Goal: Book appointment/travel/reservation

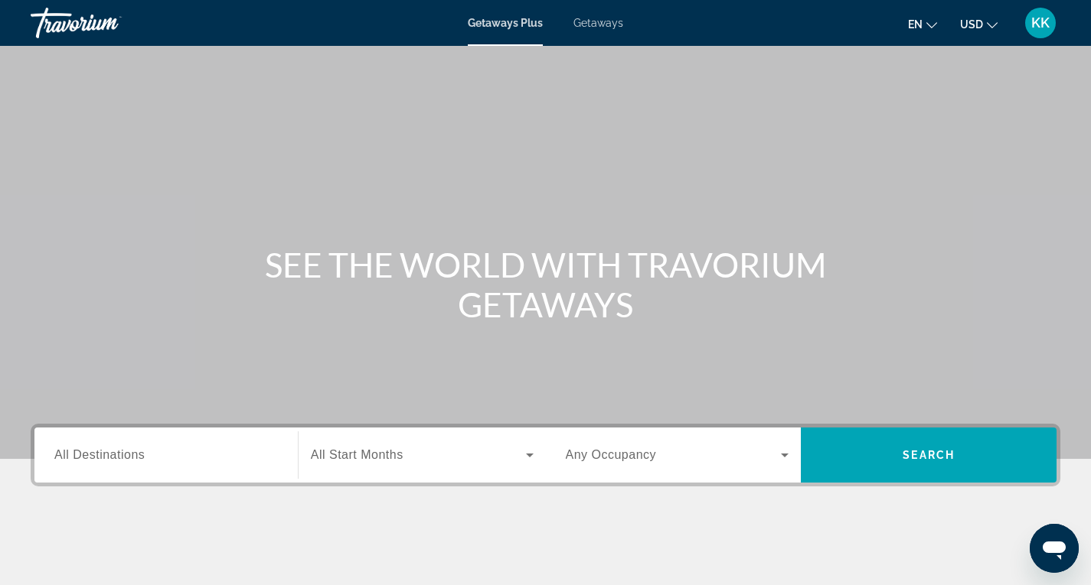
click at [602, 26] on span "Getaways" at bounding box center [598, 23] width 50 height 12
click at [524, 28] on span "Getaways Plus" at bounding box center [505, 23] width 74 height 12
click at [186, 458] on input "Destination All Destinations" at bounding box center [165, 456] width 223 height 18
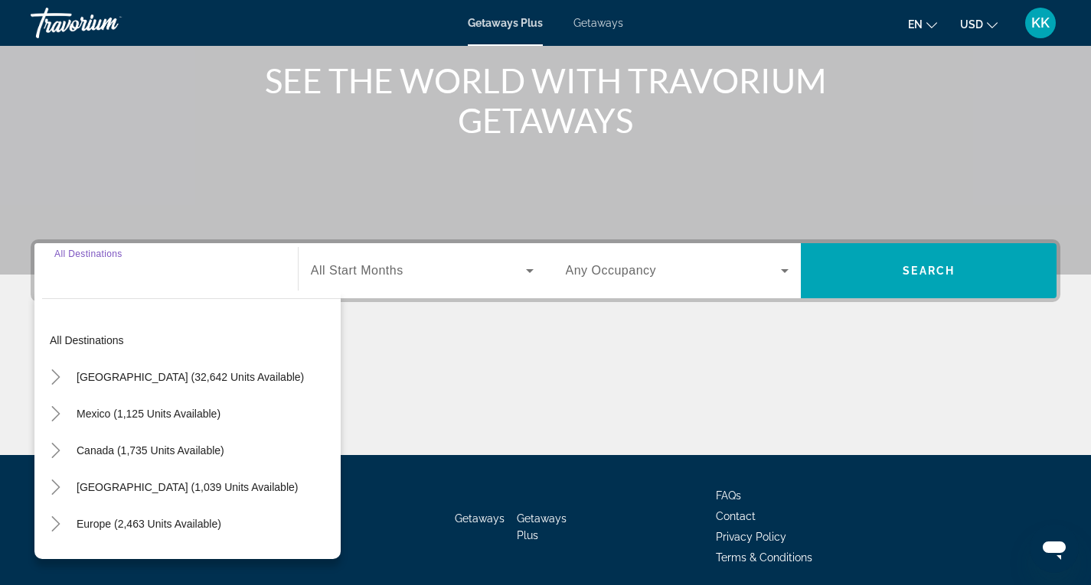
scroll to position [242, 0]
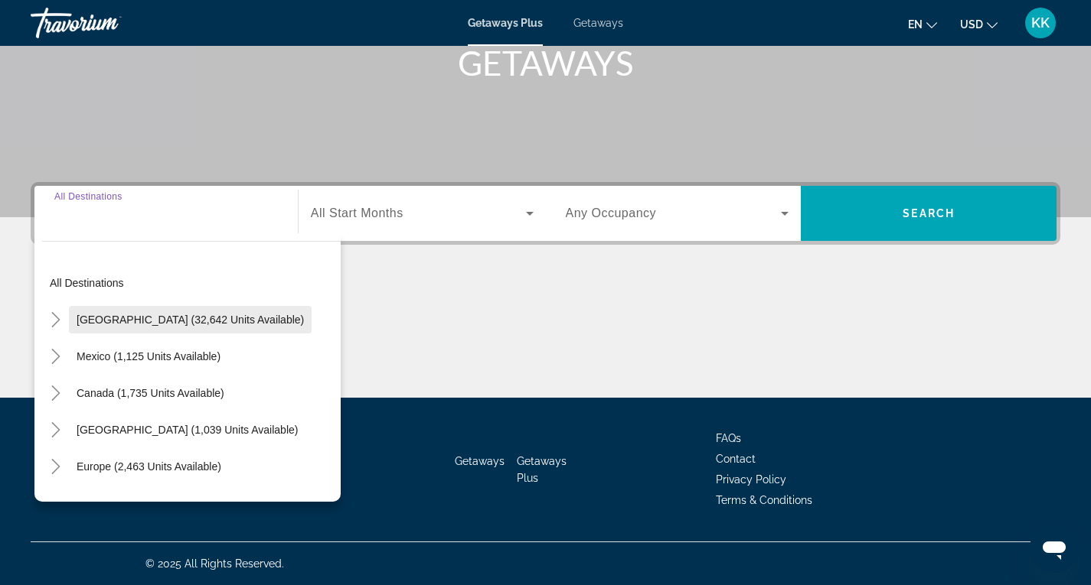
click at [214, 328] on span "Search widget" at bounding box center [190, 320] width 243 height 37
type input "**********"
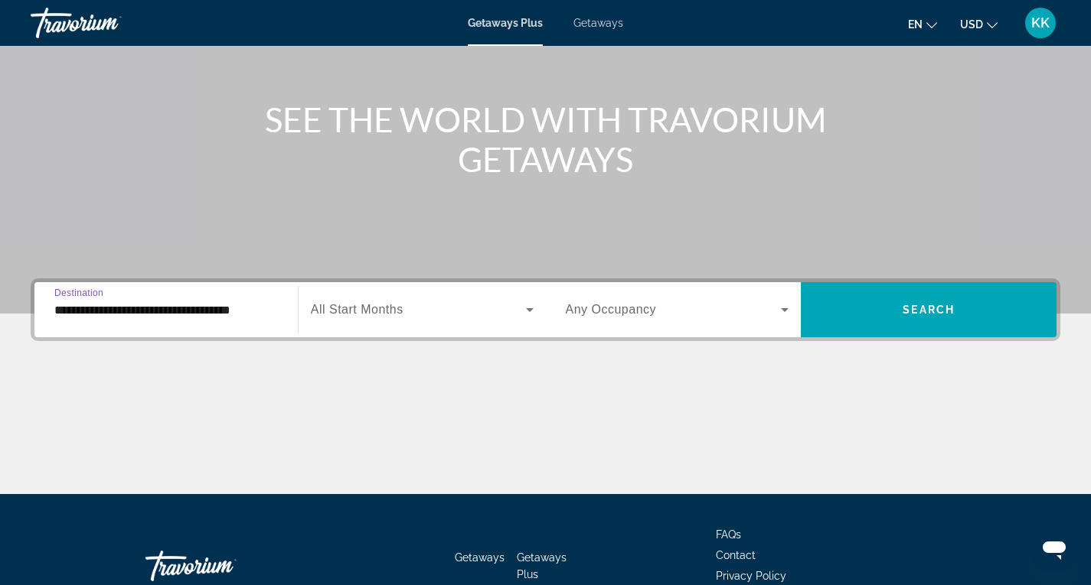
scroll to position [89, 0]
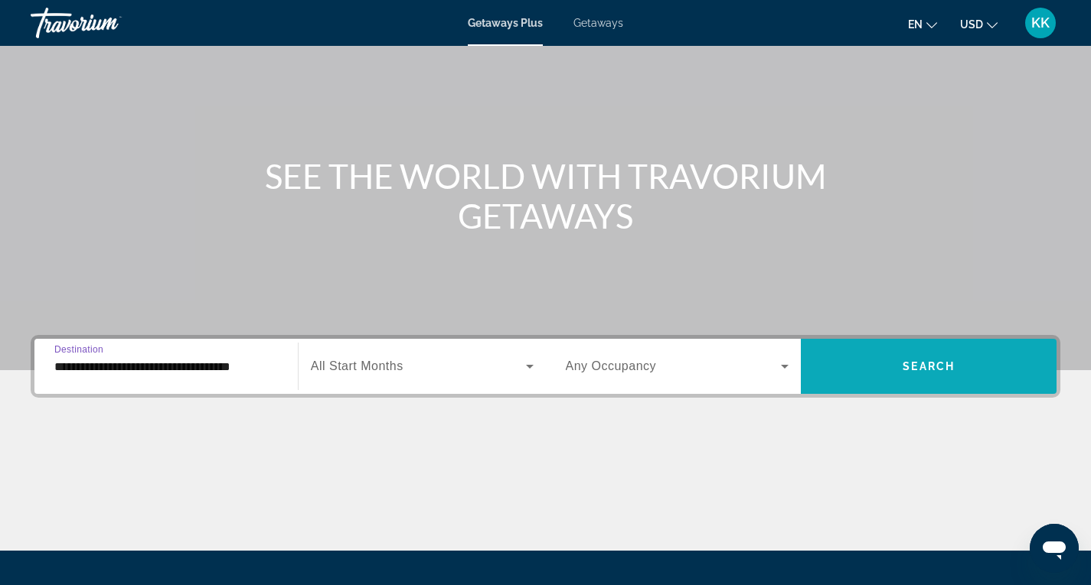
click at [928, 359] on span "Search widget" at bounding box center [929, 366] width 256 height 37
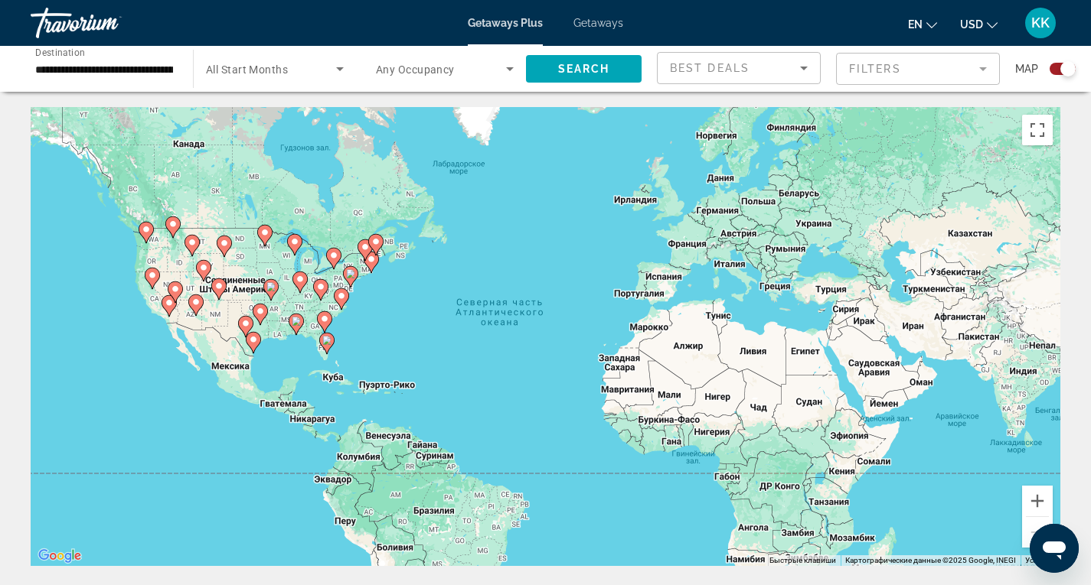
click at [1063, 67] on div "Search widget" at bounding box center [1067, 68] width 15 height 15
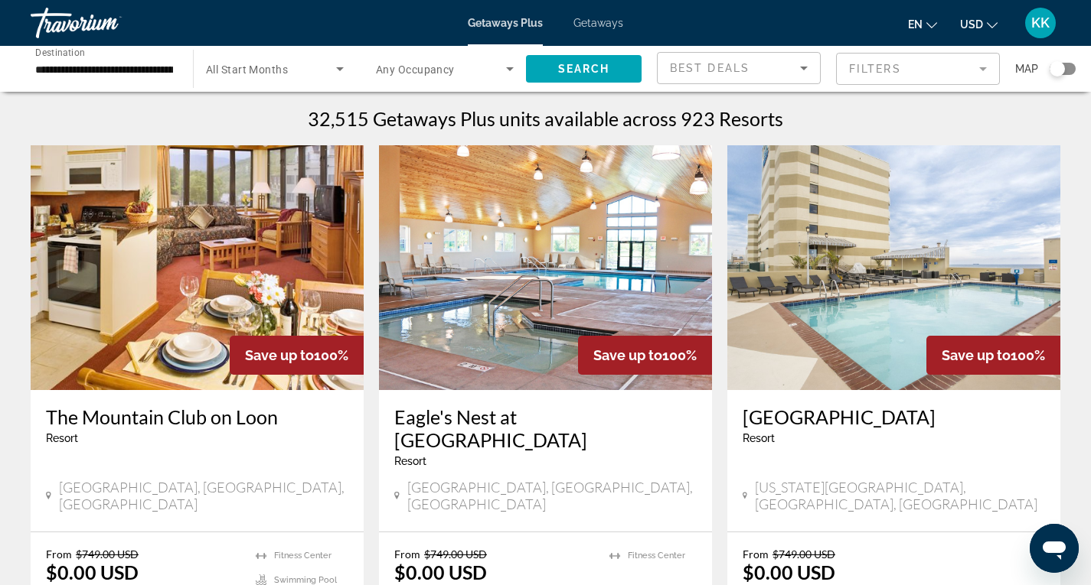
click at [921, 76] on mat-form-field "Filters" at bounding box center [918, 69] width 164 height 32
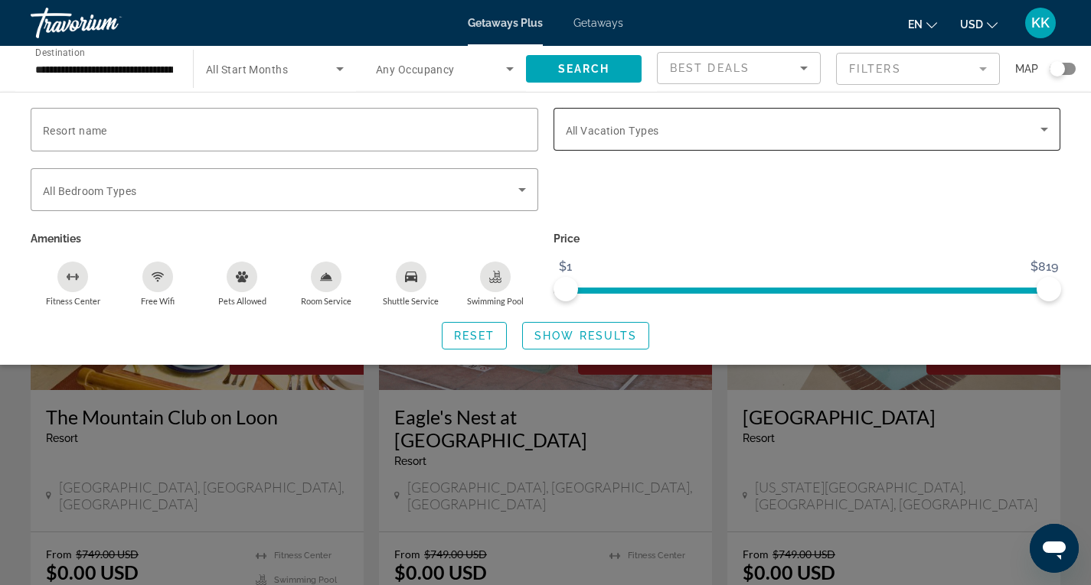
click at [730, 135] on span "Search widget" at bounding box center [803, 129] width 475 height 18
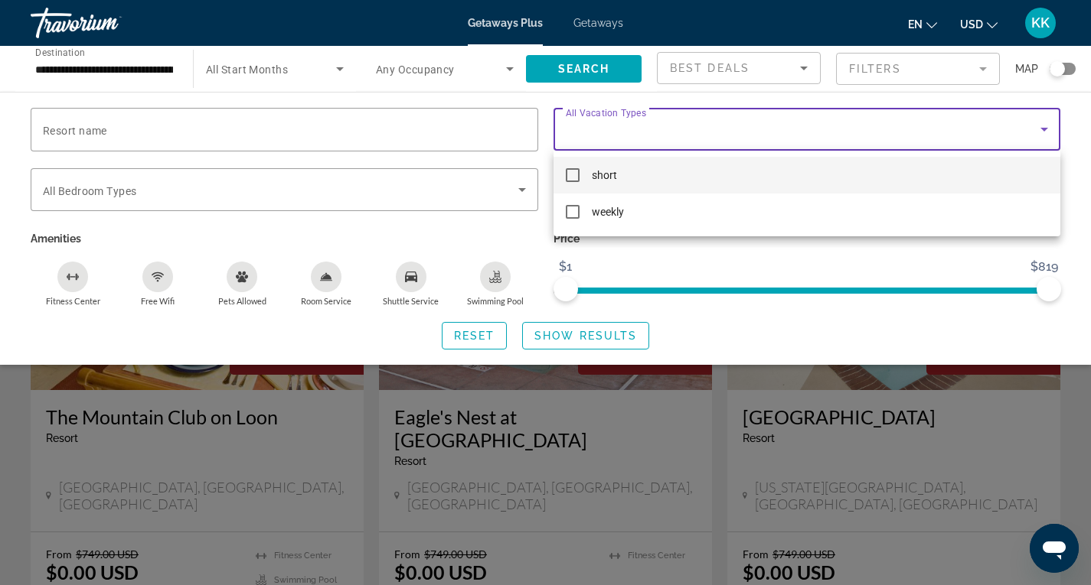
click at [494, 191] on div at bounding box center [545, 292] width 1091 height 585
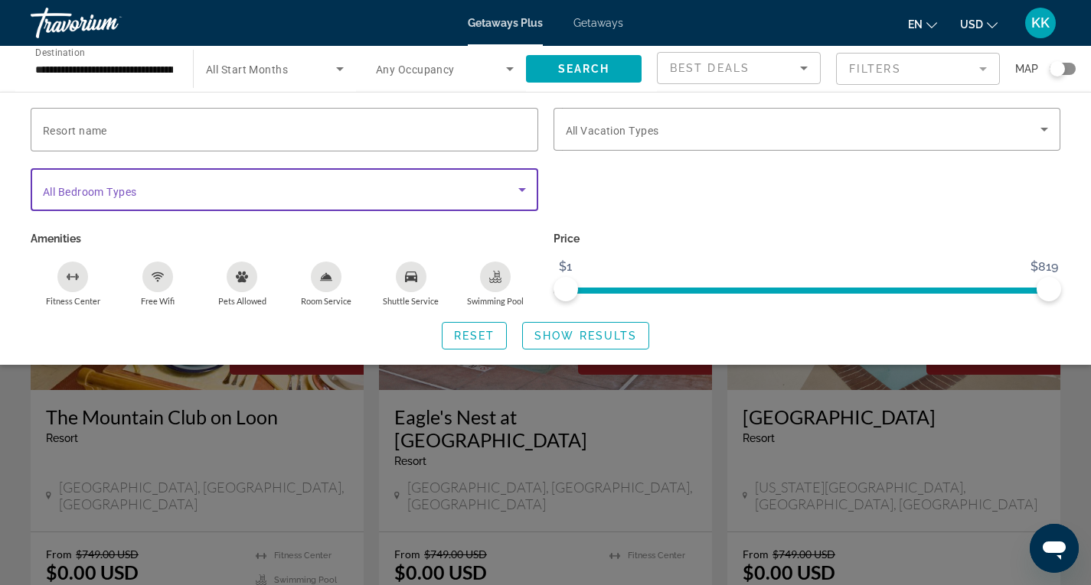
click at [504, 188] on span "Search widget" at bounding box center [280, 190] width 475 height 18
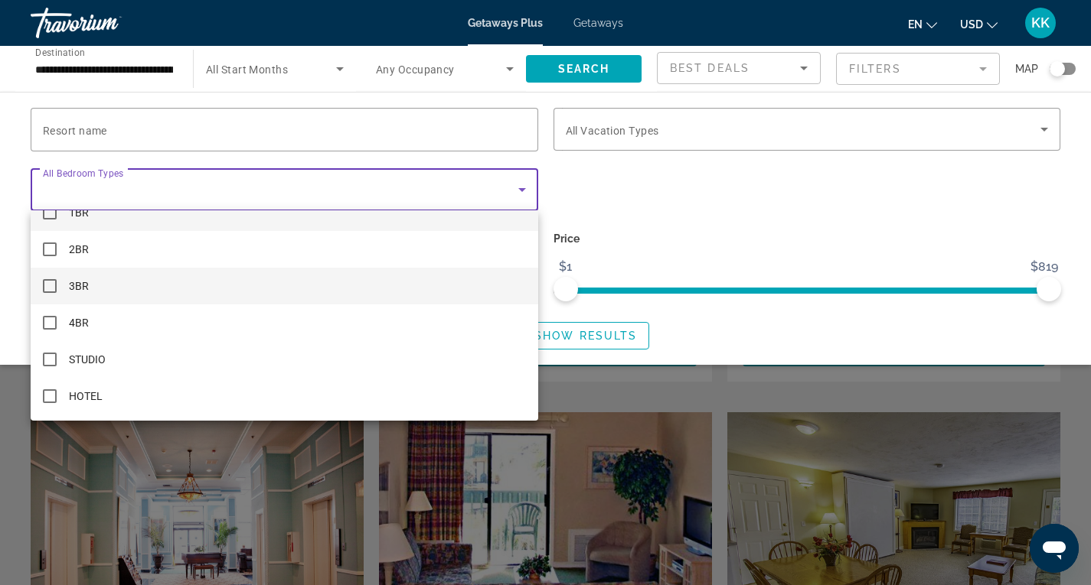
scroll to position [306, 0]
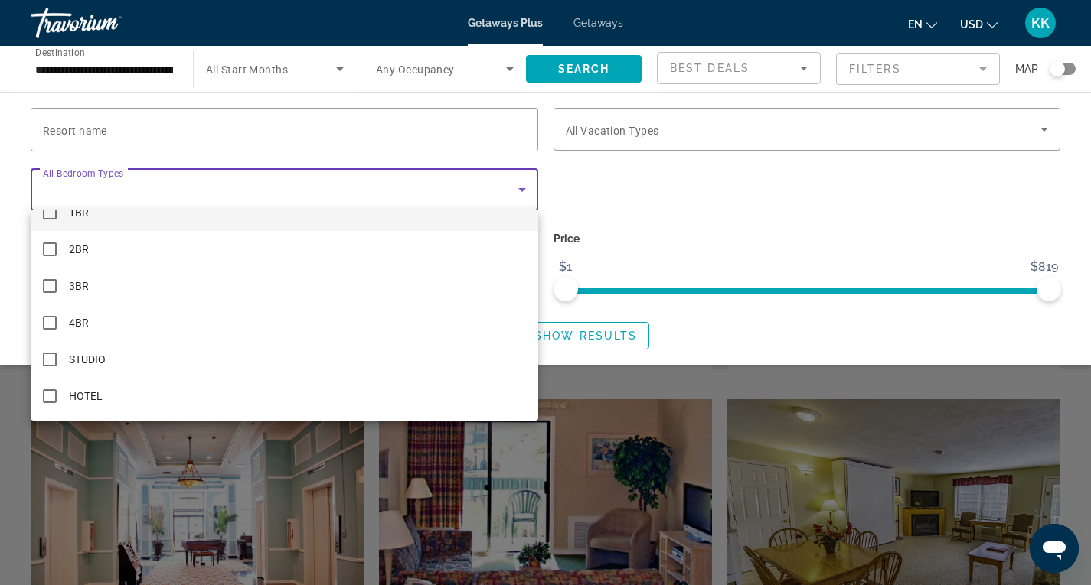
click at [794, 333] on div at bounding box center [545, 292] width 1091 height 585
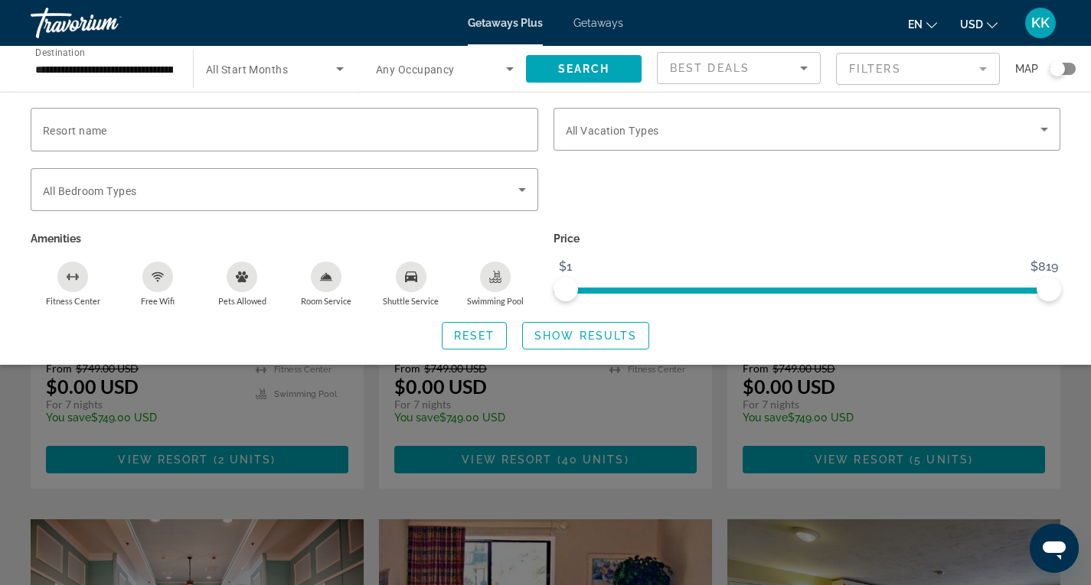
scroll to position [153, 0]
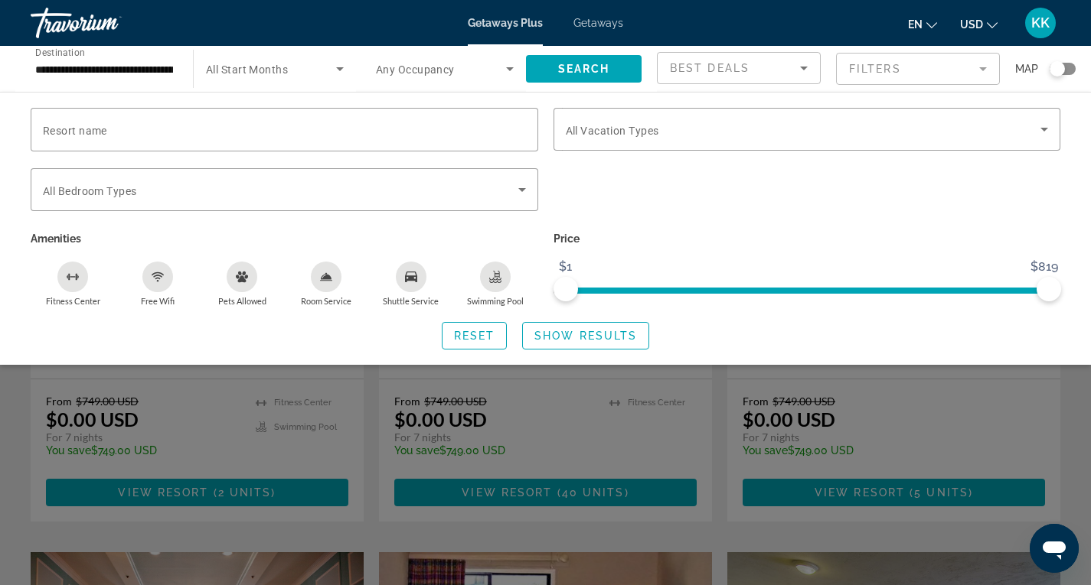
click at [921, 82] on mat-form-field "Filters" at bounding box center [918, 69] width 164 height 32
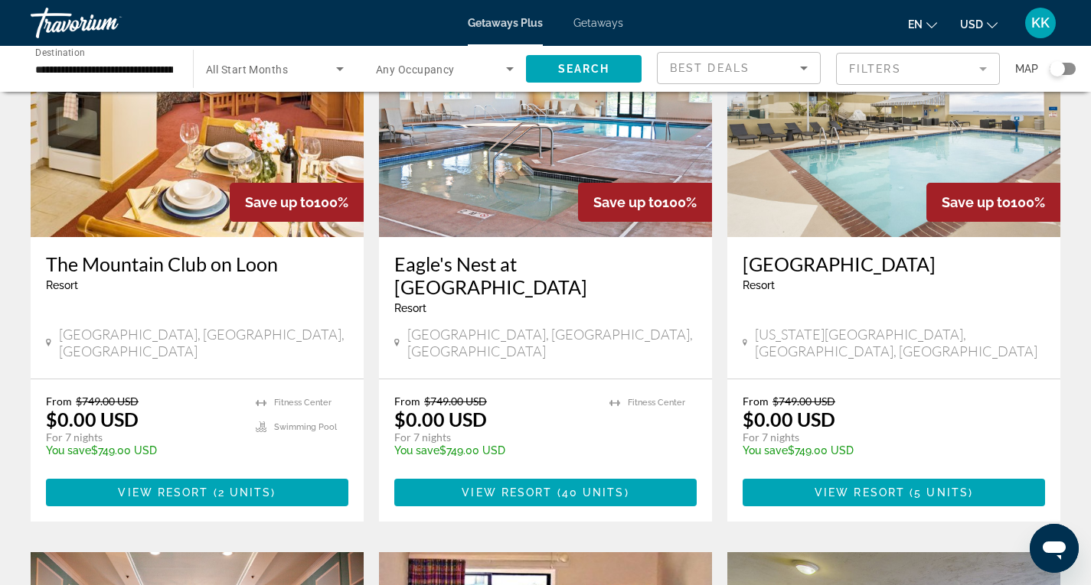
click at [475, 60] on span "Search widget" at bounding box center [441, 69] width 130 height 18
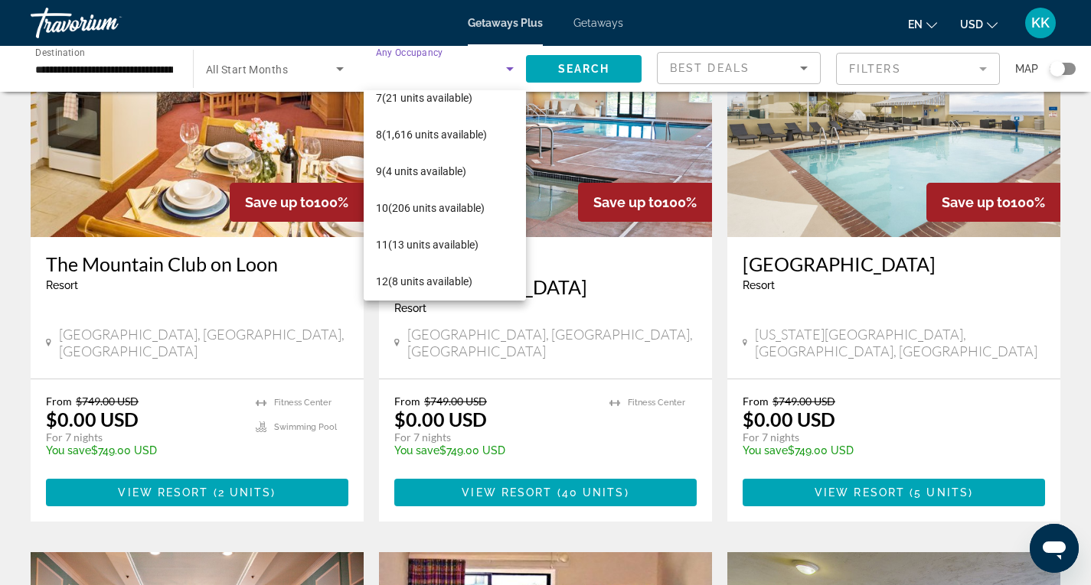
scroll to position [243, 0]
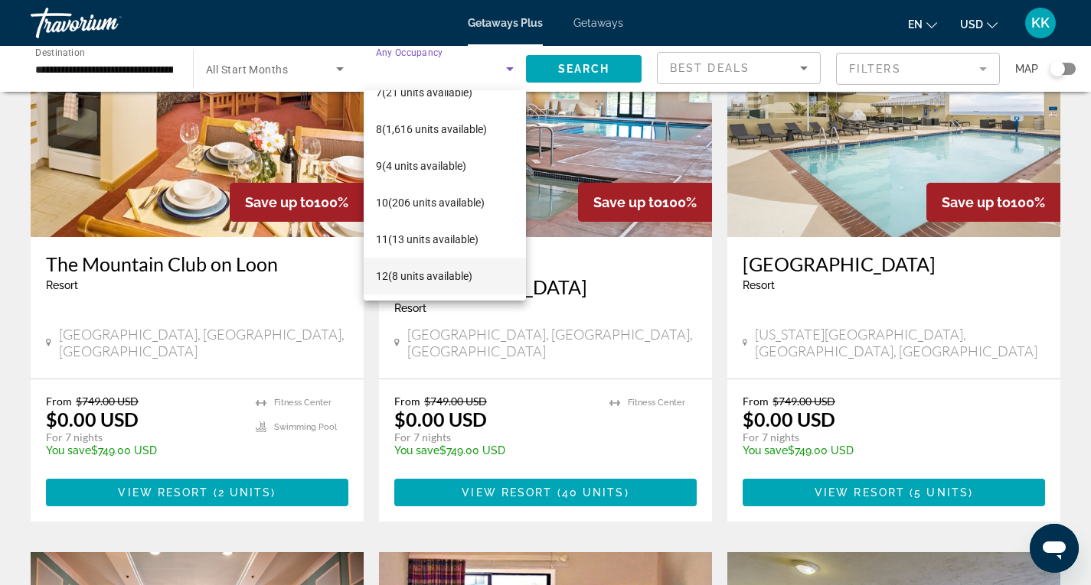
click at [432, 279] on span "12 (8 units available)" at bounding box center [424, 276] width 96 height 18
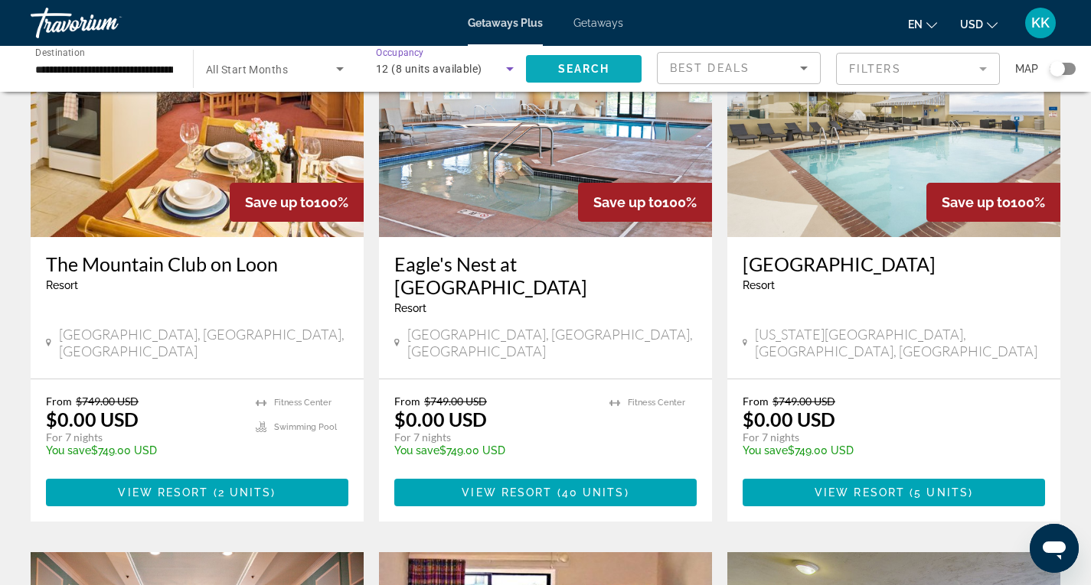
click at [558, 76] on span "Search widget" at bounding box center [584, 69] width 116 height 37
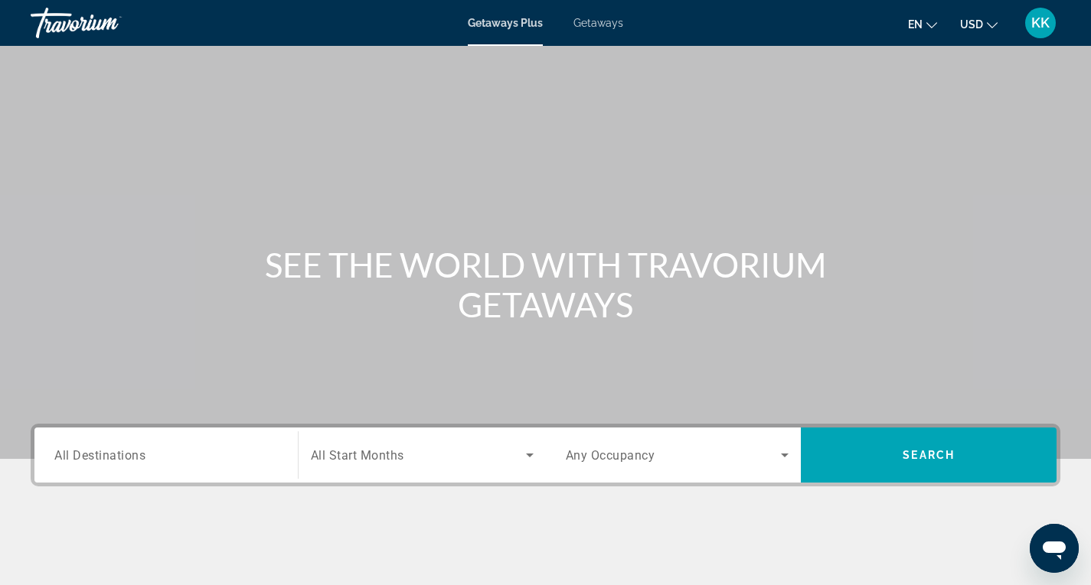
click at [178, 459] on input "Destination All Destinations" at bounding box center [165, 456] width 223 height 18
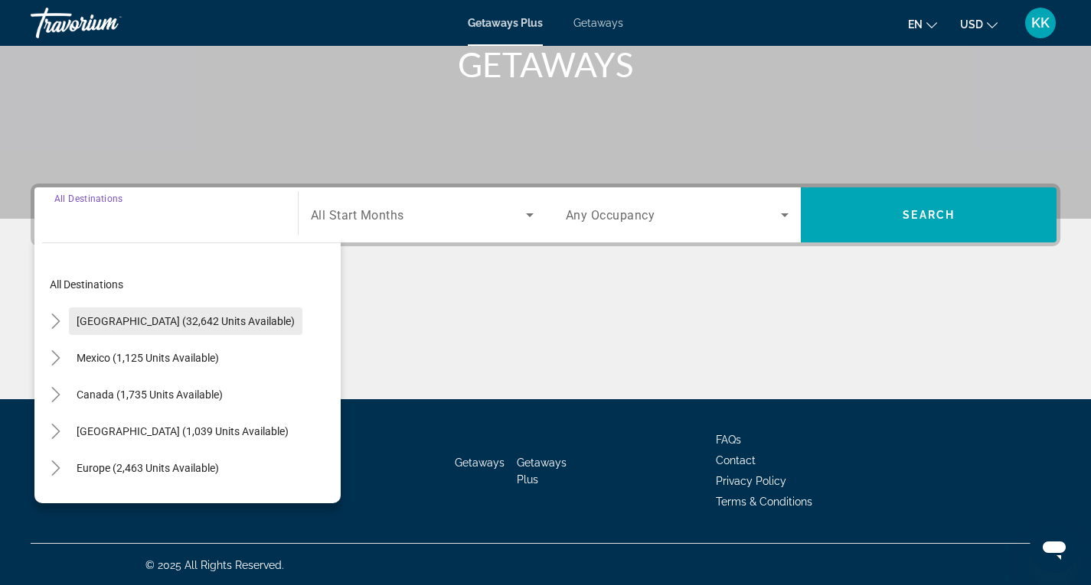
scroll to position [242, 0]
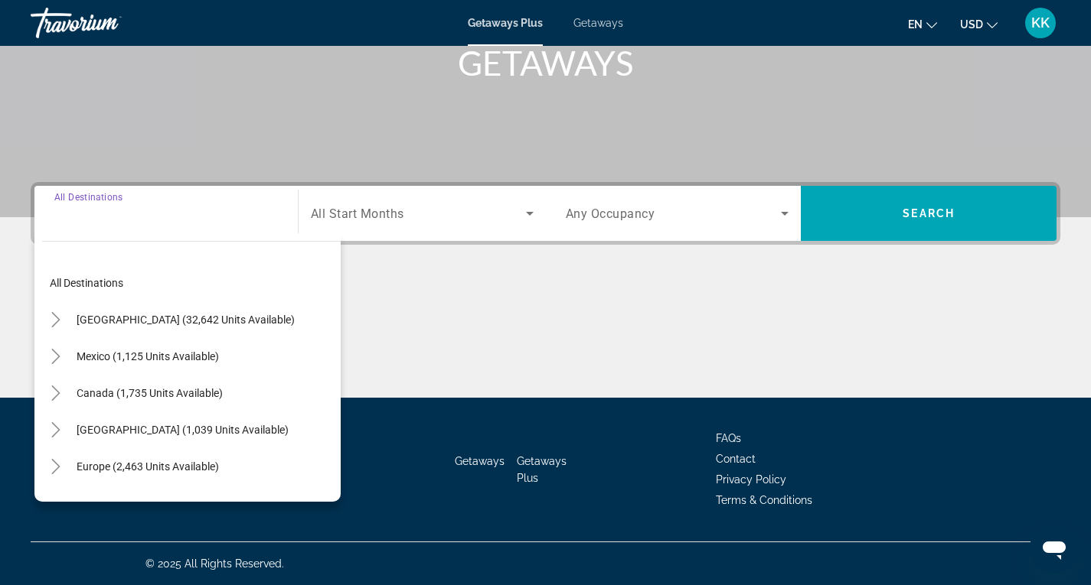
click at [174, 320] on span "[GEOGRAPHIC_DATA] (32,642 units available)" at bounding box center [186, 320] width 218 height 12
type input "**********"
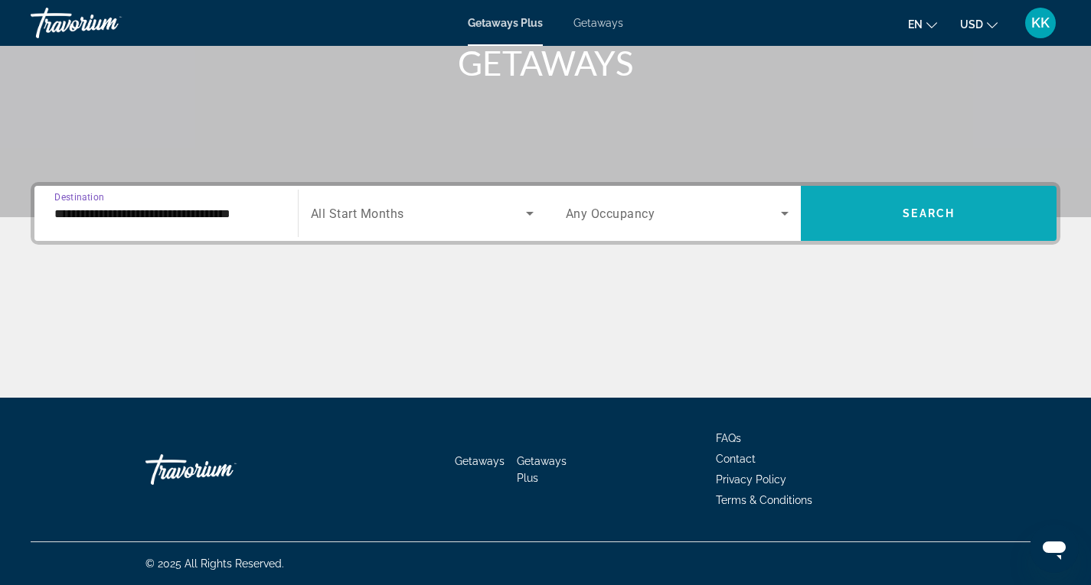
click at [890, 219] on span "Search widget" at bounding box center [929, 213] width 256 height 37
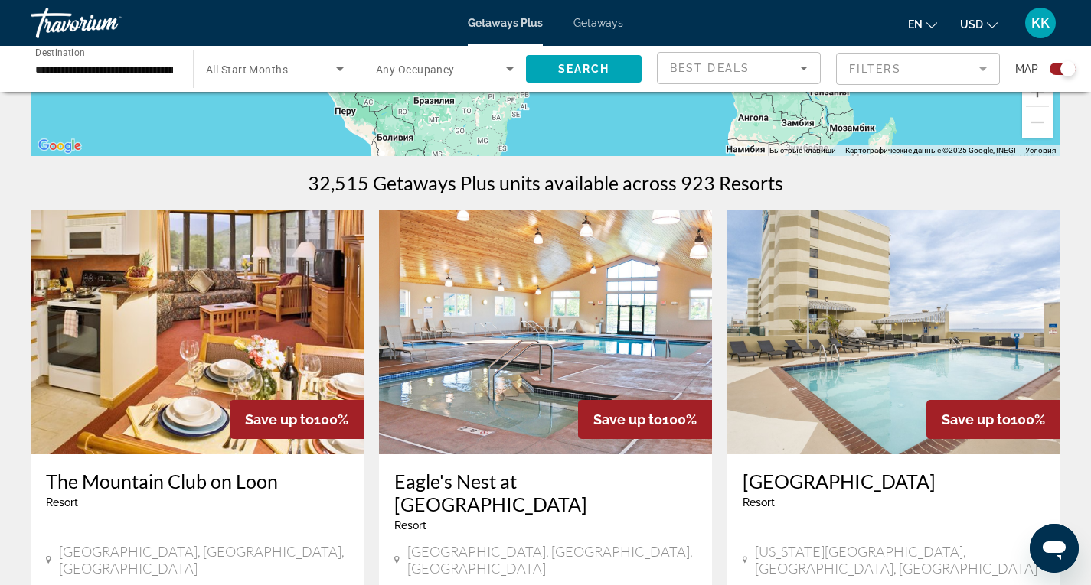
scroll to position [230, 0]
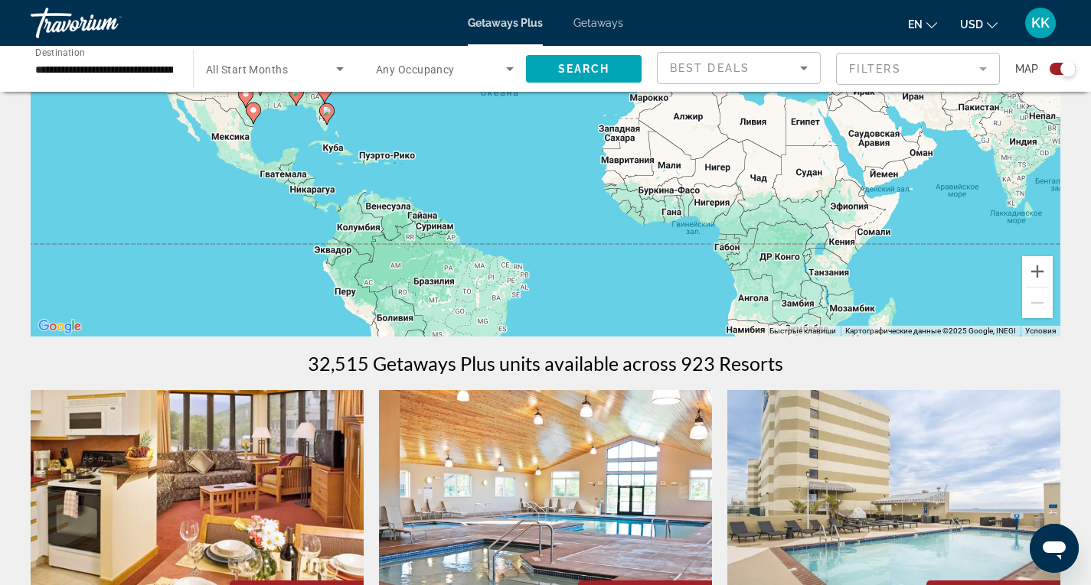
click at [951, 73] on mat-form-field "Filters" at bounding box center [918, 69] width 164 height 32
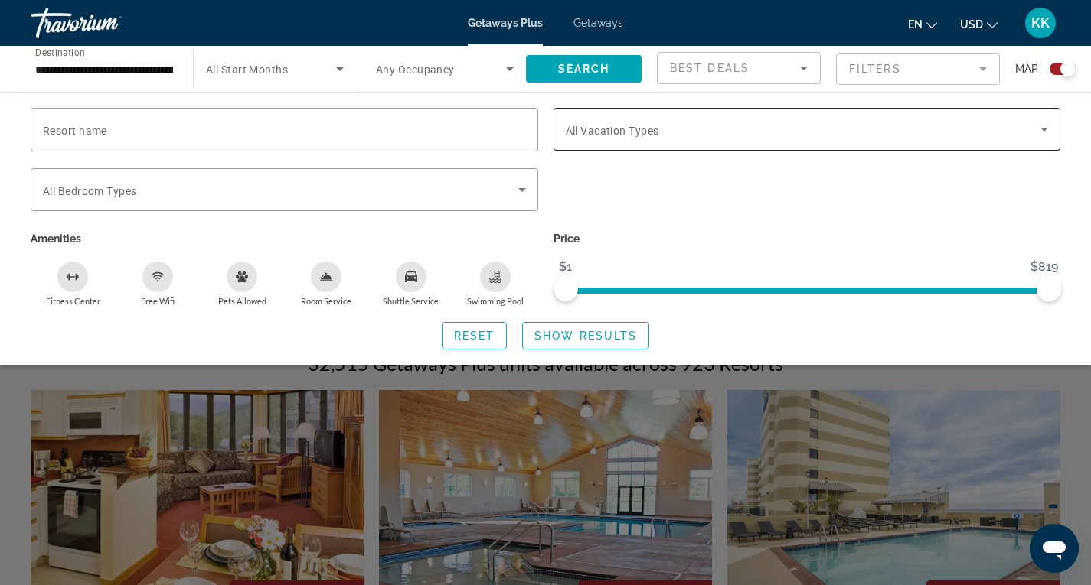
click at [690, 130] on span "Search widget" at bounding box center [803, 129] width 475 height 18
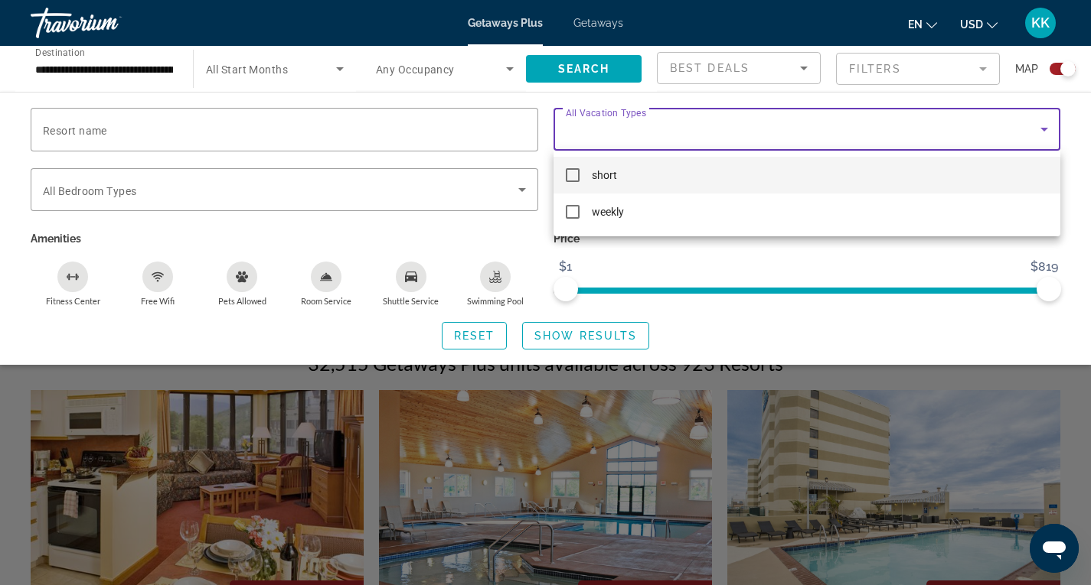
click at [645, 184] on mat-option "short" at bounding box center [806, 175] width 507 height 37
click at [569, 334] on div at bounding box center [545, 292] width 1091 height 585
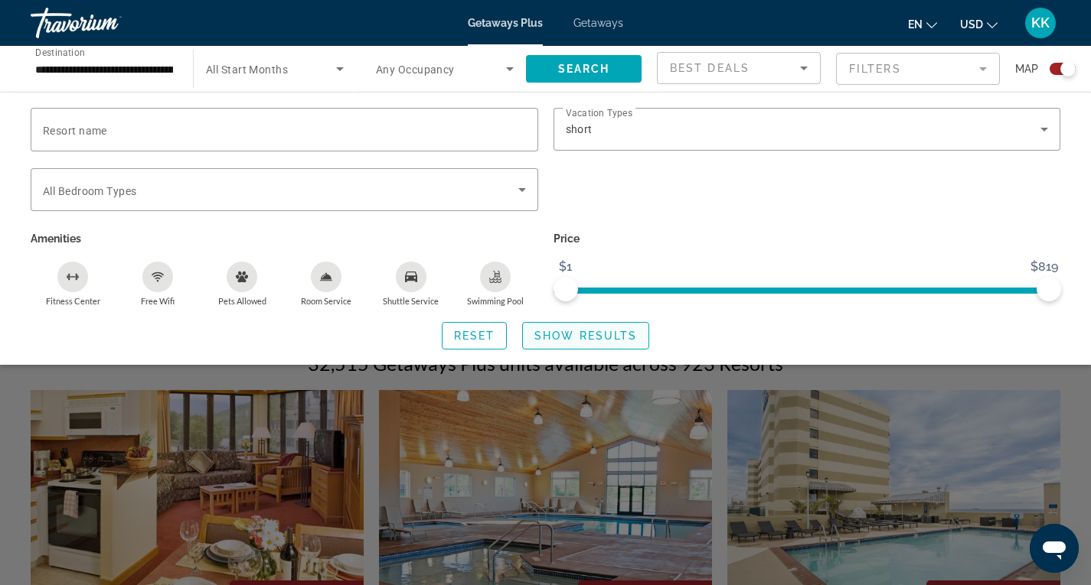
click at [584, 338] on span "Show Results" at bounding box center [585, 336] width 103 height 12
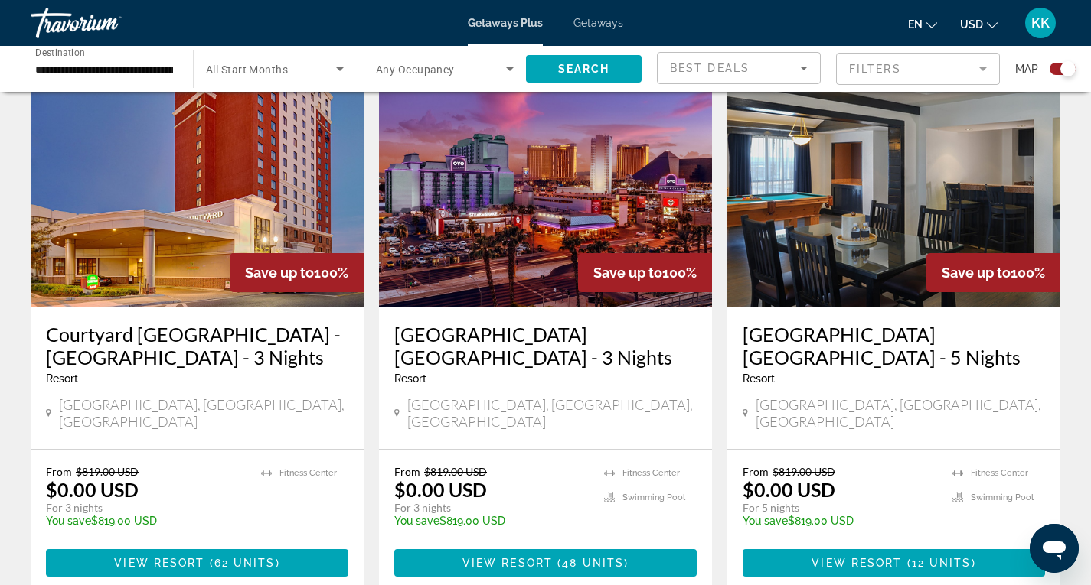
scroll to position [2296, 0]
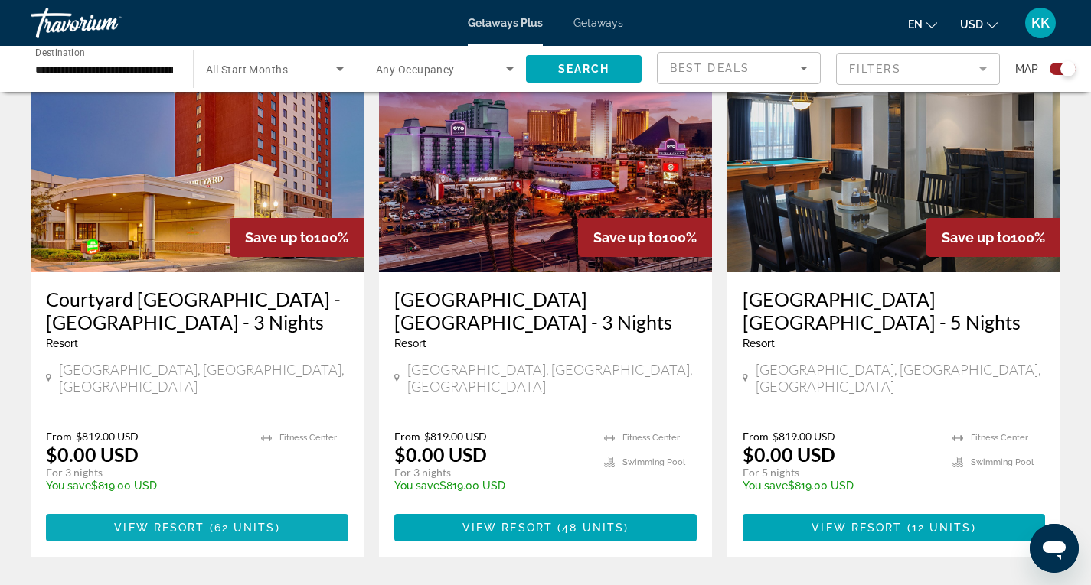
click at [205, 522] on span "Main content" at bounding box center [206, 528] width 5 height 12
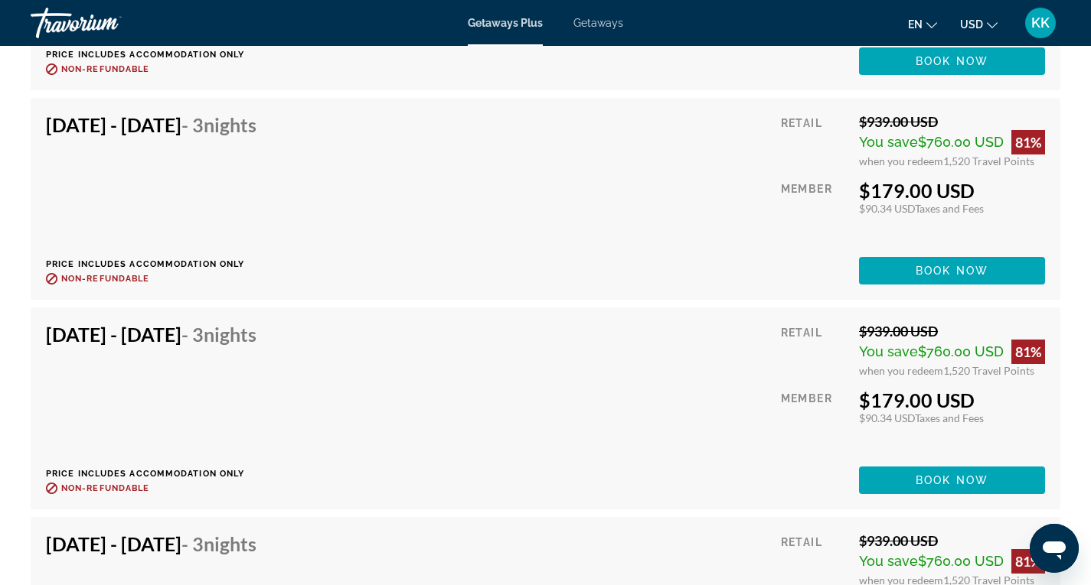
scroll to position [4133, 0]
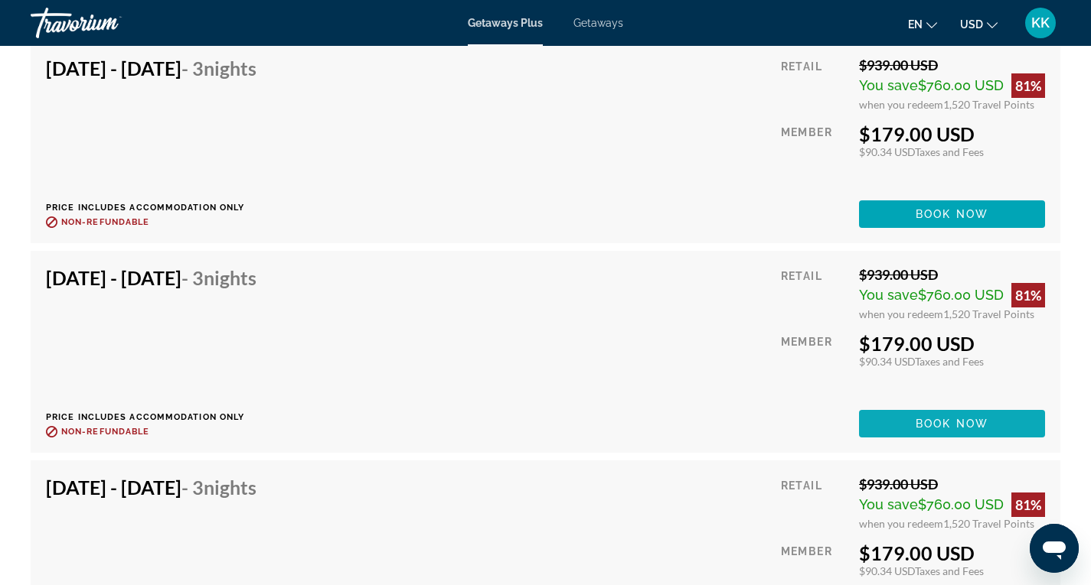
click at [908, 409] on span "Main content" at bounding box center [952, 424] width 186 height 37
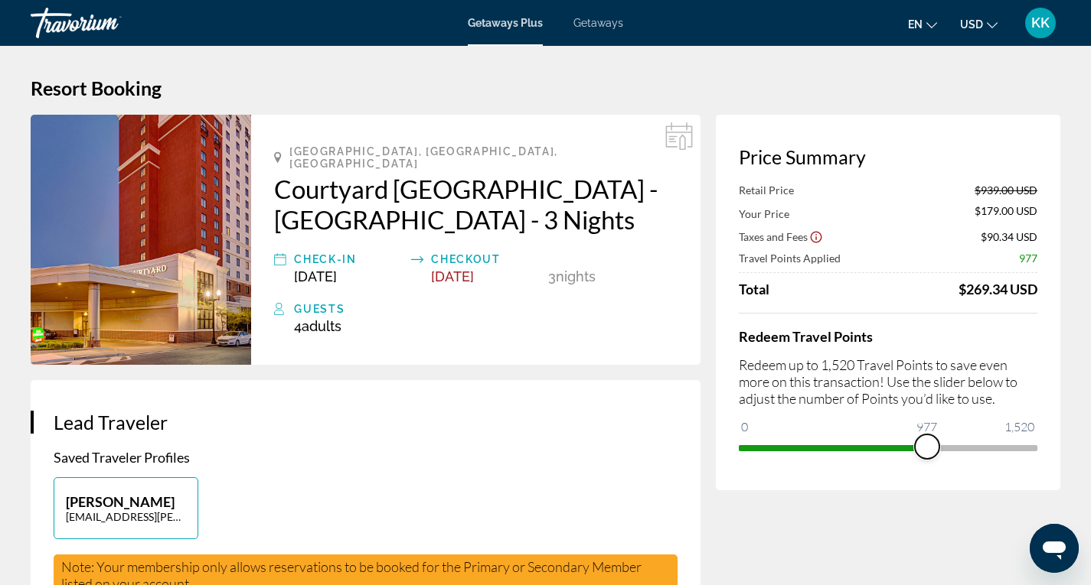
drag, startPoint x: 1029, startPoint y: 448, endPoint x: 927, endPoint y: 455, distance: 102.8
click at [927, 455] on span "ngx-slider" at bounding box center [927, 447] width 24 height 24
drag, startPoint x: 926, startPoint y: 447, endPoint x: 1090, endPoint y: 465, distance: 164.7
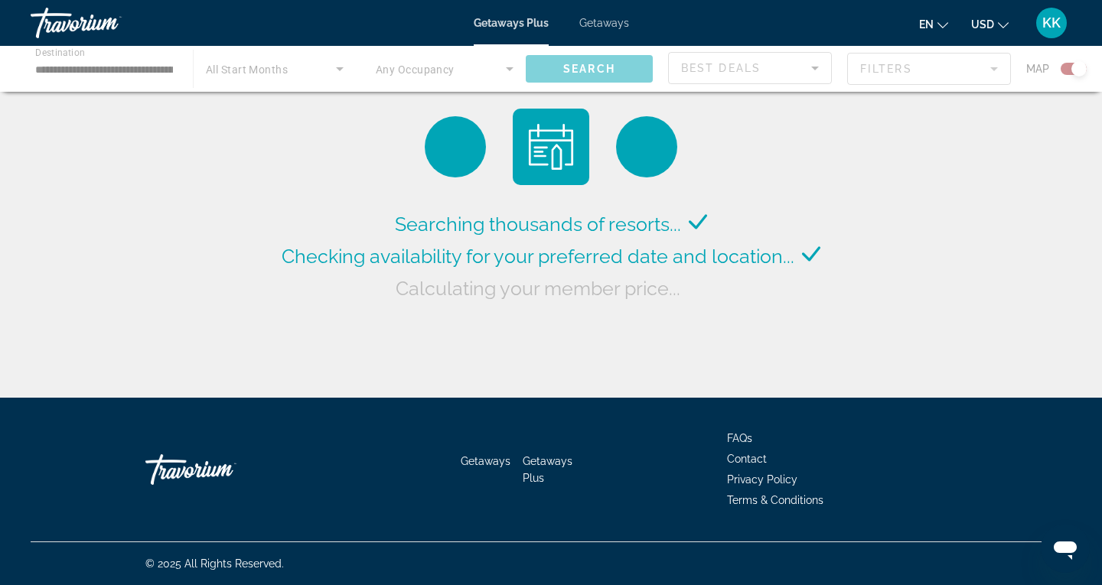
drag, startPoint x: 114, startPoint y: 64, endPoint x: 129, endPoint y: 66, distance: 15.4
click at [114, 64] on div "Main content" at bounding box center [551, 69] width 1102 height 46
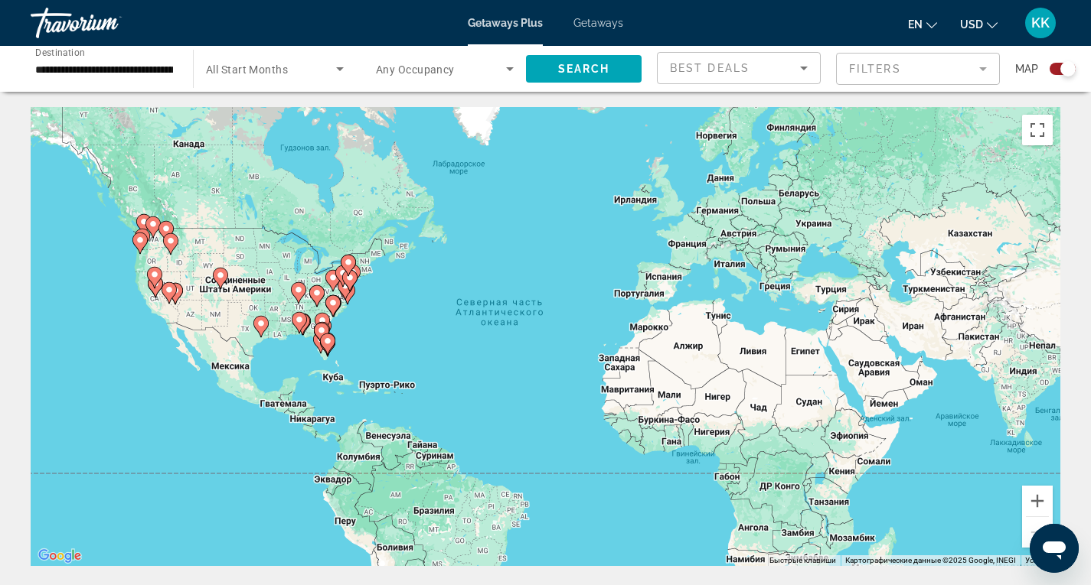
click at [103, 73] on input "**********" at bounding box center [104, 69] width 138 height 18
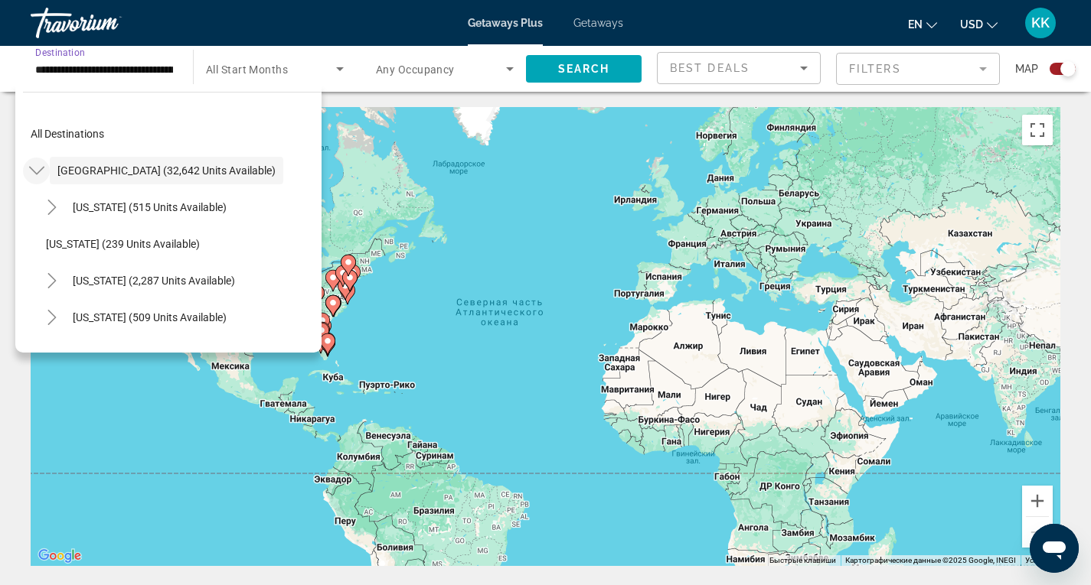
click at [41, 172] on icon "Toggle United States (32,642 units available)" at bounding box center [36, 170] width 15 height 15
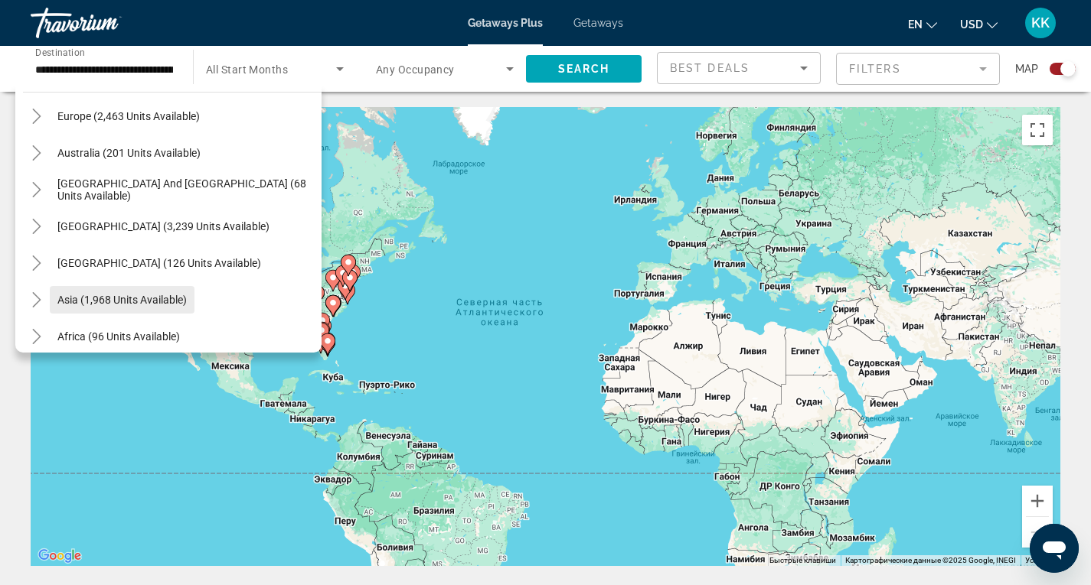
scroll to position [230, 0]
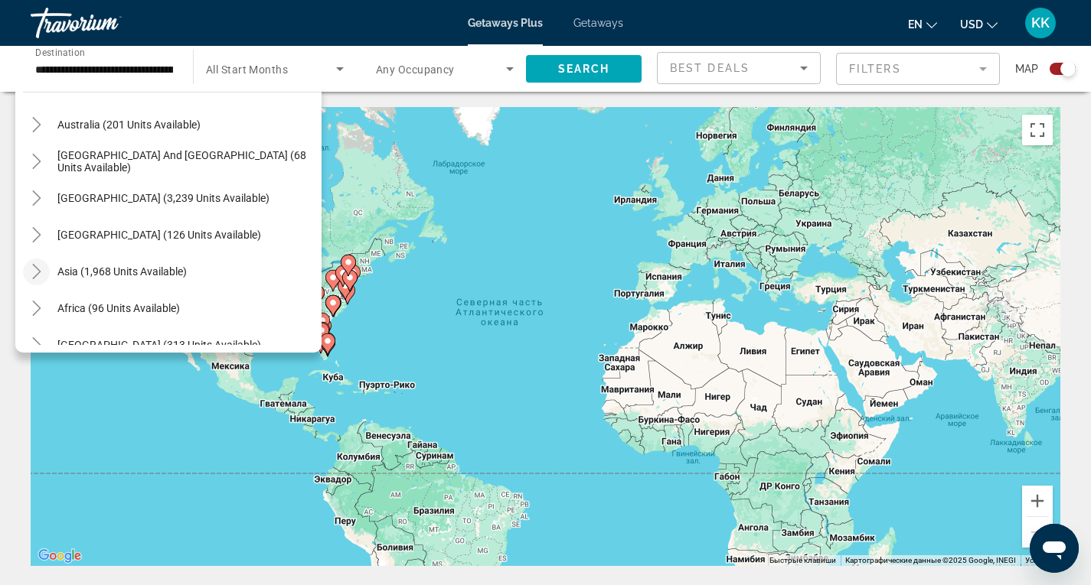
click at [38, 269] on icon "Toggle Asia (1,968 units available)" at bounding box center [36, 271] width 15 height 15
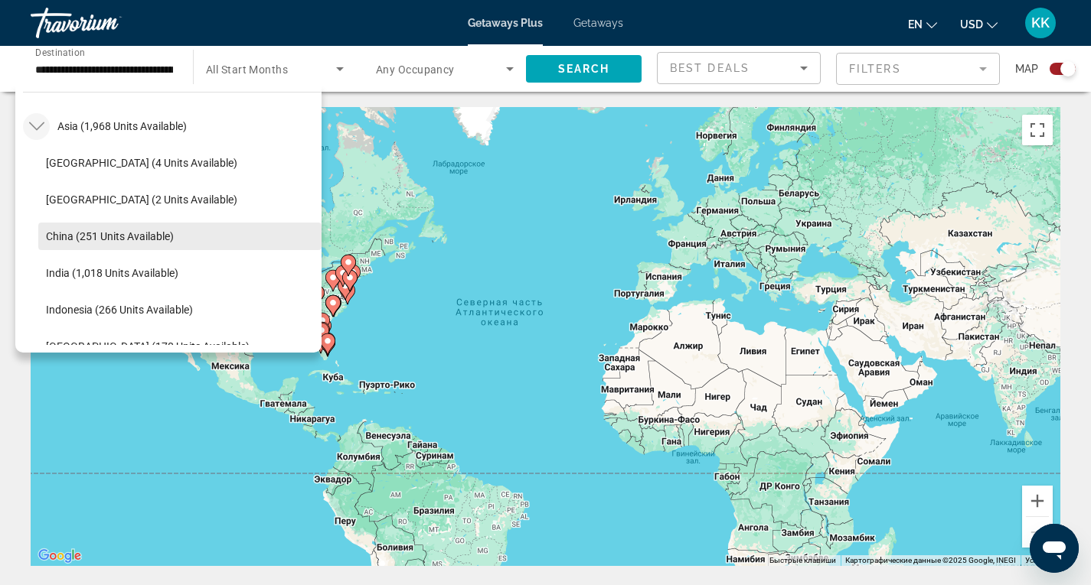
scroll to position [452, 0]
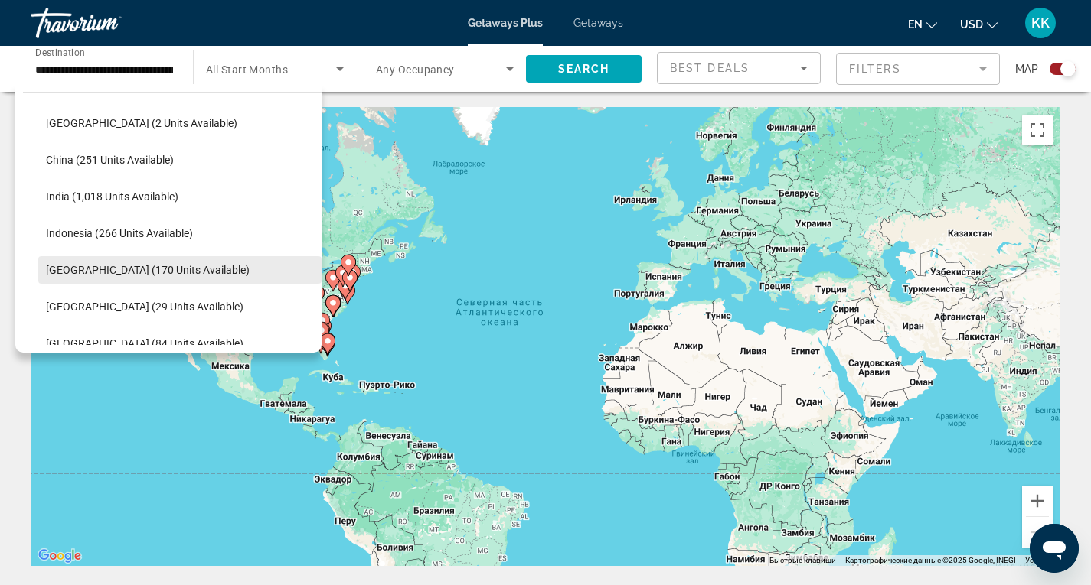
click at [148, 268] on span "[GEOGRAPHIC_DATA] (170 units available)" at bounding box center [148, 270] width 204 height 12
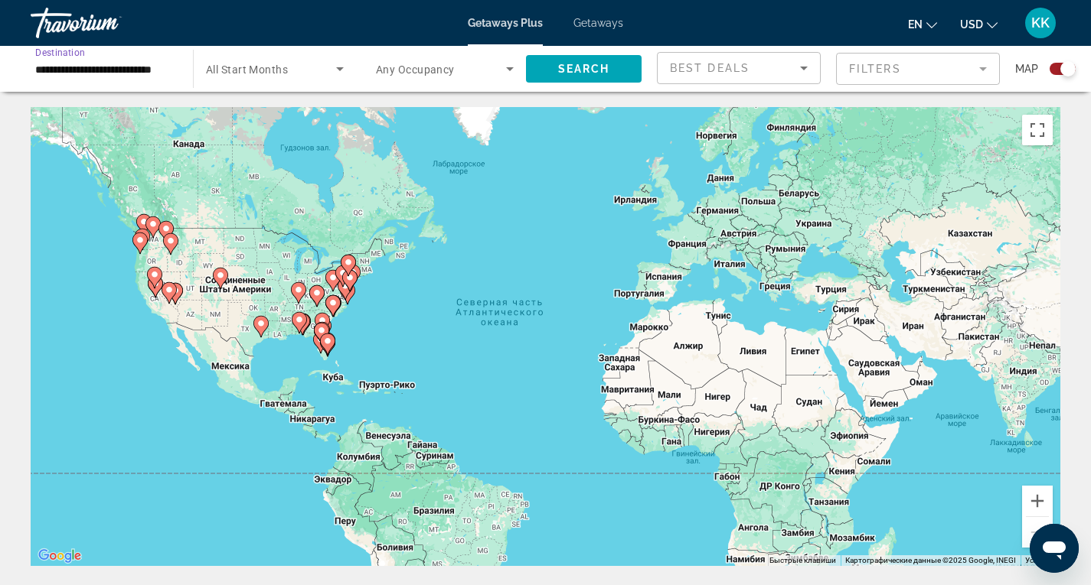
click at [88, 64] on input "**********" at bounding box center [104, 69] width 138 height 18
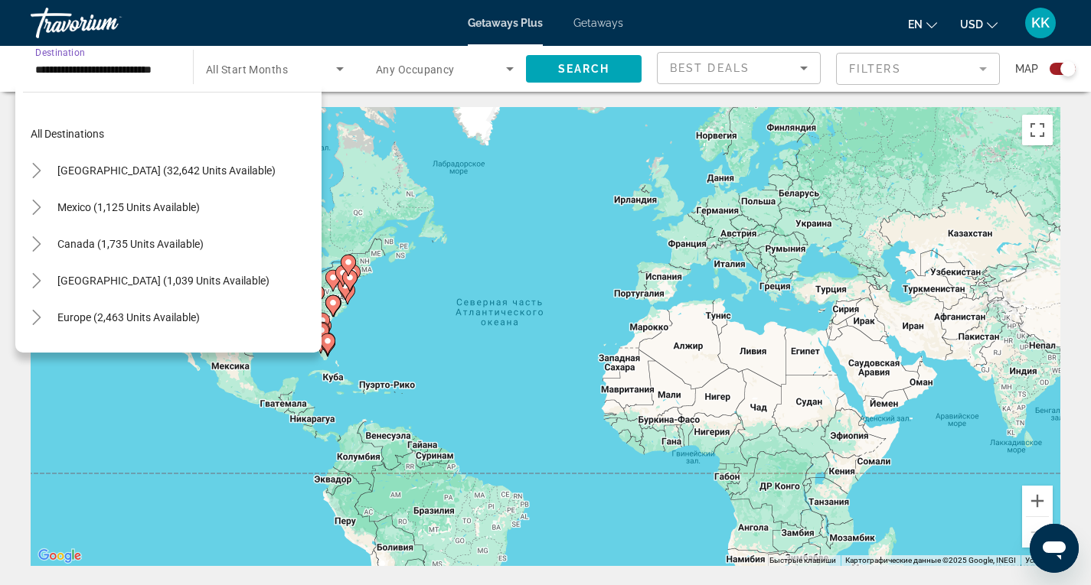
scroll to position [495, 0]
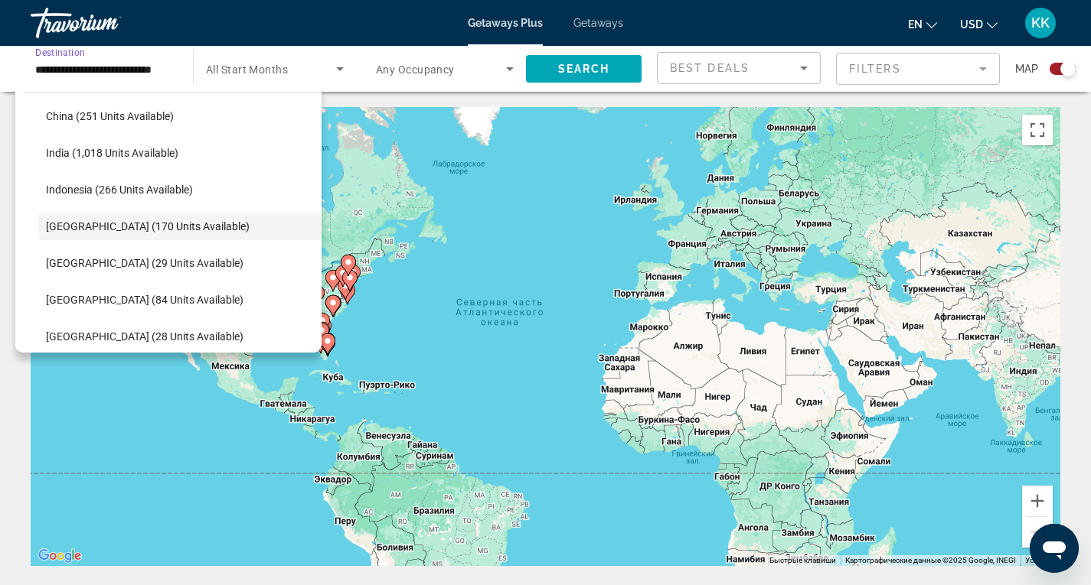
click at [113, 266] on span "[GEOGRAPHIC_DATA] (29 units available)" at bounding box center [144, 263] width 197 height 12
type input "**********"
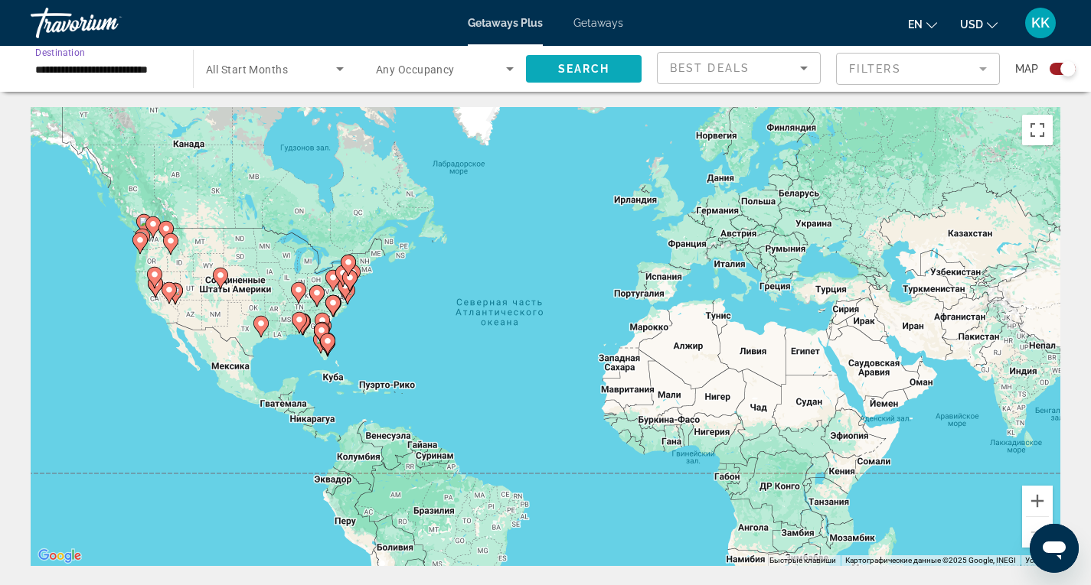
click at [572, 75] on span "Search widget" at bounding box center [584, 69] width 116 height 37
click at [584, 67] on span "Search" at bounding box center [584, 69] width 52 height 12
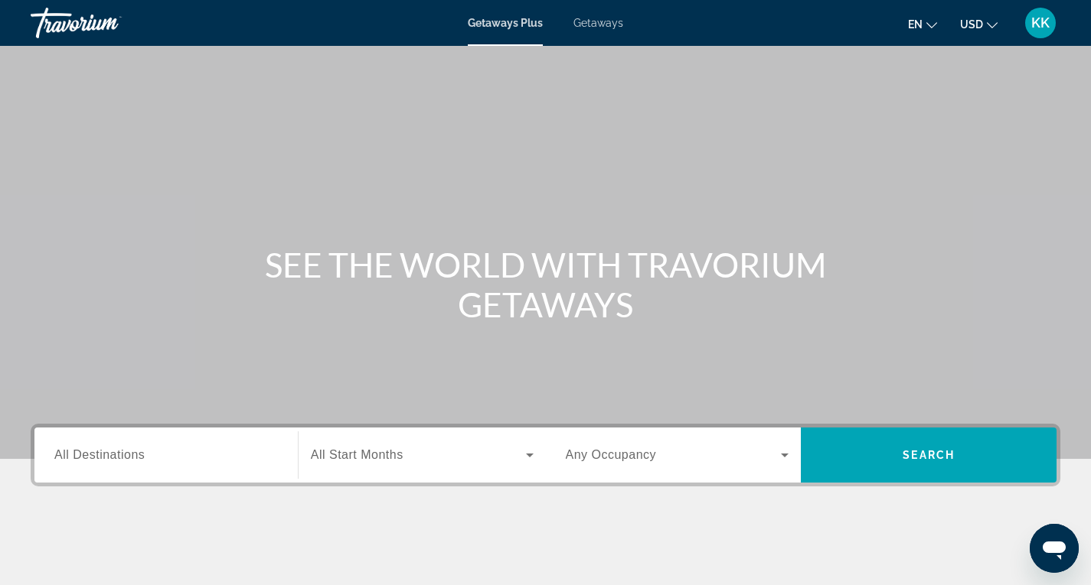
click at [210, 444] on div "Search widget" at bounding box center [165, 456] width 223 height 44
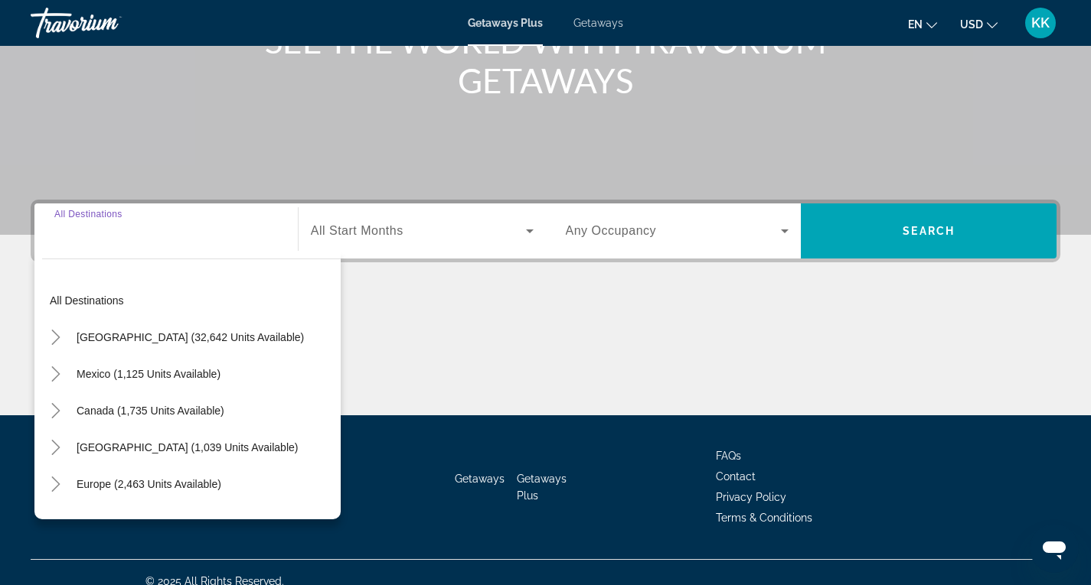
scroll to position [242, 0]
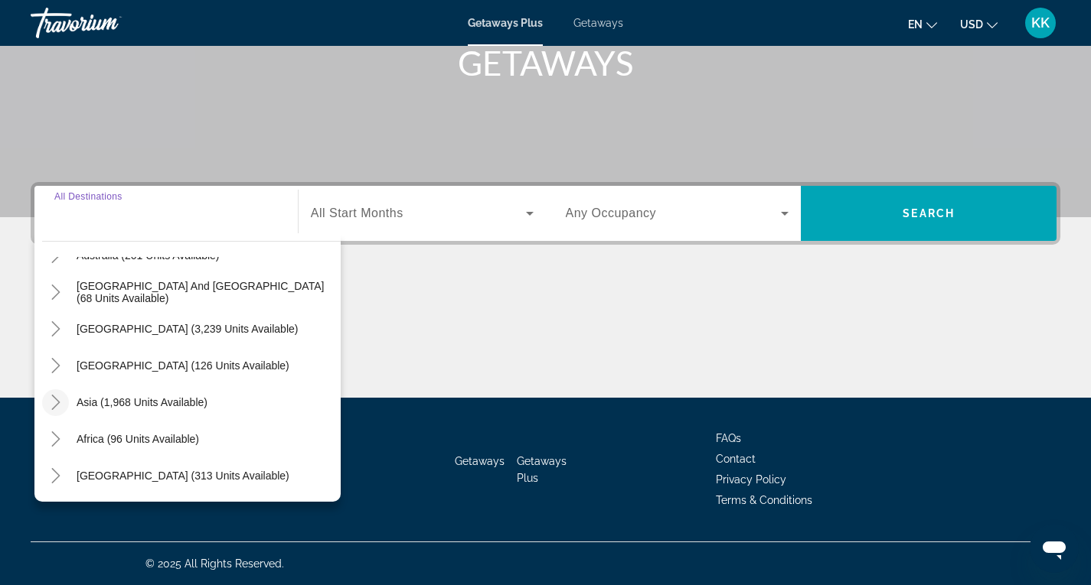
click at [62, 396] on icon "Toggle Asia (1,968 units available)" at bounding box center [55, 402] width 15 height 15
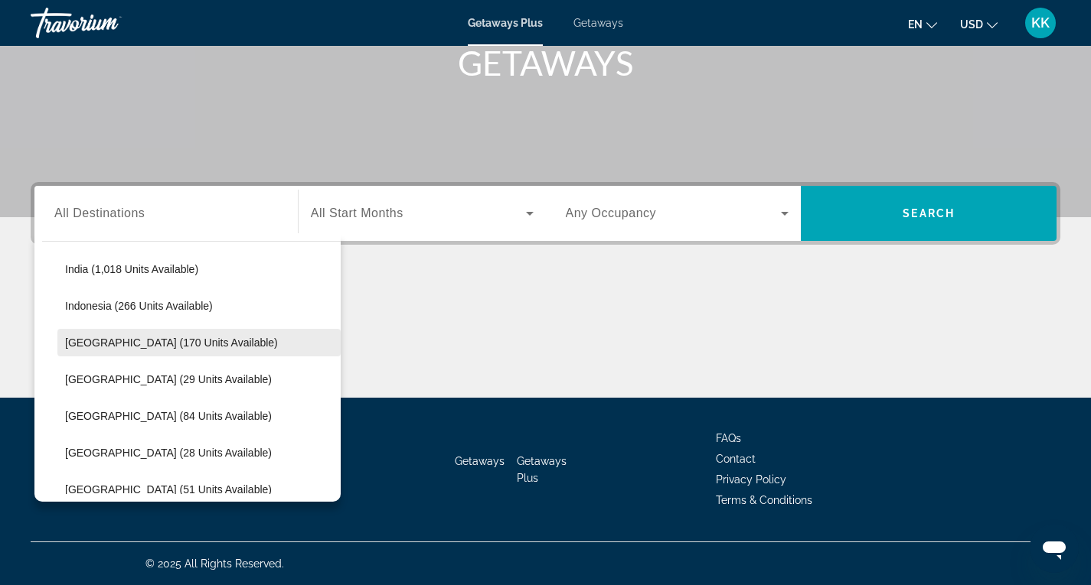
scroll to position [605, 0]
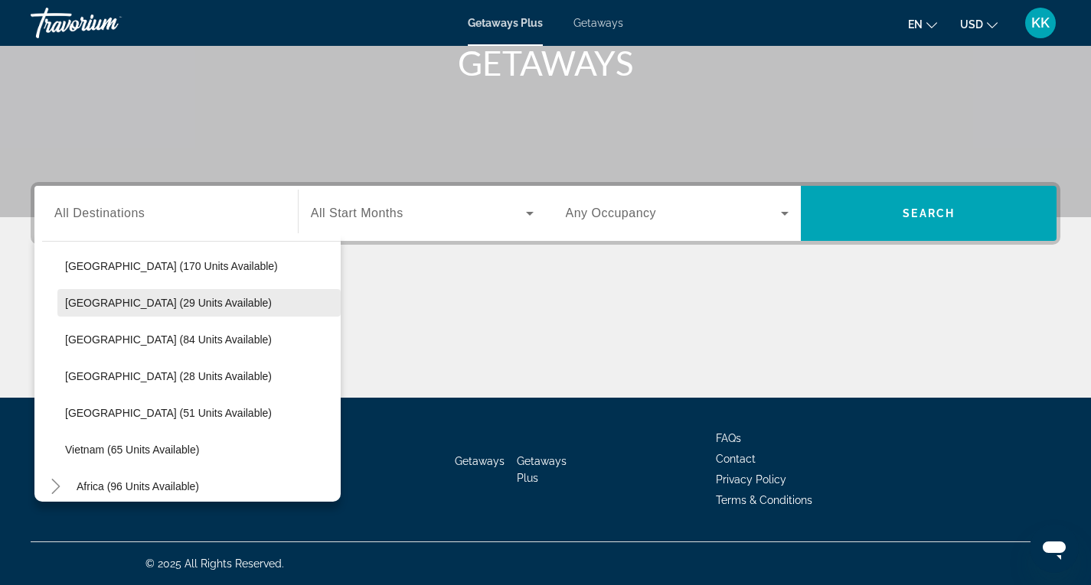
click at [154, 308] on span "Maldives (29 units available)" at bounding box center [168, 303] width 207 height 12
type input "**********"
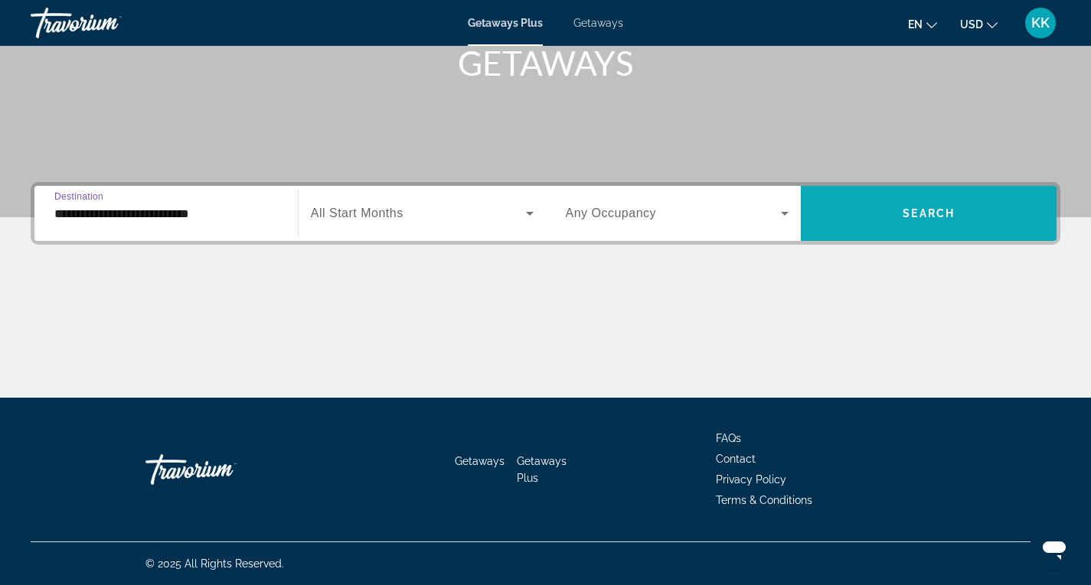
click at [963, 221] on span "Search widget" at bounding box center [929, 213] width 256 height 37
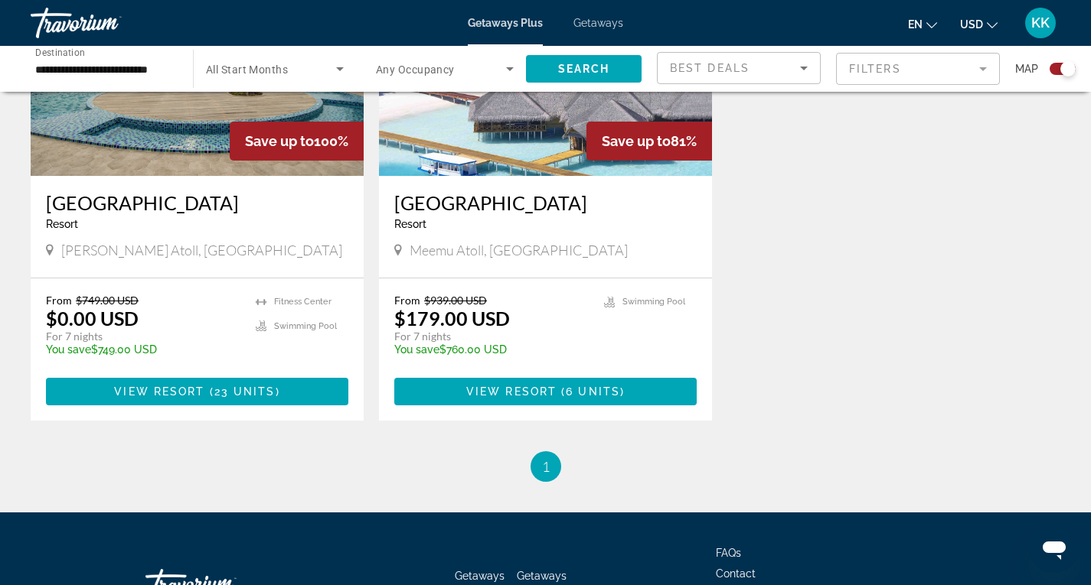
scroll to position [612, 0]
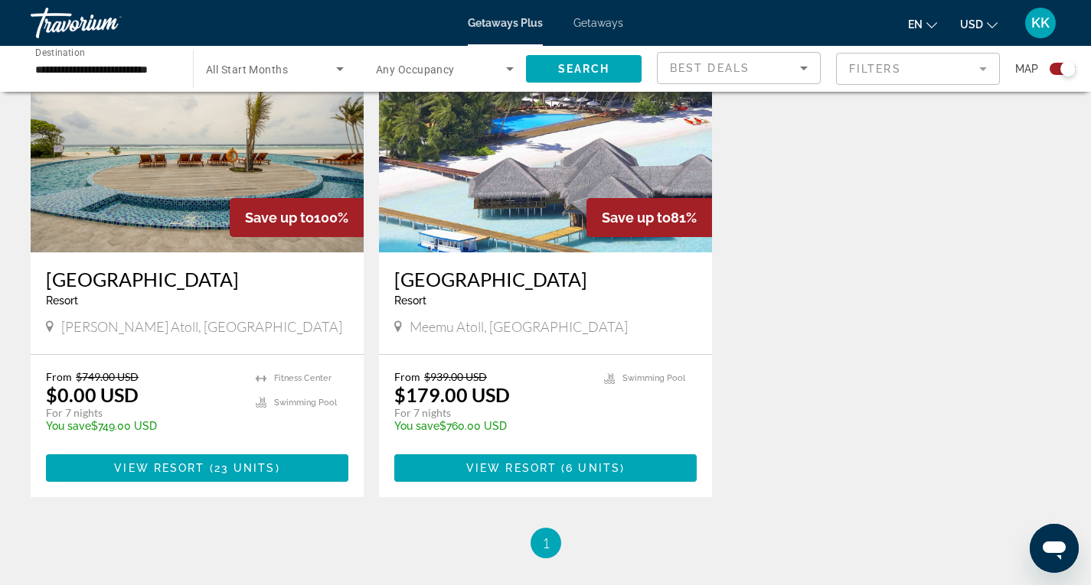
click at [201, 468] on span "View Resort" at bounding box center [159, 468] width 90 height 12
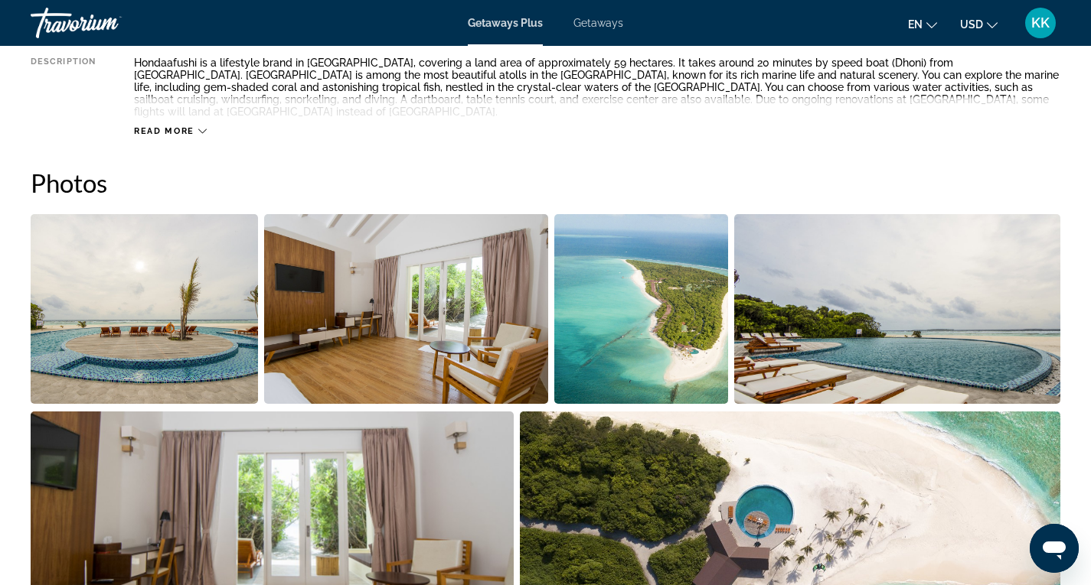
scroll to position [419, 0]
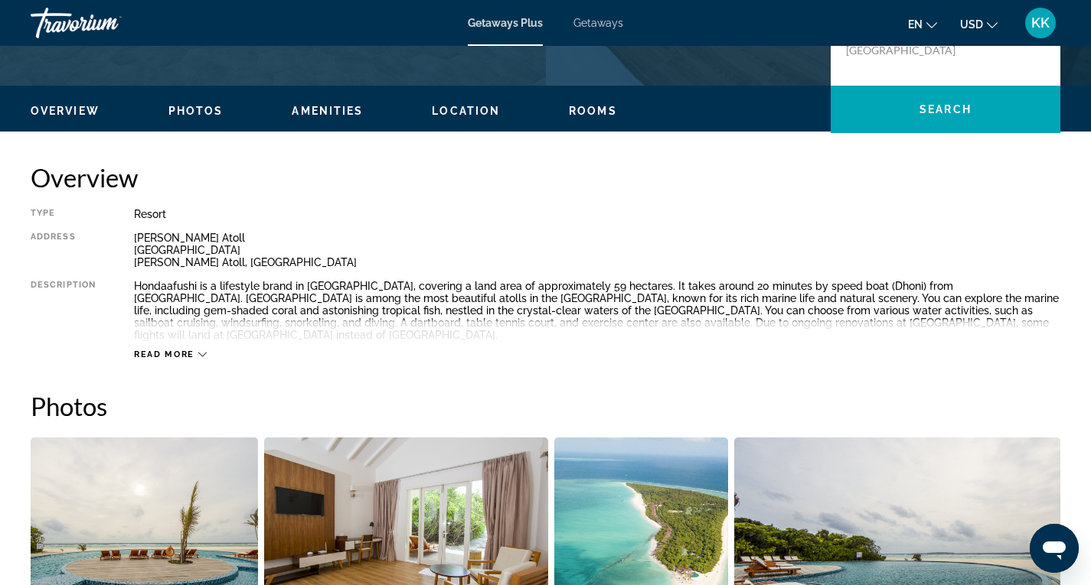
click at [602, 24] on span "Getaways" at bounding box center [598, 23] width 50 height 12
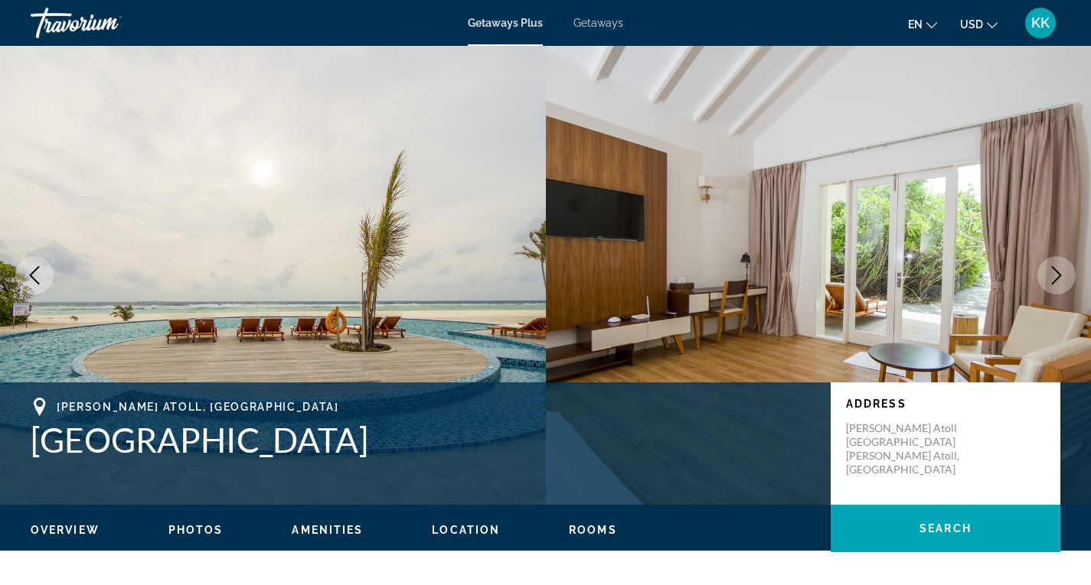
click at [590, 28] on span "Getaways" at bounding box center [598, 23] width 50 height 12
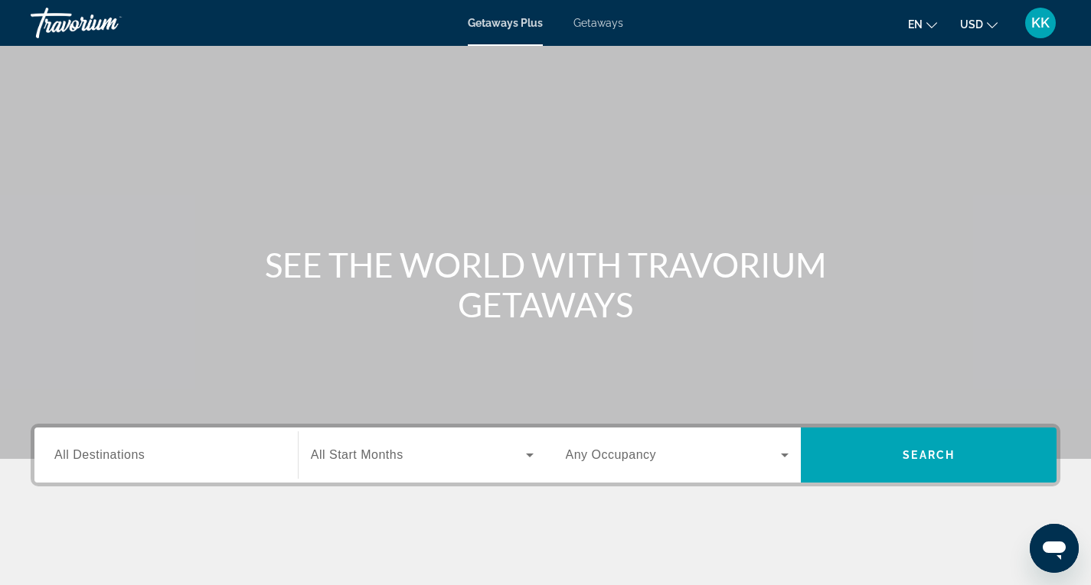
click at [602, 27] on span "Getaways" at bounding box center [598, 23] width 50 height 12
click at [214, 448] on input "Destination All Destinations" at bounding box center [165, 456] width 223 height 18
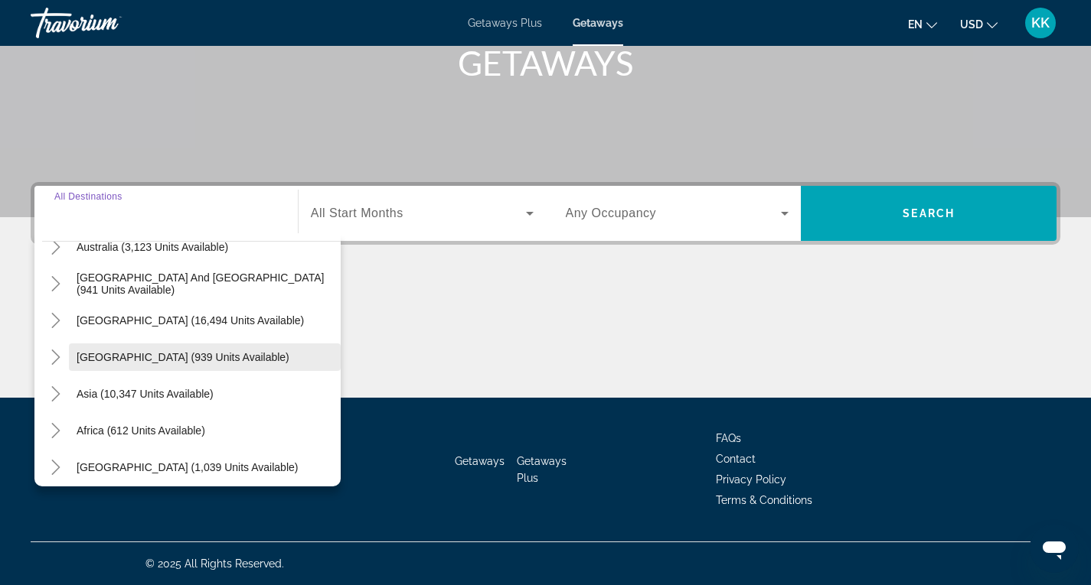
scroll to position [248, 0]
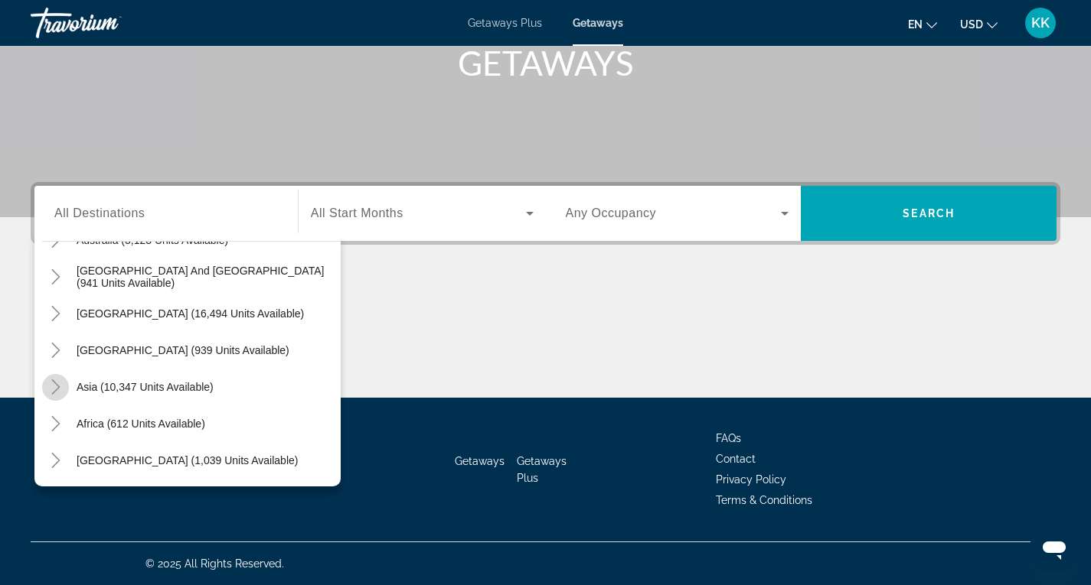
click at [61, 383] on icon "Toggle Asia (10,347 units available)" at bounding box center [55, 387] width 15 height 15
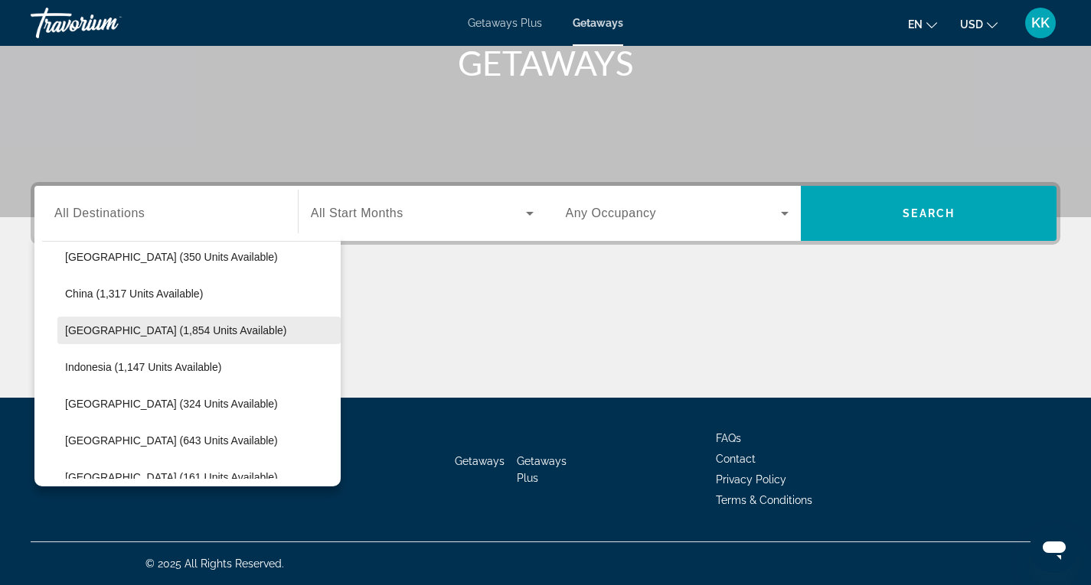
scroll to position [528, 0]
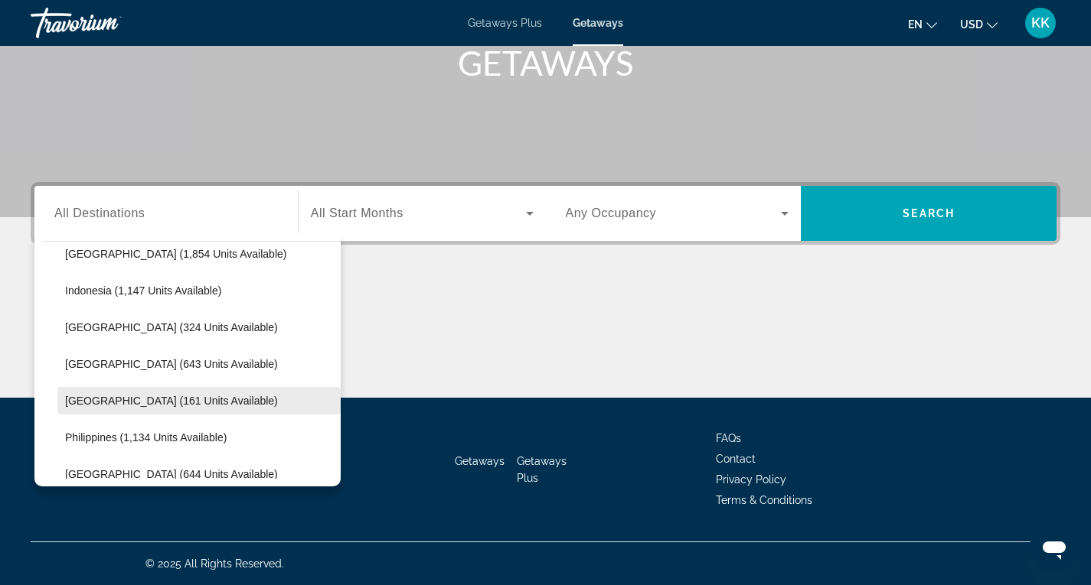
click at [146, 403] on span "[GEOGRAPHIC_DATA] (161 units available)" at bounding box center [171, 401] width 213 height 12
type input "**********"
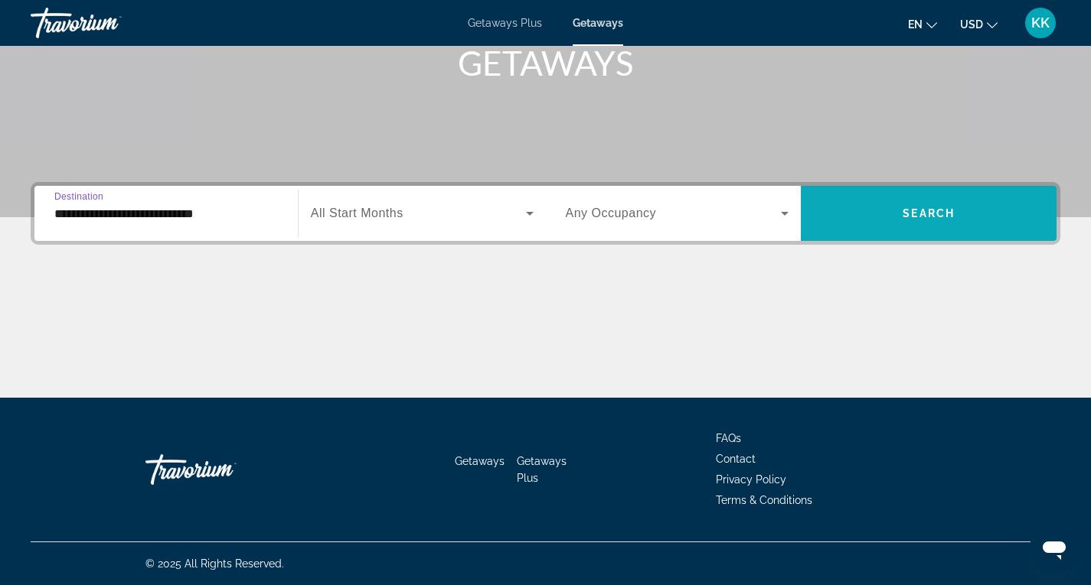
click at [918, 216] on span "Search" at bounding box center [928, 213] width 52 height 12
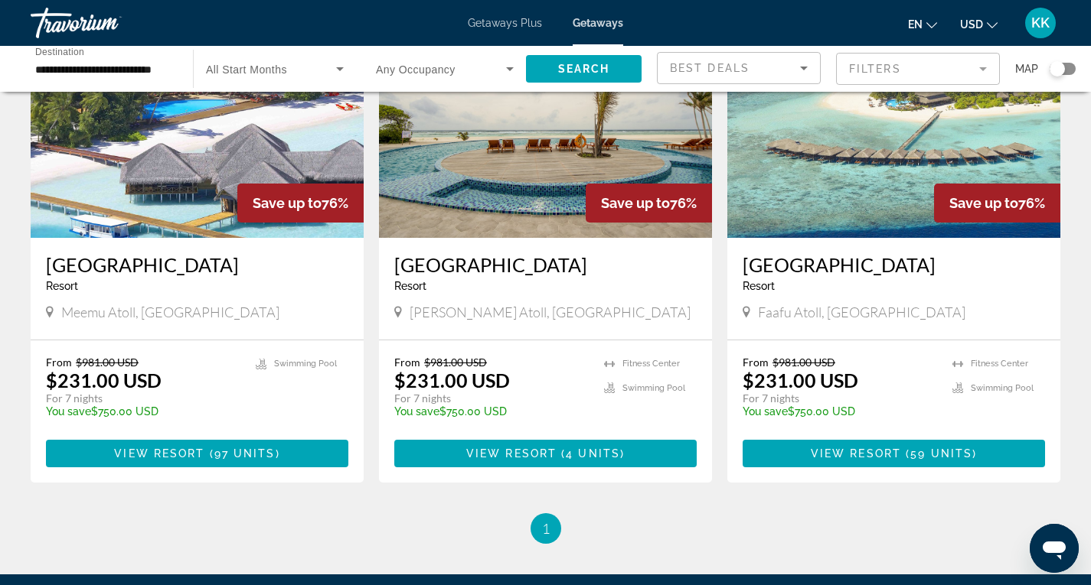
scroll to position [153, 0]
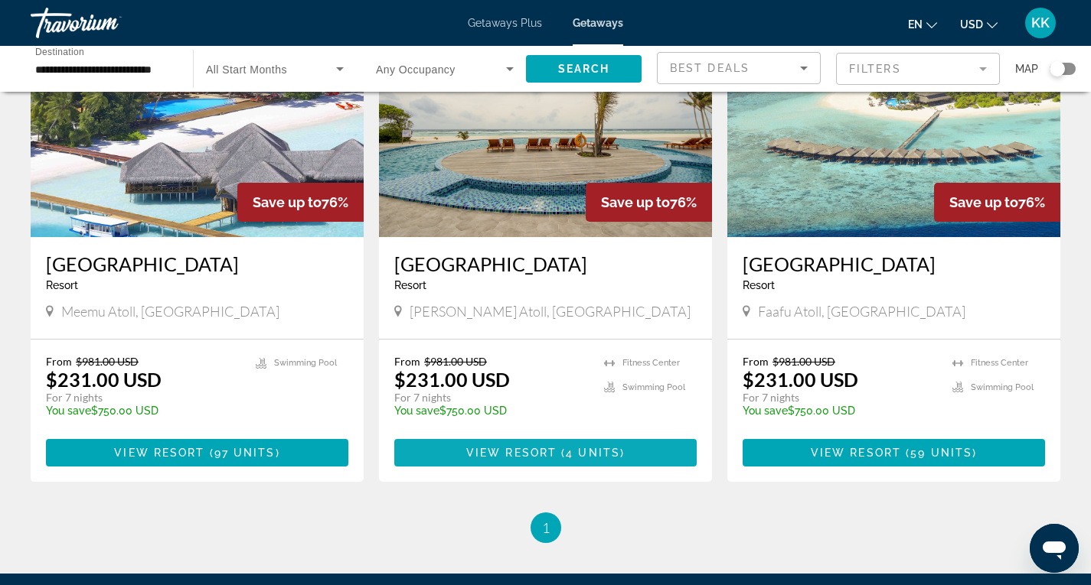
click at [529, 454] on span "View Resort" at bounding box center [511, 453] width 90 height 12
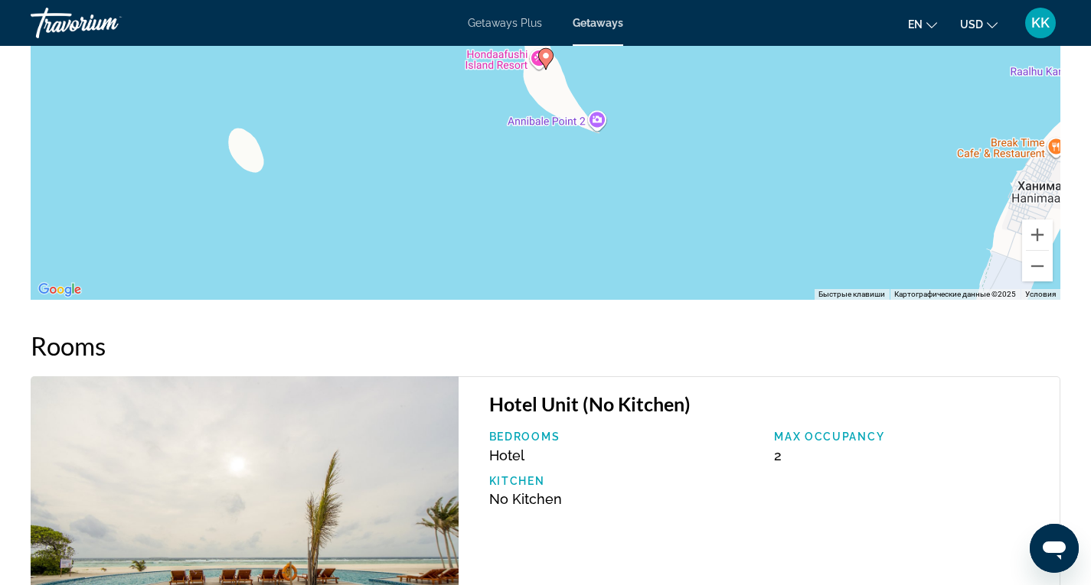
scroll to position [2547, 0]
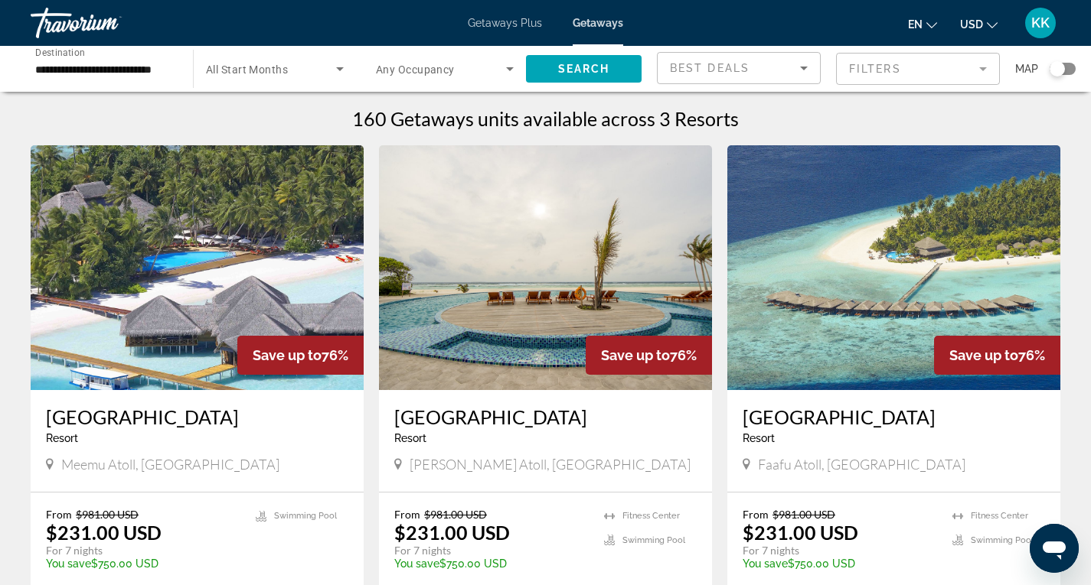
scroll to position [153, 0]
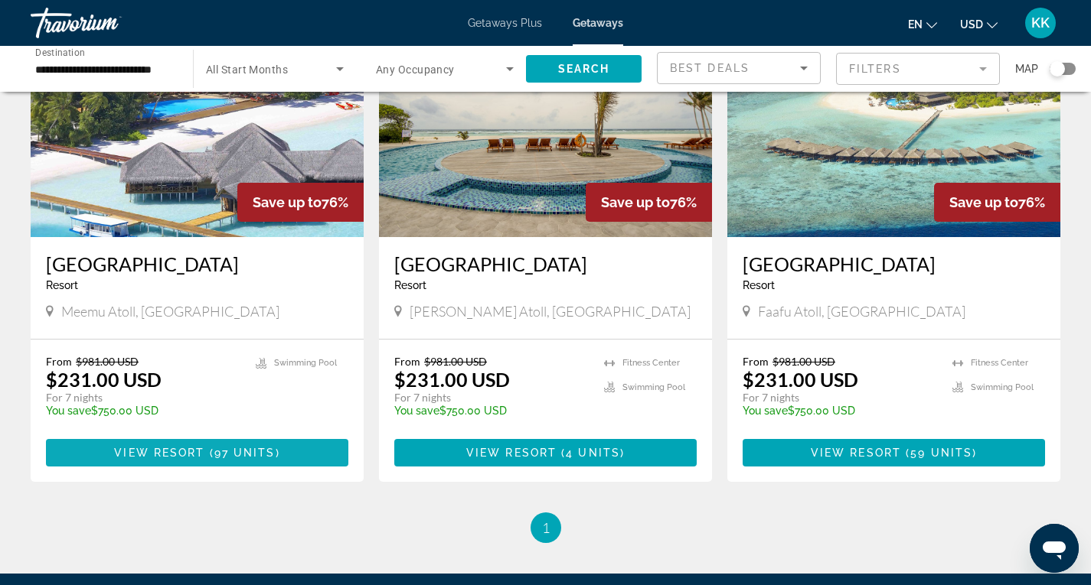
click at [205, 456] on span "Main content" at bounding box center [206, 453] width 5 height 12
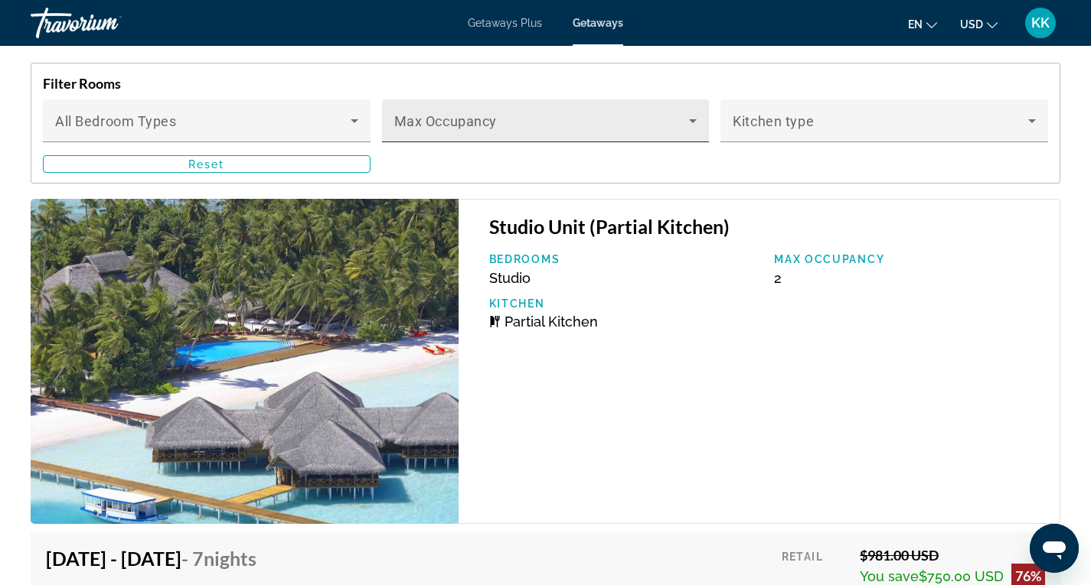
scroll to position [2832, 0]
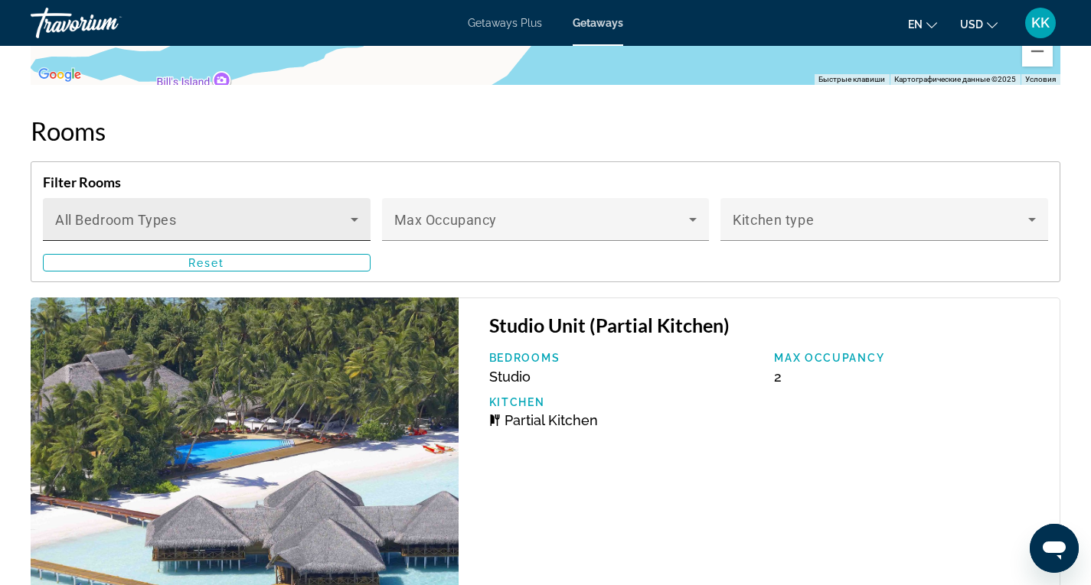
click at [346, 210] on icon "Main content" at bounding box center [354, 219] width 18 height 18
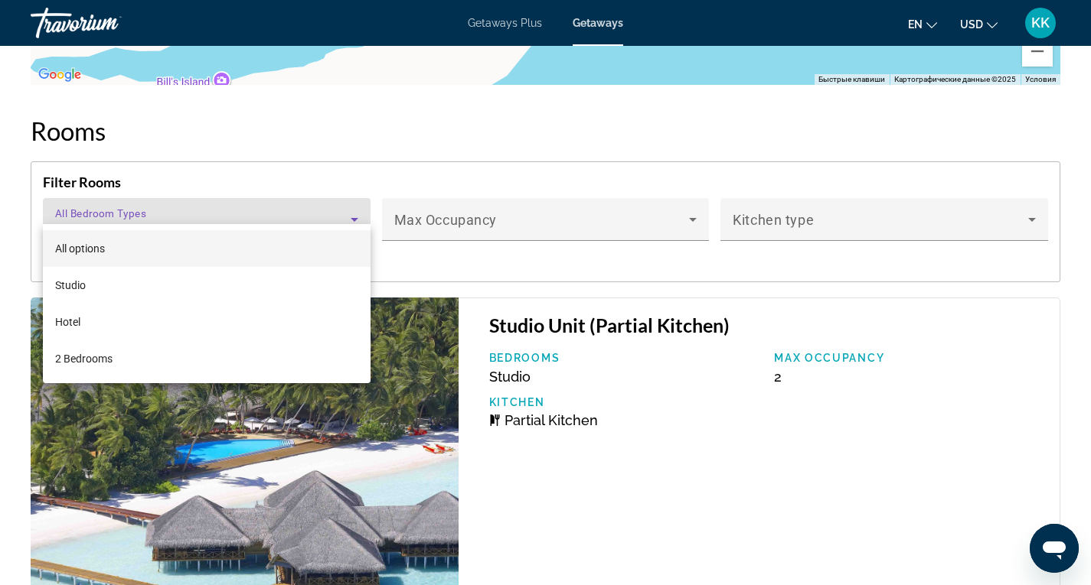
click at [354, 196] on div at bounding box center [545, 292] width 1091 height 585
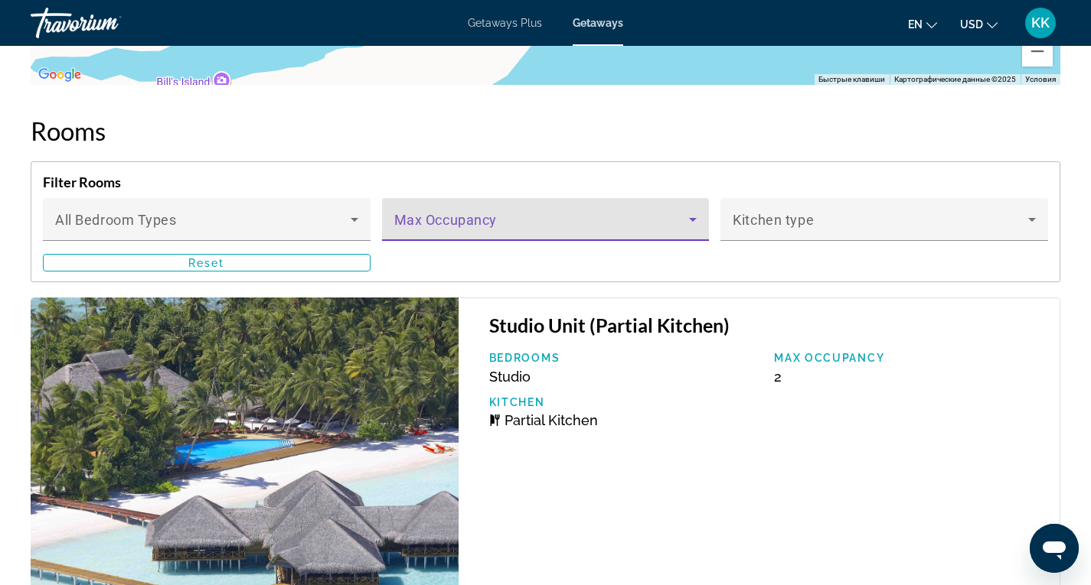
click at [535, 217] on span "Main content" at bounding box center [541, 226] width 295 height 18
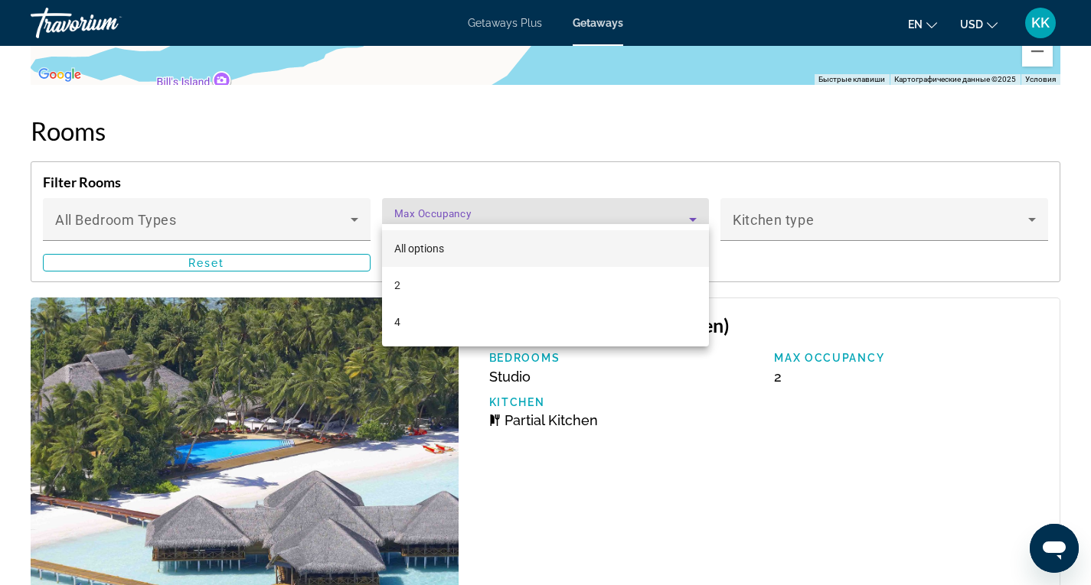
click at [833, 203] on div at bounding box center [545, 292] width 1091 height 585
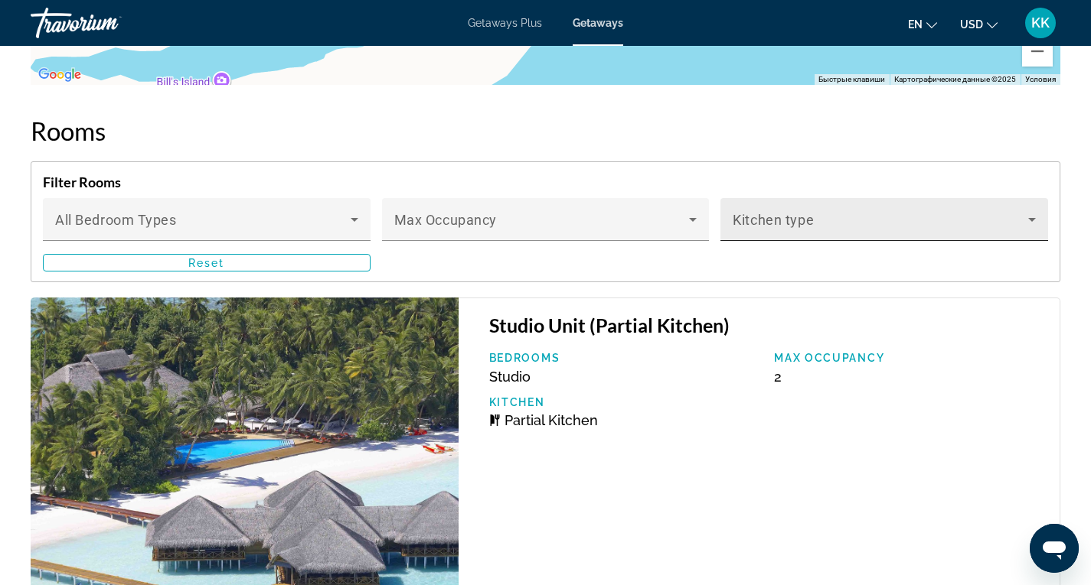
click at [840, 217] on span "Main content" at bounding box center [879, 226] width 295 height 18
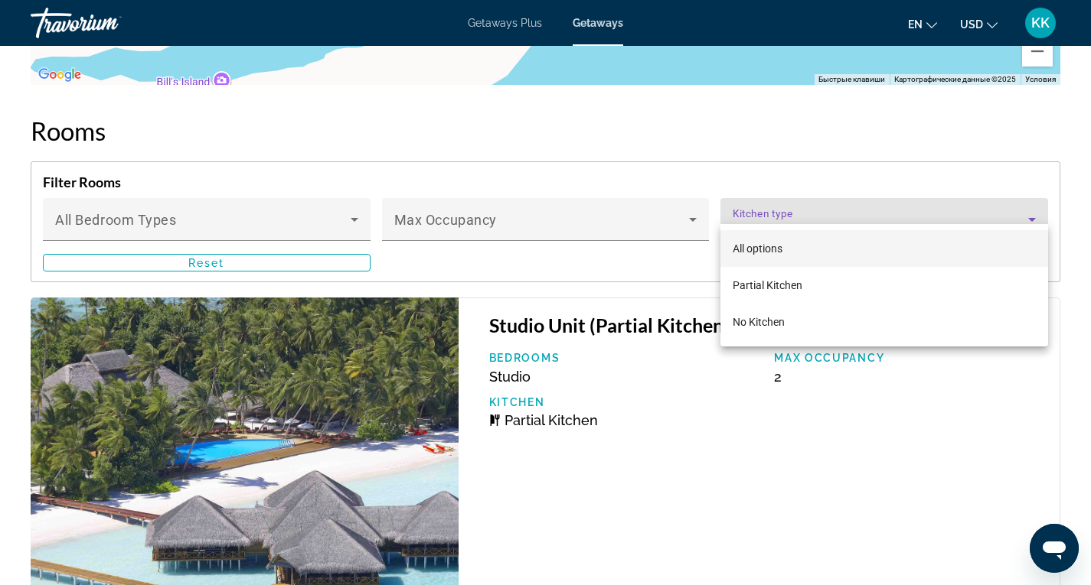
click at [552, 240] on div at bounding box center [545, 292] width 1091 height 585
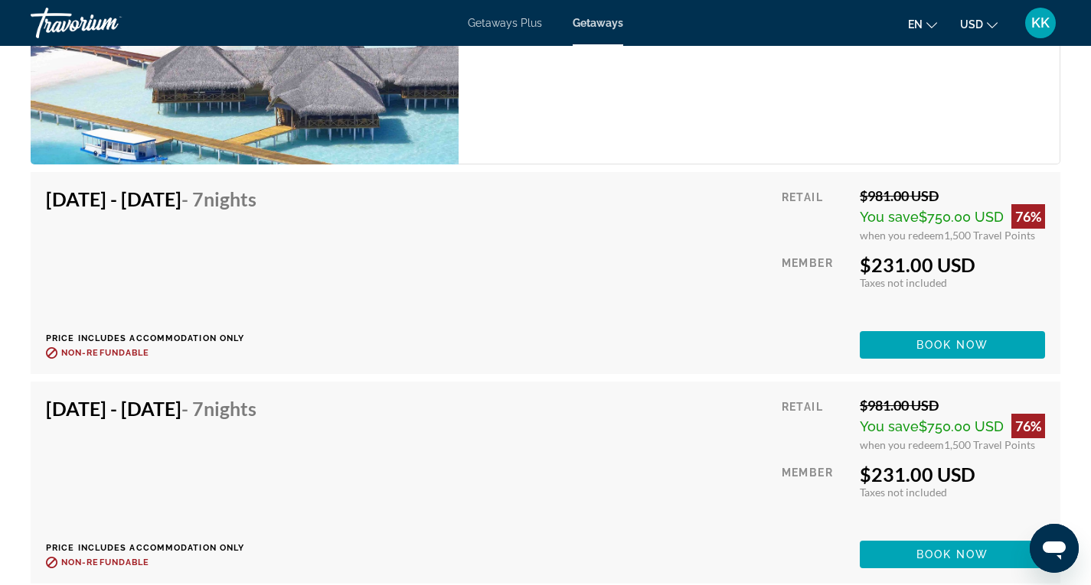
scroll to position [3291, 0]
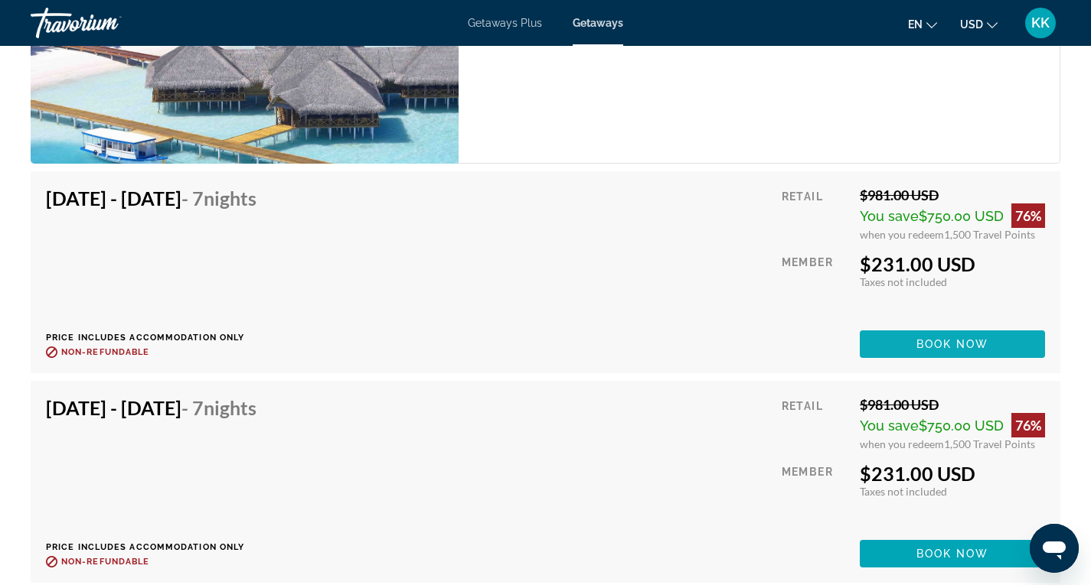
click at [927, 338] on span "Book now" at bounding box center [952, 344] width 73 height 12
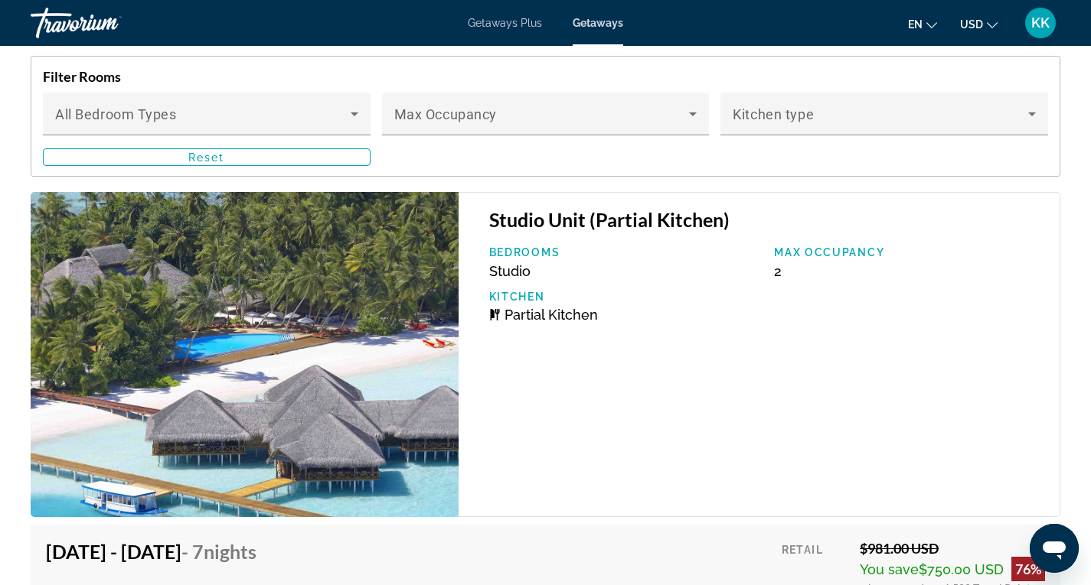
scroll to position [2908, 0]
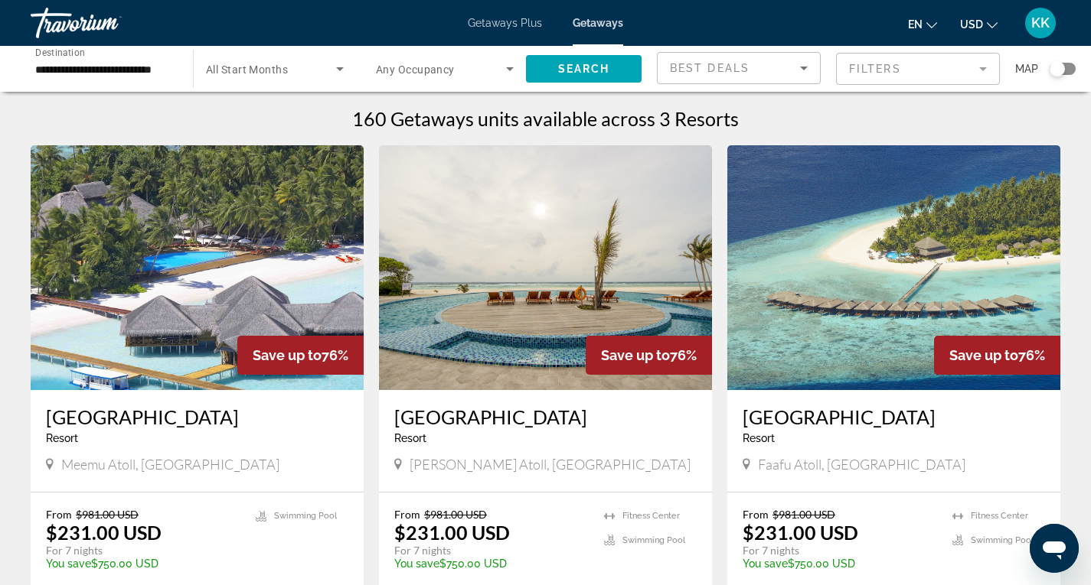
click at [133, 70] on input "**********" at bounding box center [104, 69] width 138 height 18
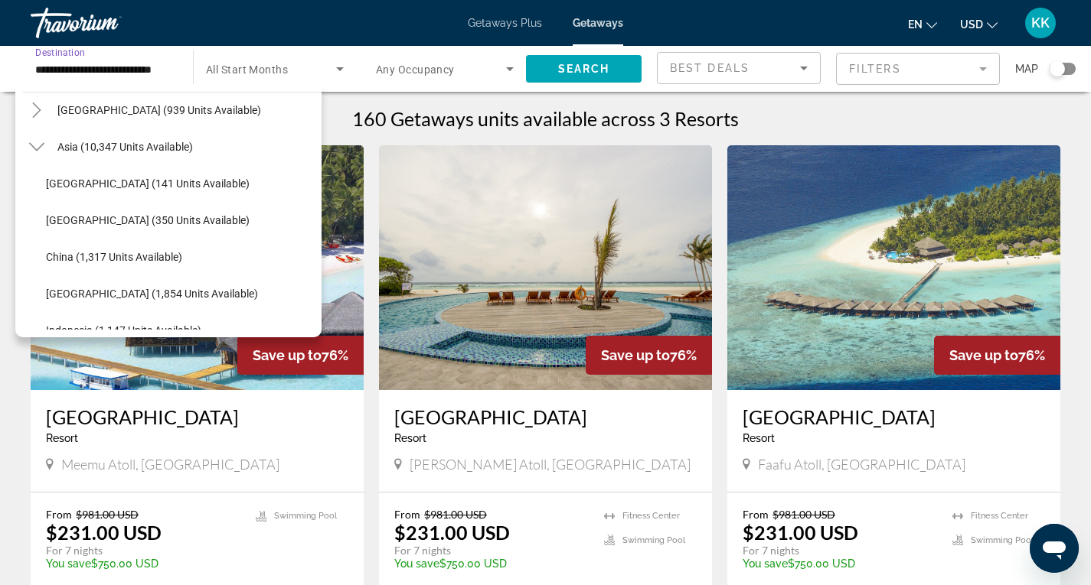
drag, startPoint x: 41, startPoint y: 147, endPoint x: 59, endPoint y: 154, distance: 18.9
click at [41, 148] on icon "Toggle Asia (10,347 units available)" at bounding box center [36, 146] width 15 height 15
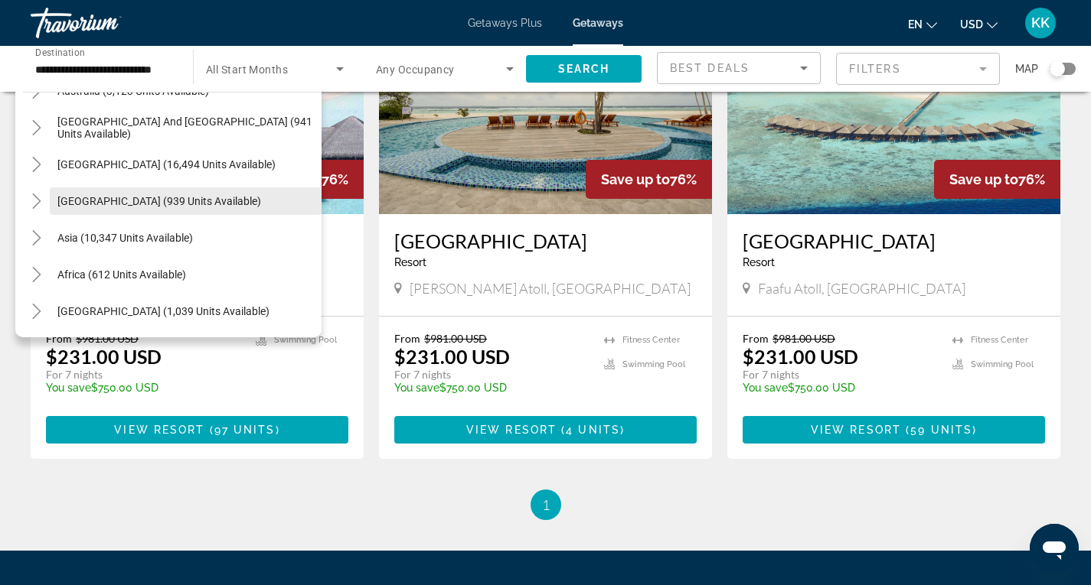
scroll to position [230, 0]
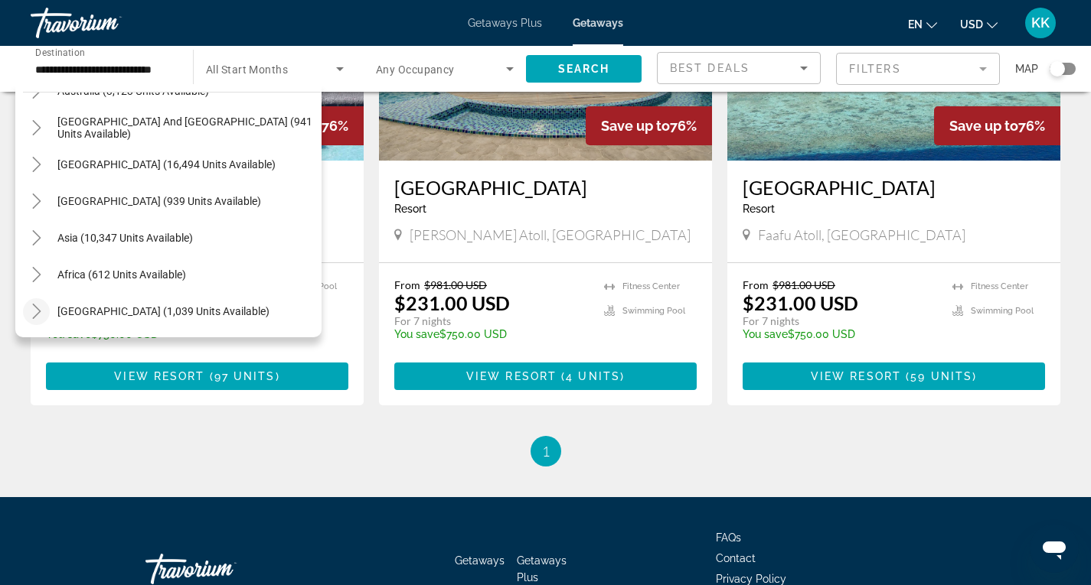
click at [30, 311] on icon "Toggle Middle East (1,039 units available)" at bounding box center [36, 311] width 15 height 15
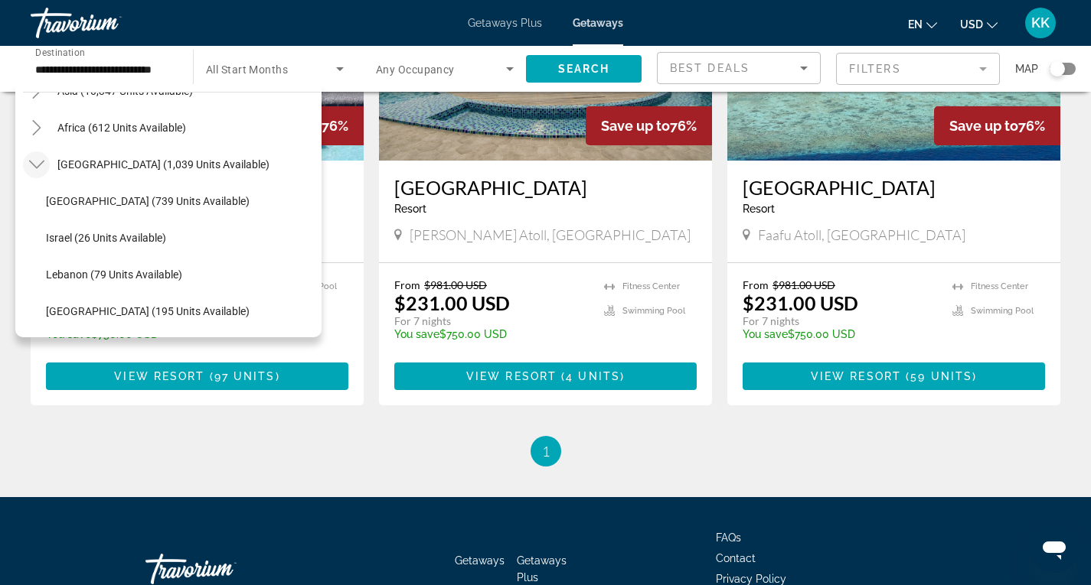
click at [38, 163] on icon "Toggle Middle East (1,039 units available)" at bounding box center [36, 164] width 15 height 15
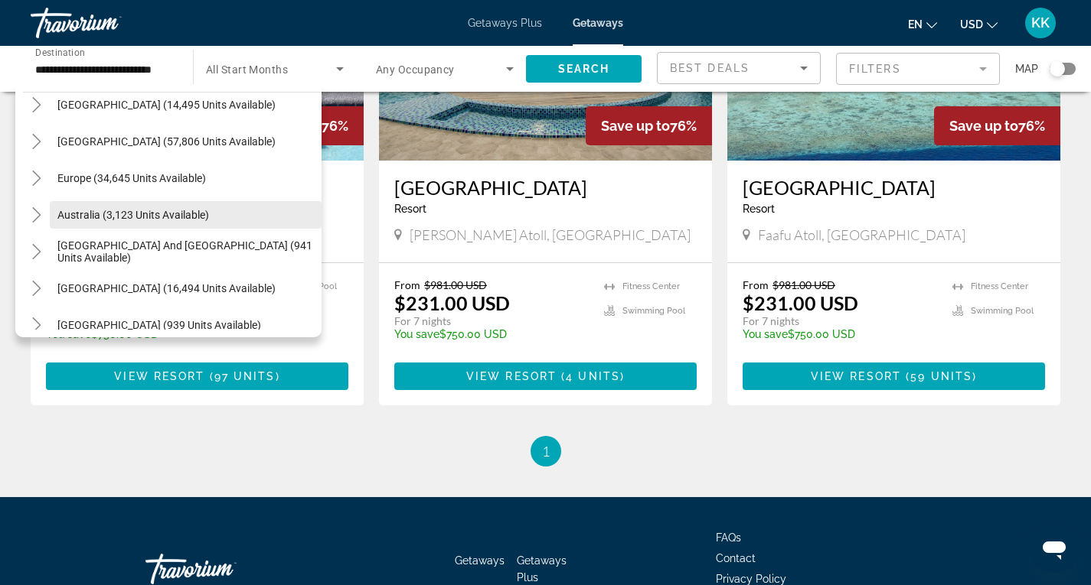
scroll to position [95, 0]
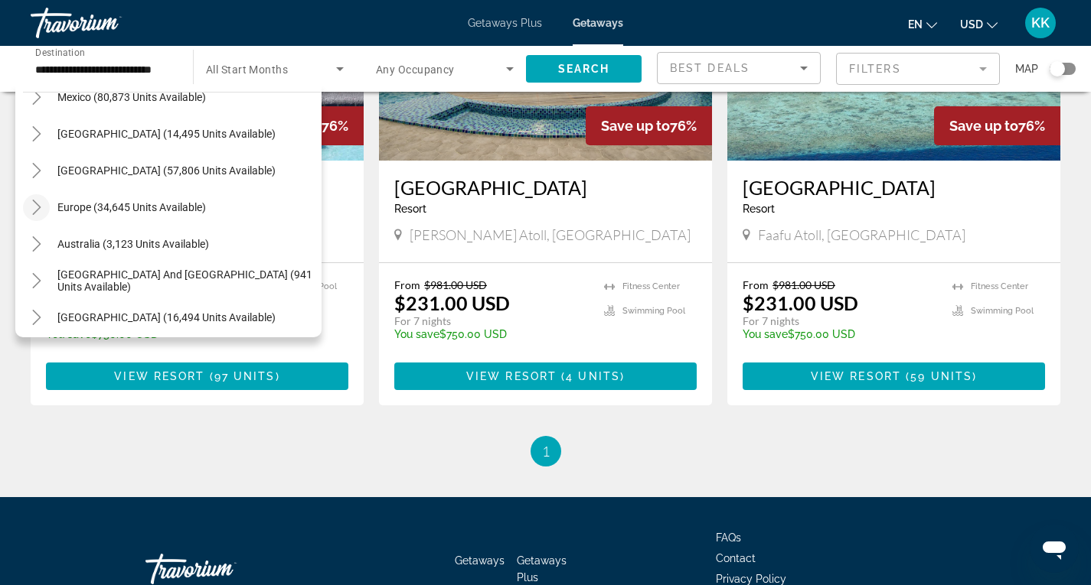
click at [38, 207] on icon "Toggle Europe (34,645 units available)" at bounding box center [36, 207] width 8 height 15
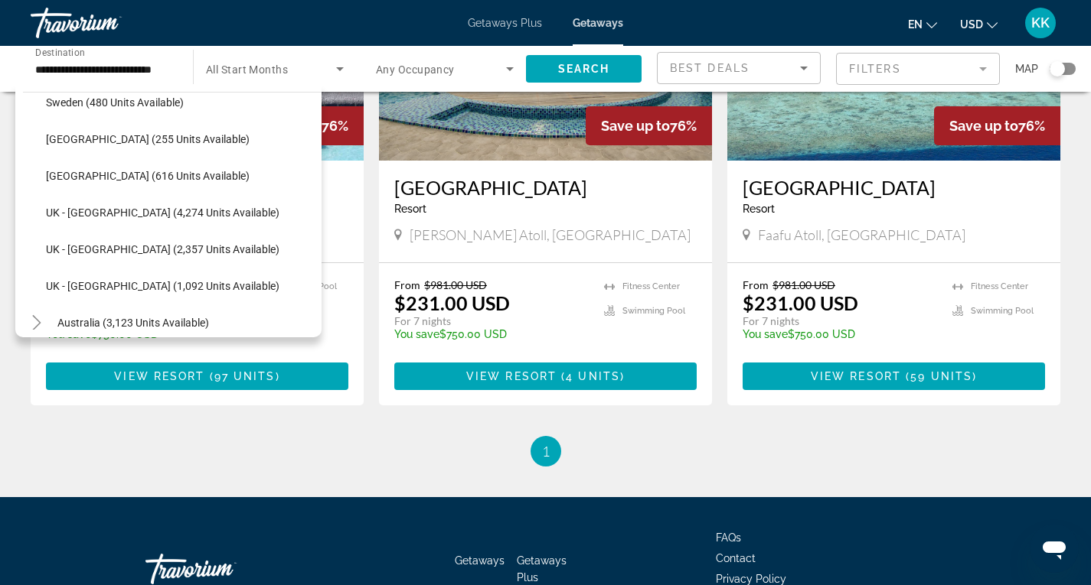
scroll to position [957, 0]
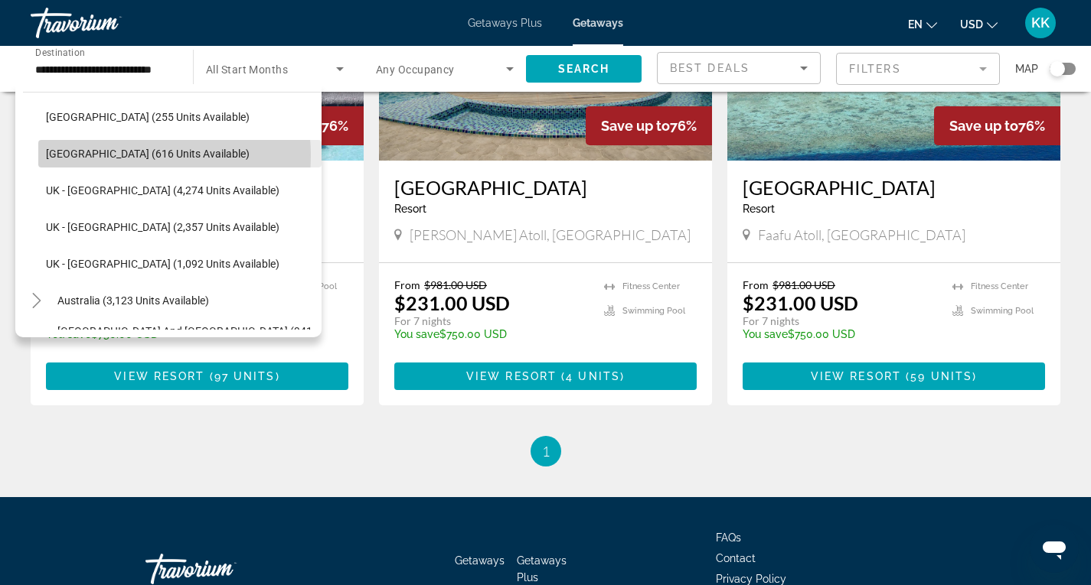
click at [118, 155] on span "Turkey (616 units available)" at bounding box center [148, 154] width 204 height 12
type input "**********"
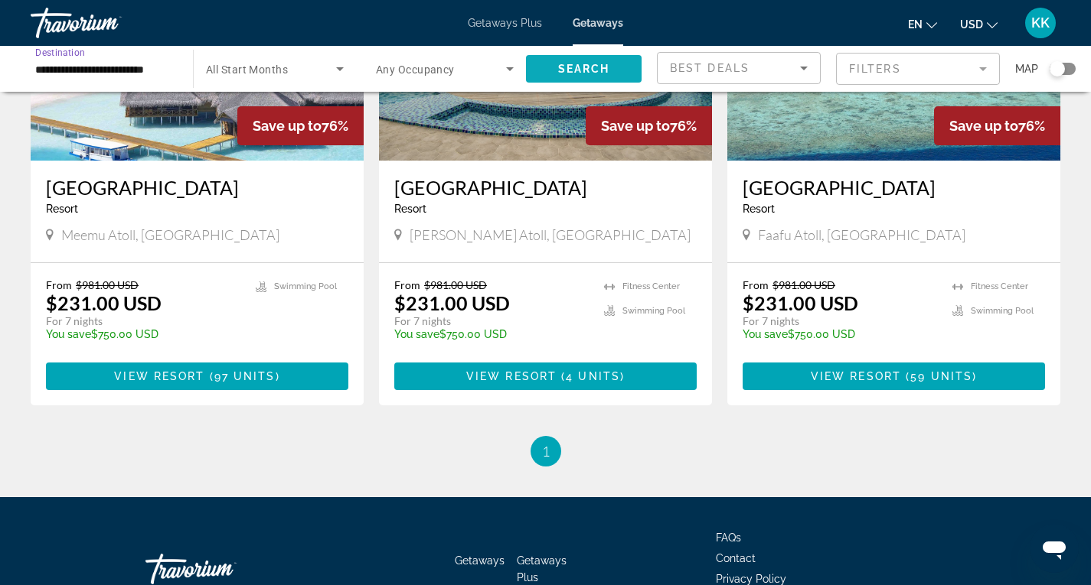
click at [564, 67] on span "Search" at bounding box center [584, 69] width 52 height 12
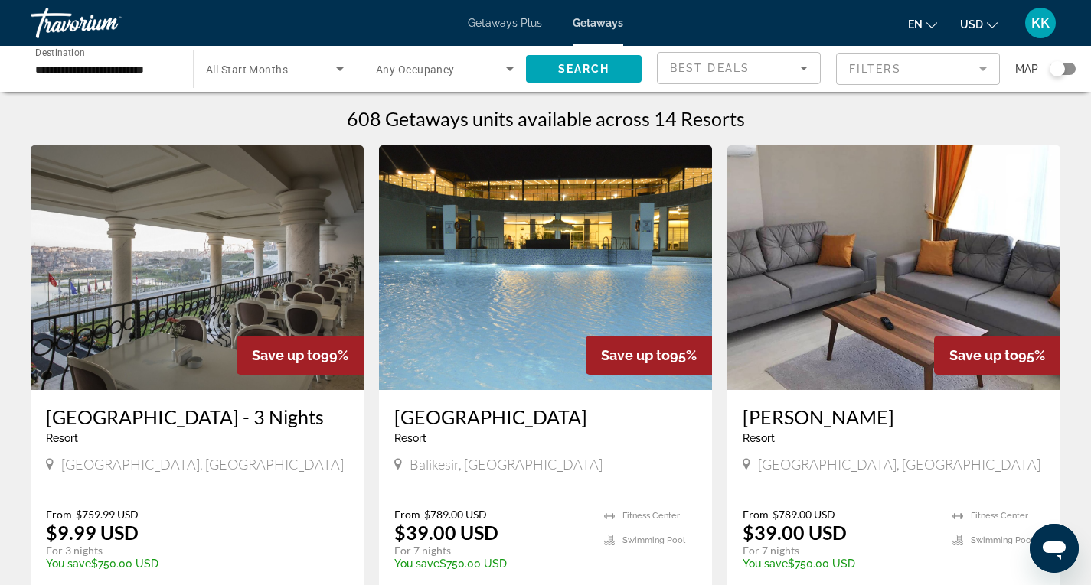
click at [1062, 71] on div "Search widget" at bounding box center [1056, 68] width 15 height 15
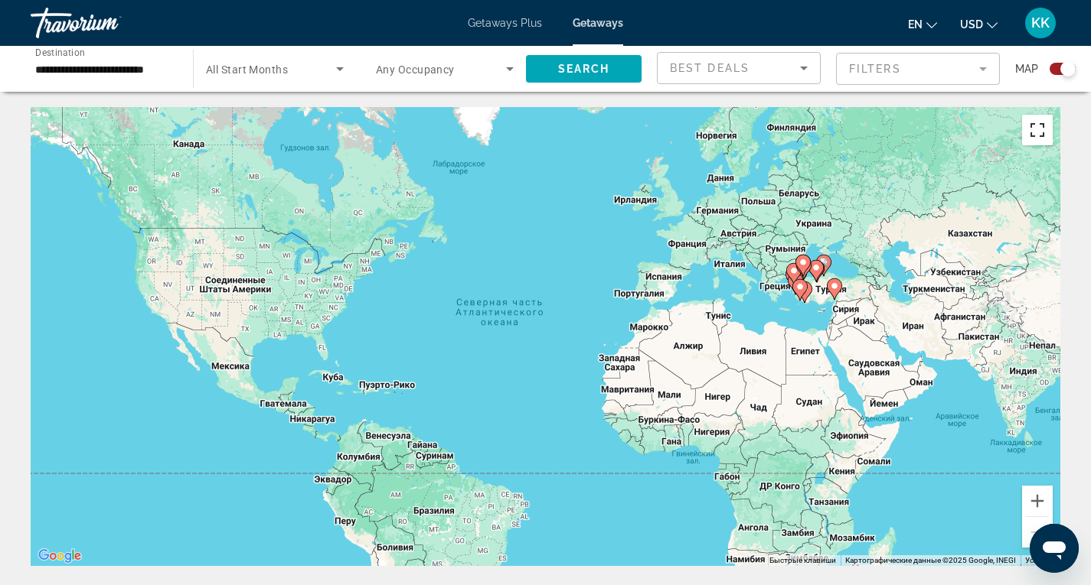
click at [1039, 133] on button "Включить полноэкранный режим" at bounding box center [1037, 130] width 31 height 31
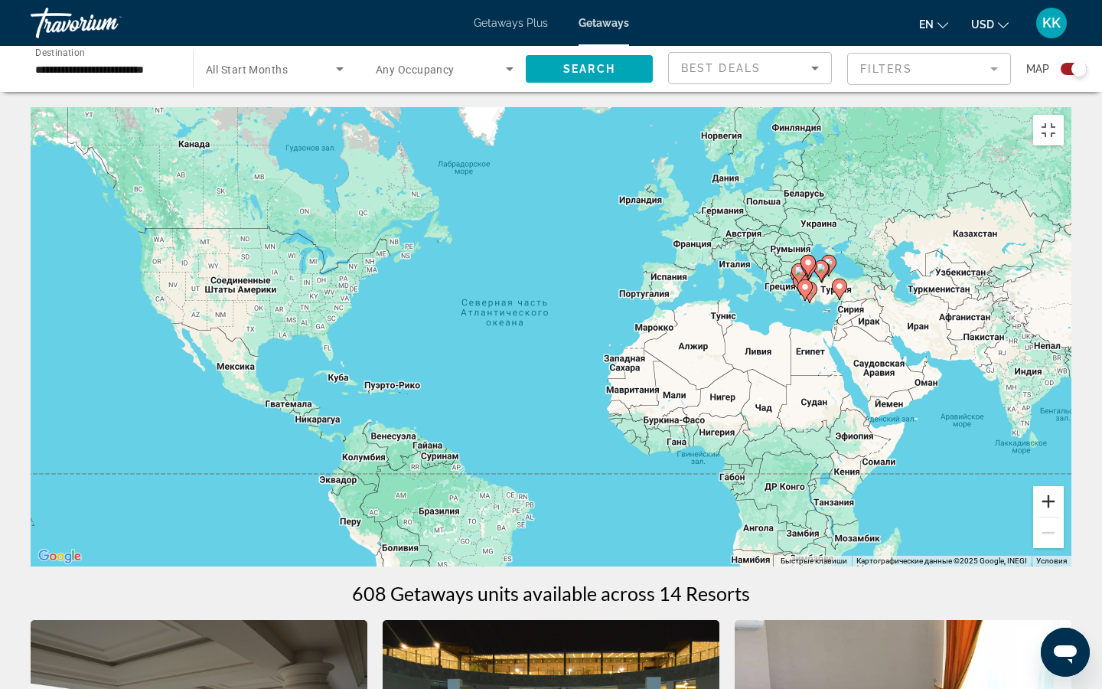
click at [1064, 517] on button "Увеличить" at bounding box center [1048, 501] width 31 height 31
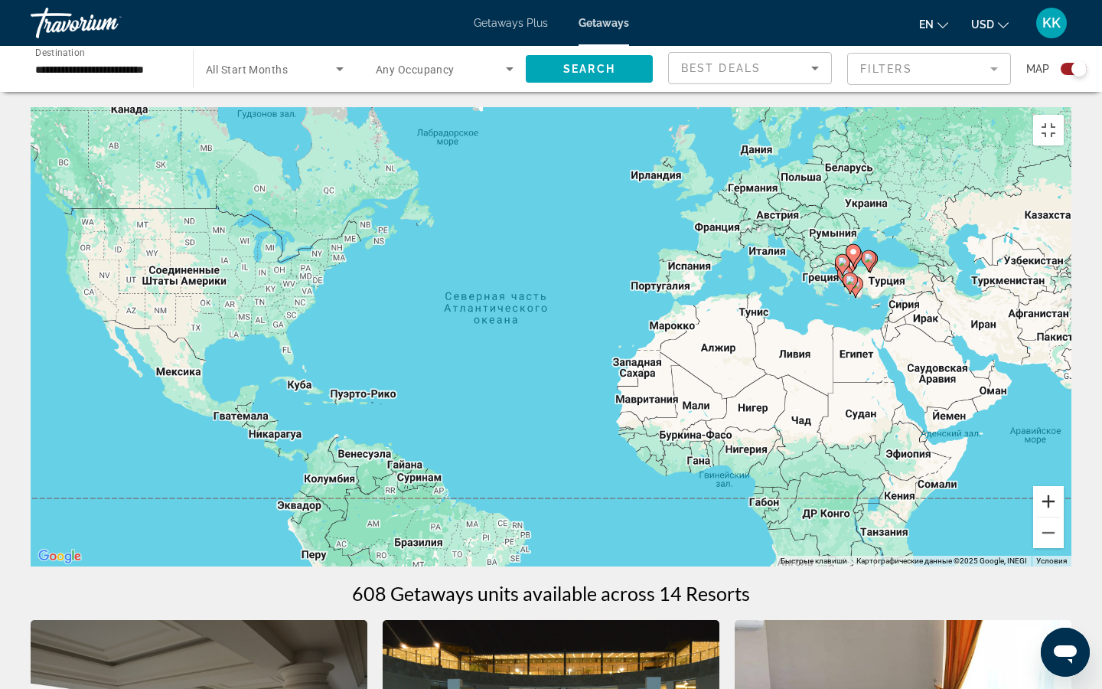
click at [1064, 517] on button "Увеличить" at bounding box center [1048, 501] width 31 height 31
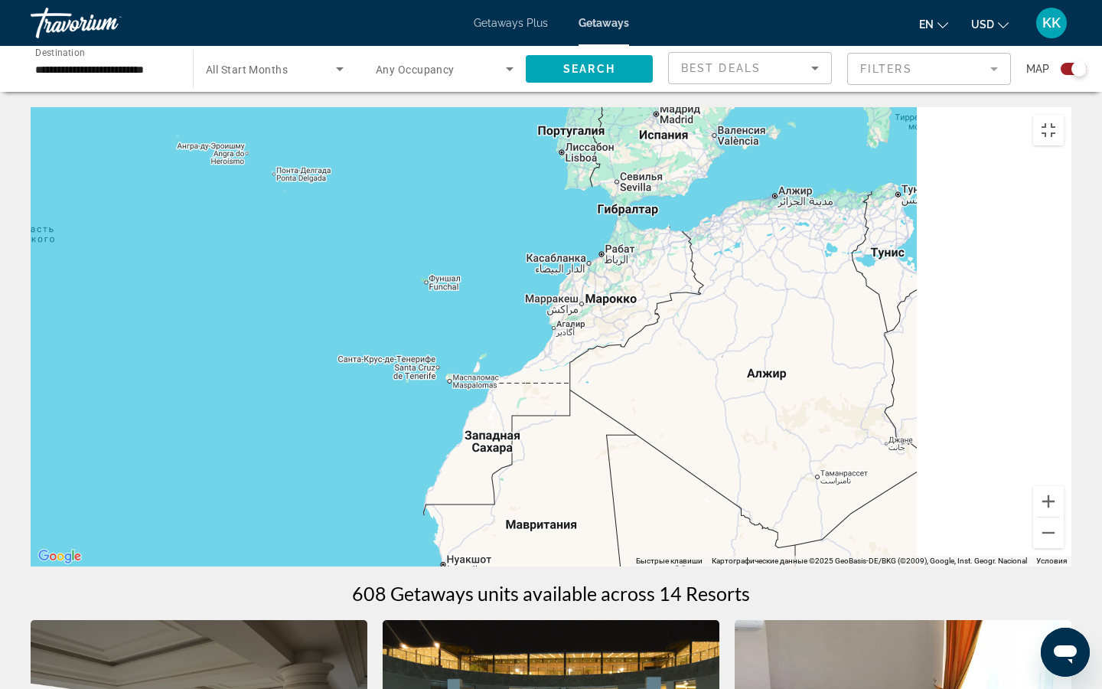
drag, startPoint x: 951, startPoint y: 334, endPoint x: 585, endPoint y: 334, distance: 365.8
click at [585, 334] on div "Main content" at bounding box center [551, 336] width 1041 height 459
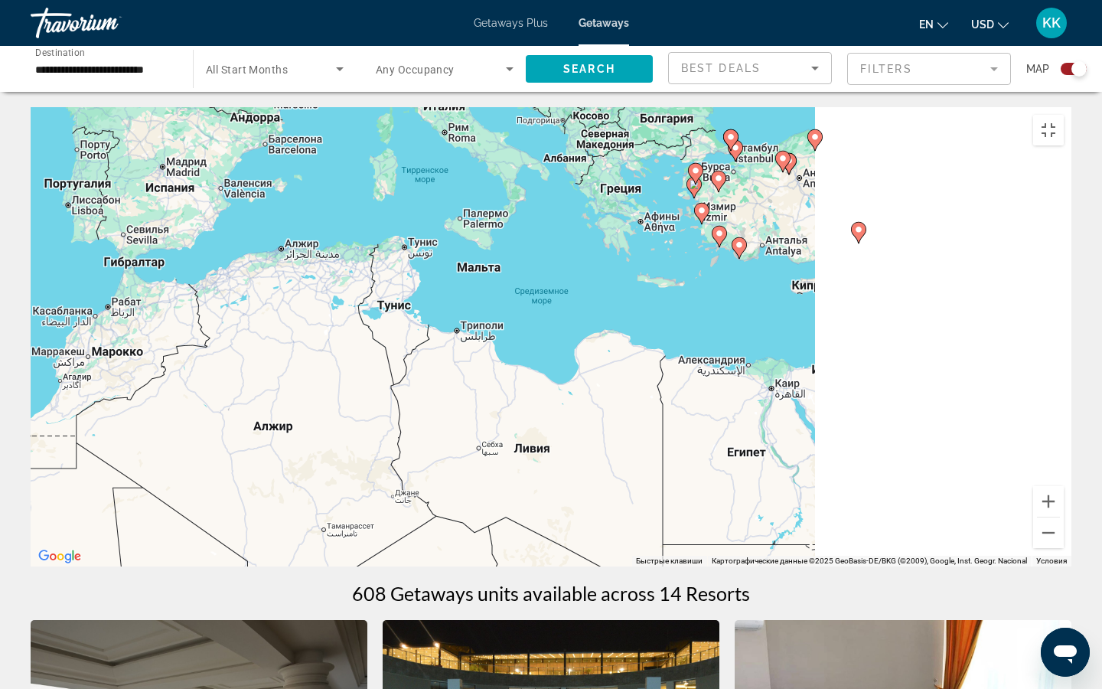
drag, startPoint x: 926, startPoint y: 301, endPoint x: 568, endPoint y: 332, distance: 359.5
click at [442, 356] on div "Чтобы активировать перетаскивание с помощью клавиатуры, нажмите Alt + Ввод. Пос…" at bounding box center [551, 336] width 1041 height 459
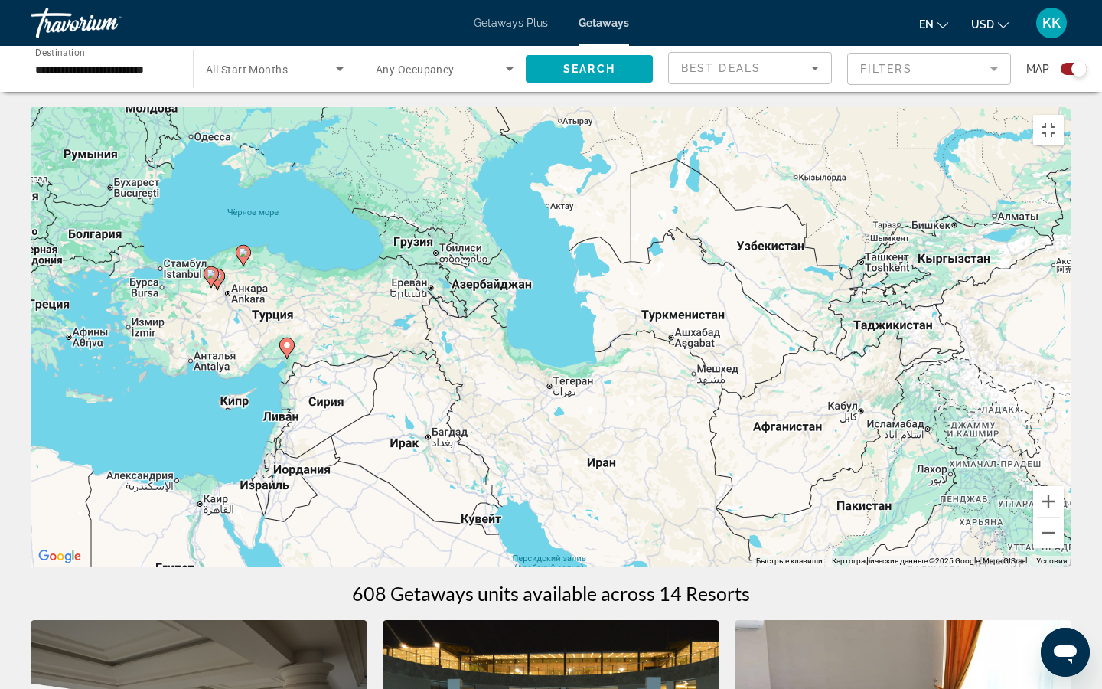
drag, startPoint x: 100, startPoint y: 321, endPoint x: 531, endPoint y: 318, distance: 430.9
click at [540, 318] on div "Чтобы активировать перетаскивание с помощью клавиатуры, нажмите Alt + Ввод. Пос…" at bounding box center [551, 336] width 1041 height 459
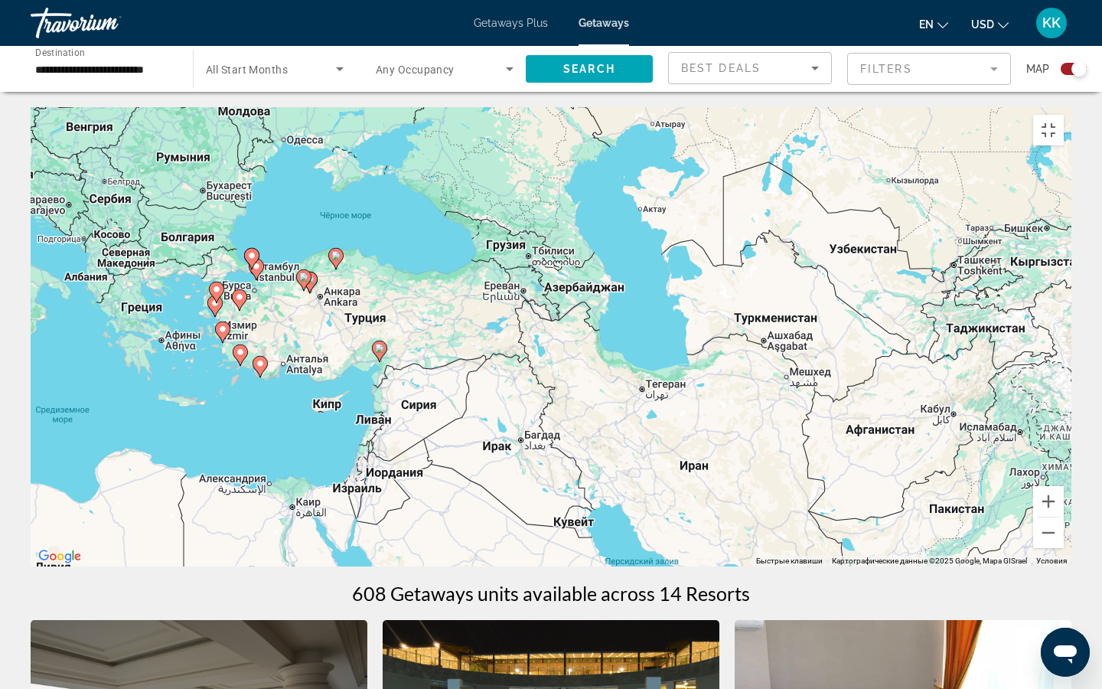
drag, startPoint x: 249, startPoint y: 326, endPoint x: 312, endPoint y: 339, distance: 64.1
click at [309, 339] on div "Чтобы активировать перетаскивание с помощью клавиатуры, нажмите Alt + Ввод. Пос…" at bounding box center [551, 336] width 1041 height 459
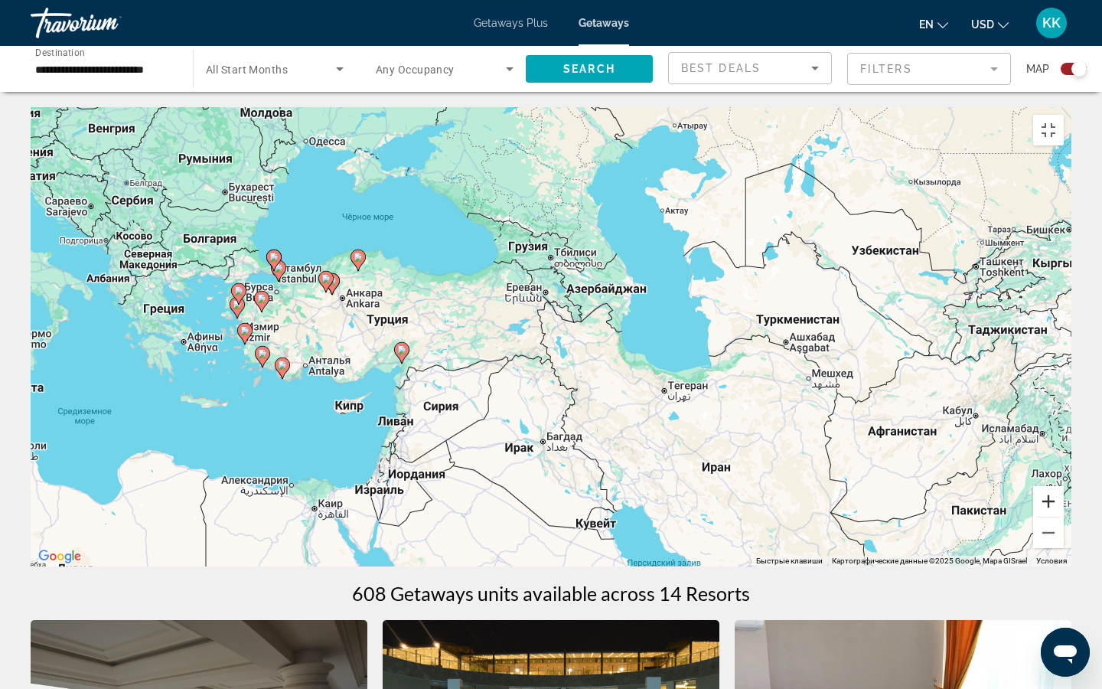
click at [1064, 517] on button "Увеличить" at bounding box center [1048, 501] width 31 height 31
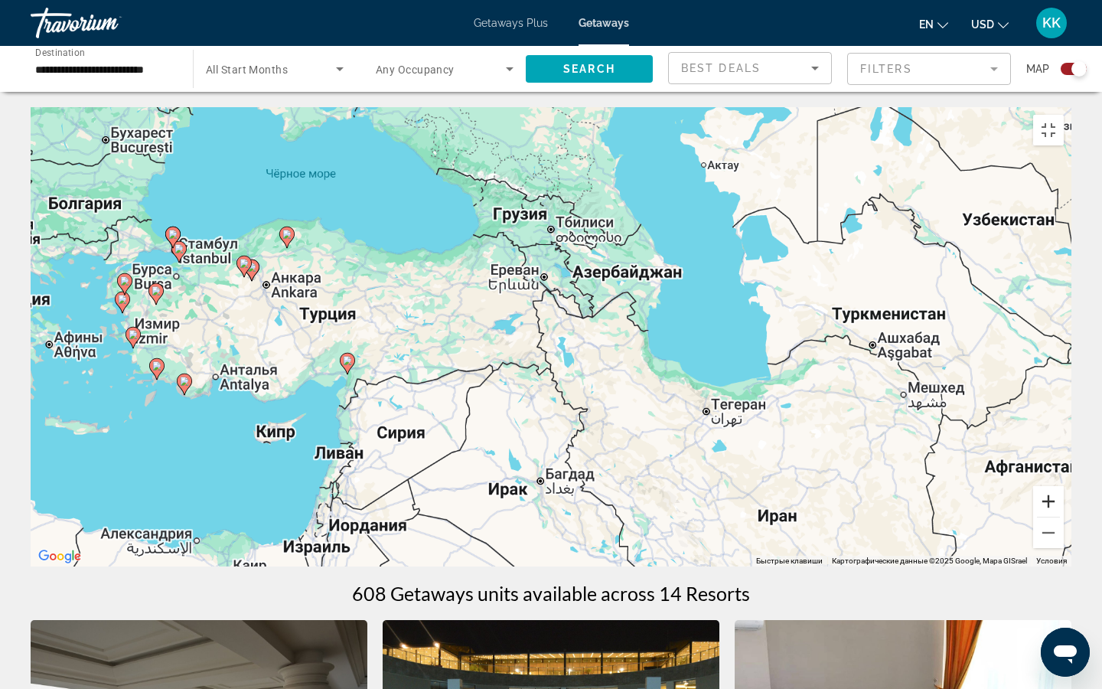
click at [1064, 517] on button "Увеличить" at bounding box center [1048, 501] width 31 height 31
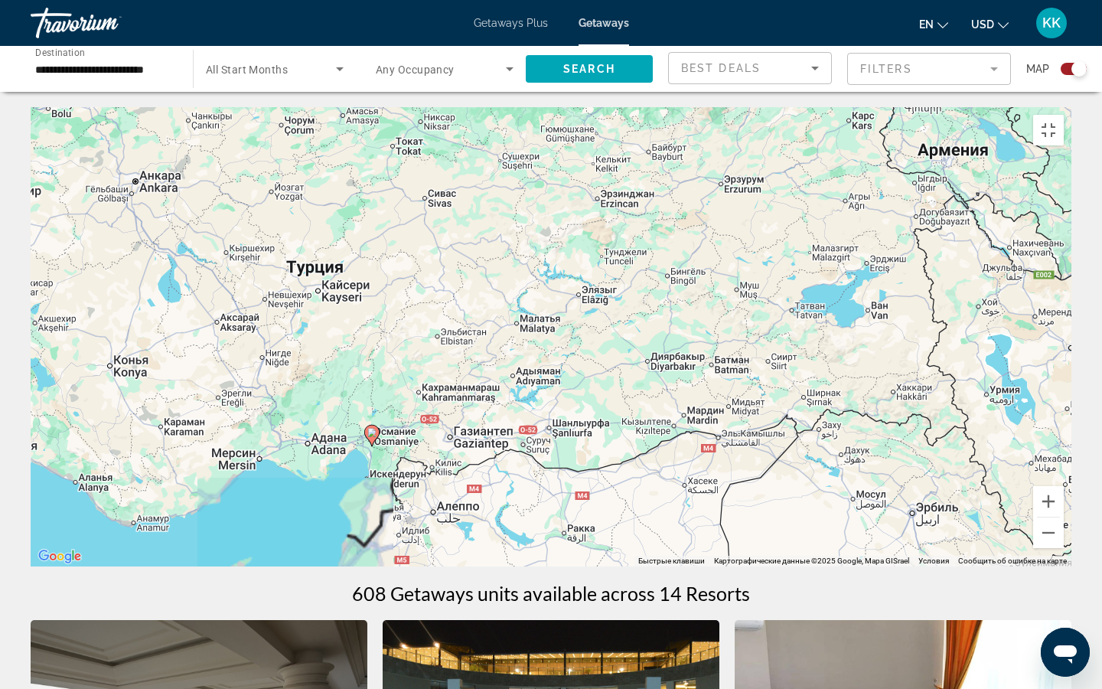
drag, startPoint x: 110, startPoint y: 382, endPoint x: 503, endPoint y: 375, distance: 392.7
click at [503, 375] on div "Чтобы активировать перетаскивание с помощью клавиатуры, нажмите Alt + Ввод. Пос…" at bounding box center [551, 336] width 1041 height 459
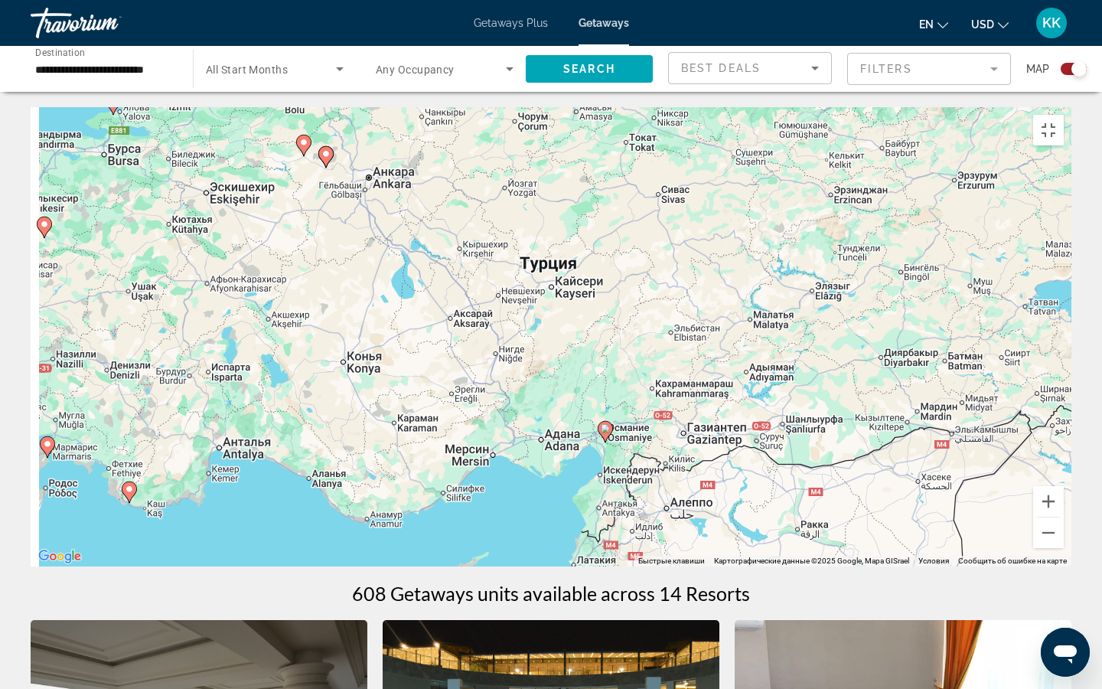
drag, startPoint x: 278, startPoint y: 377, endPoint x: 506, endPoint y: 377, distance: 228.1
click at [506, 377] on div "Чтобы активировать перетаскивание с помощью клавиатуры, нажмите Alt + Ввод. Пос…" at bounding box center [551, 336] width 1041 height 459
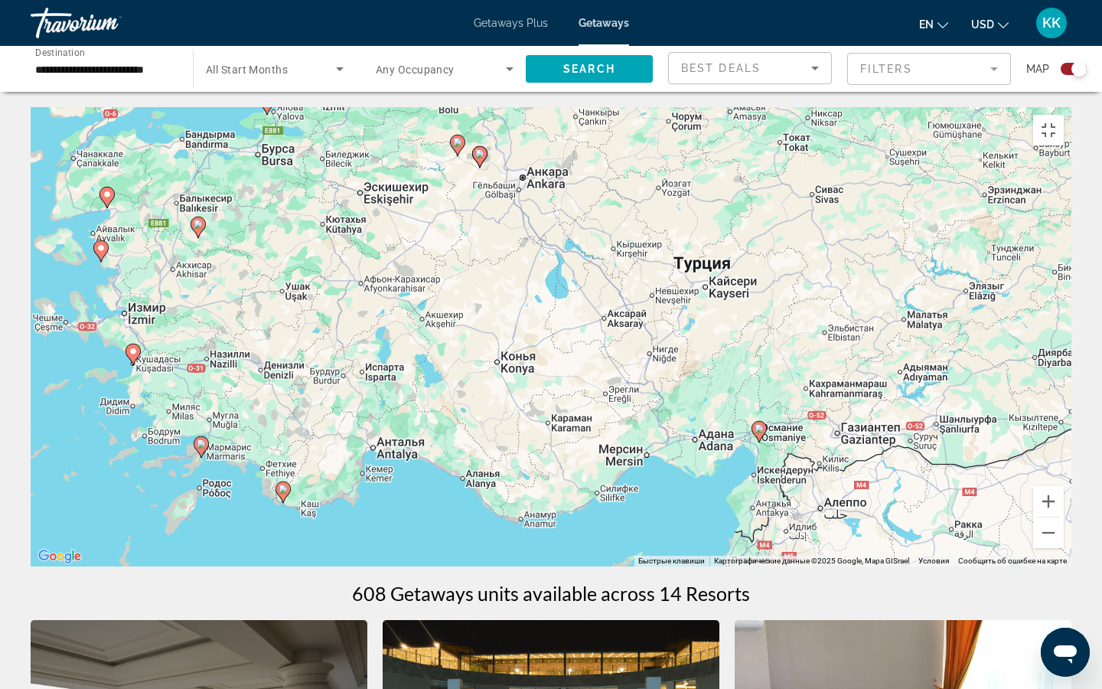
drag, startPoint x: 393, startPoint y: 420, endPoint x: 521, endPoint y: 420, distance: 127.8
click at [521, 420] on div "Чтобы активировать перетаскивание с помощью клавиатуры, нажмите Alt + Ввод. Пос…" at bounding box center [551, 336] width 1041 height 459
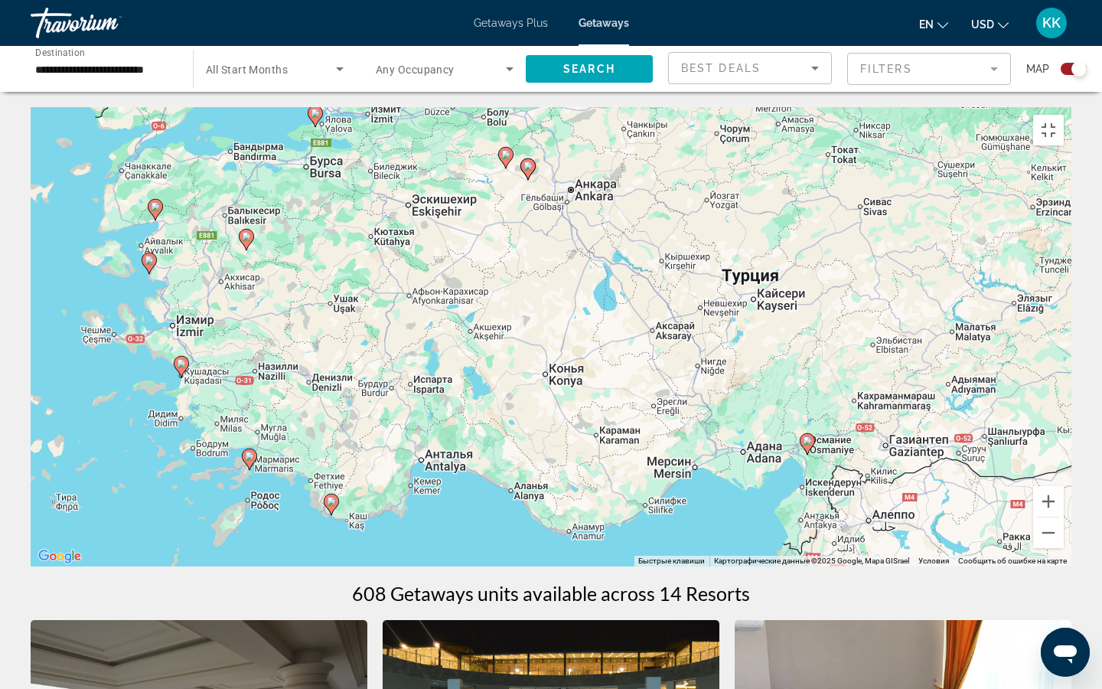
drag, startPoint x: 358, startPoint y: 416, endPoint x: 439, endPoint y: 438, distance: 84.1
click at [439, 438] on div "Чтобы активировать перетаскивание с помощью клавиатуры, нажмите Alt + Ввод. Пос…" at bounding box center [551, 336] width 1041 height 459
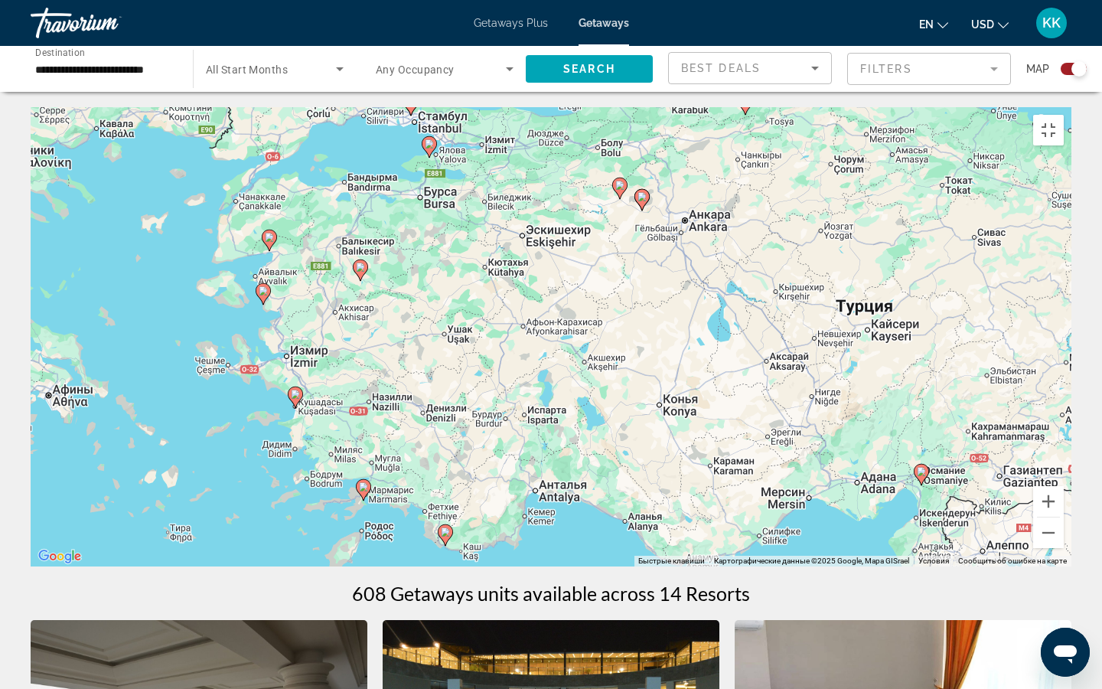
drag, startPoint x: 302, startPoint y: 434, endPoint x: 315, endPoint y: 449, distance: 20.1
click at [315, 449] on div "Чтобы активировать перетаскивание с помощью клавиатуры, нажмите Alt + Ввод. Пос…" at bounding box center [551, 336] width 1041 height 459
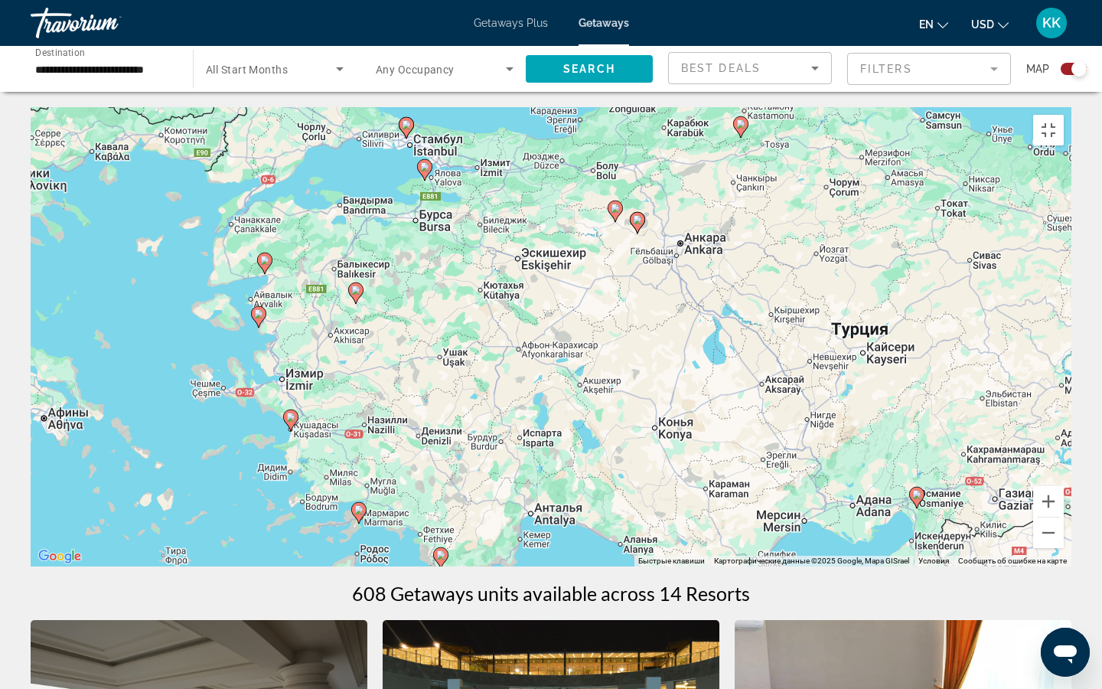
drag, startPoint x: 292, startPoint y: 336, endPoint x: 285, endPoint y: 392, distance: 56.4
click at [285, 392] on div "Чтобы активировать перетаскивание с помощью клавиатуры, нажмите Alt + Ввод. Пос…" at bounding box center [551, 336] width 1041 height 459
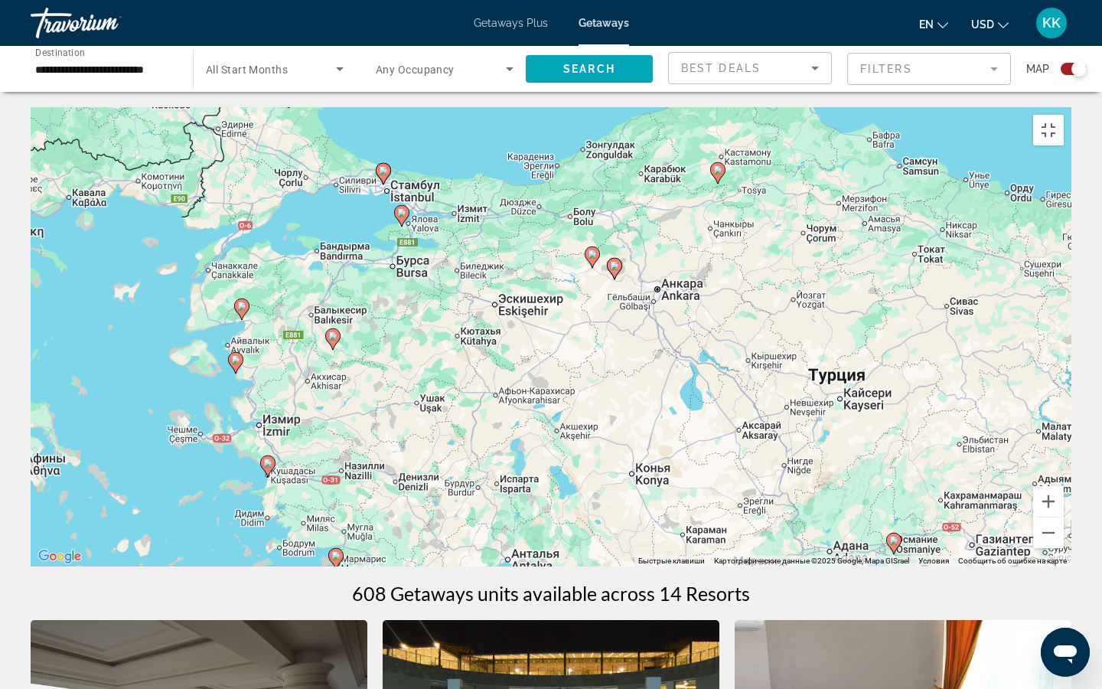
drag, startPoint x: 380, startPoint y: 318, endPoint x: 347, endPoint y: 339, distance: 39.3
click at [347, 339] on div "Чтобы активировать перетаскивание с помощью клавиатуры, нажмите Alt + Ввод. Пос…" at bounding box center [551, 336] width 1041 height 459
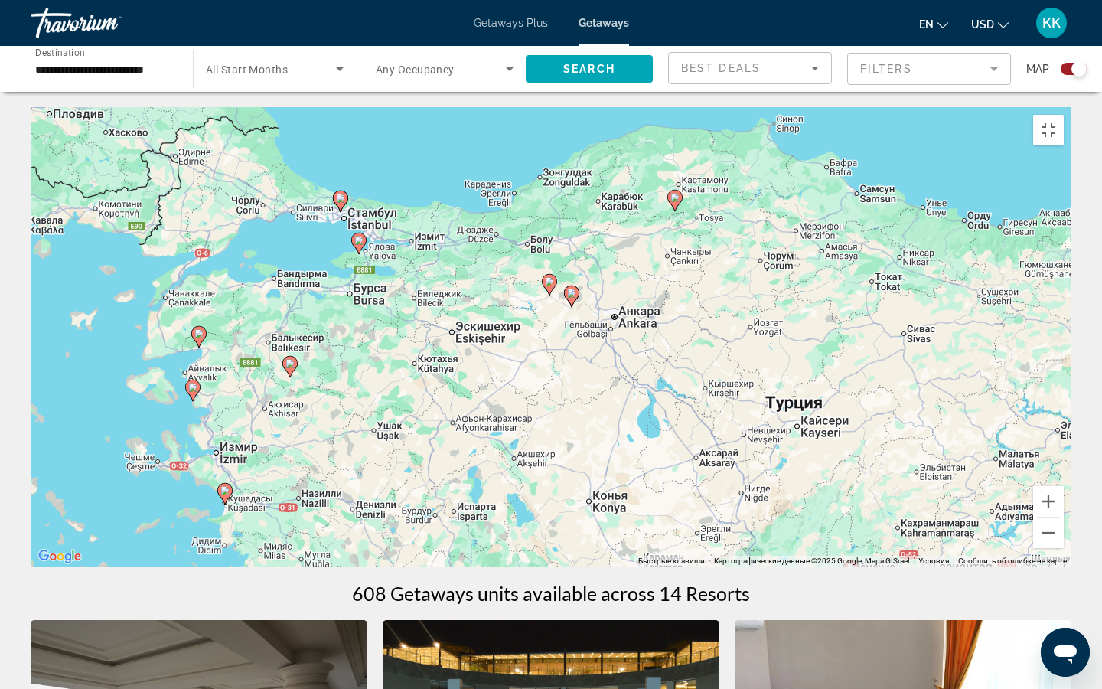
click at [1071, 107] on div "Чтобы активировать перетаскивание с помощью клавиатуры, нажмите Alt + Ввод. Пос…" at bounding box center [551, 336] width 1041 height 459
click at [1064, 115] on button "Включить полноэкранный режим" at bounding box center [1048, 130] width 31 height 31
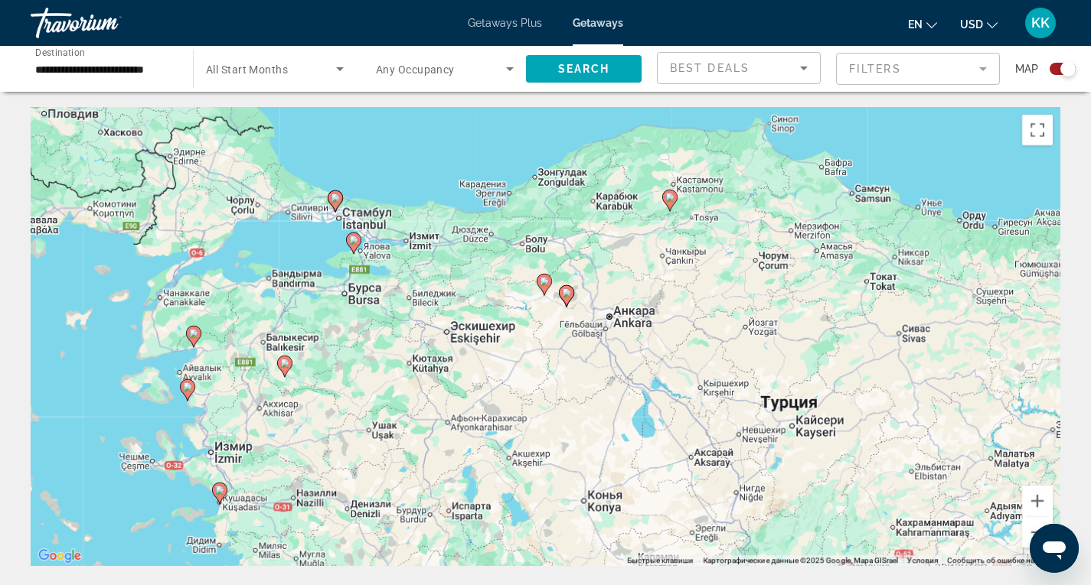
click at [1058, 70] on div "Search widget" at bounding box center [1062, 69] width 26 height 12
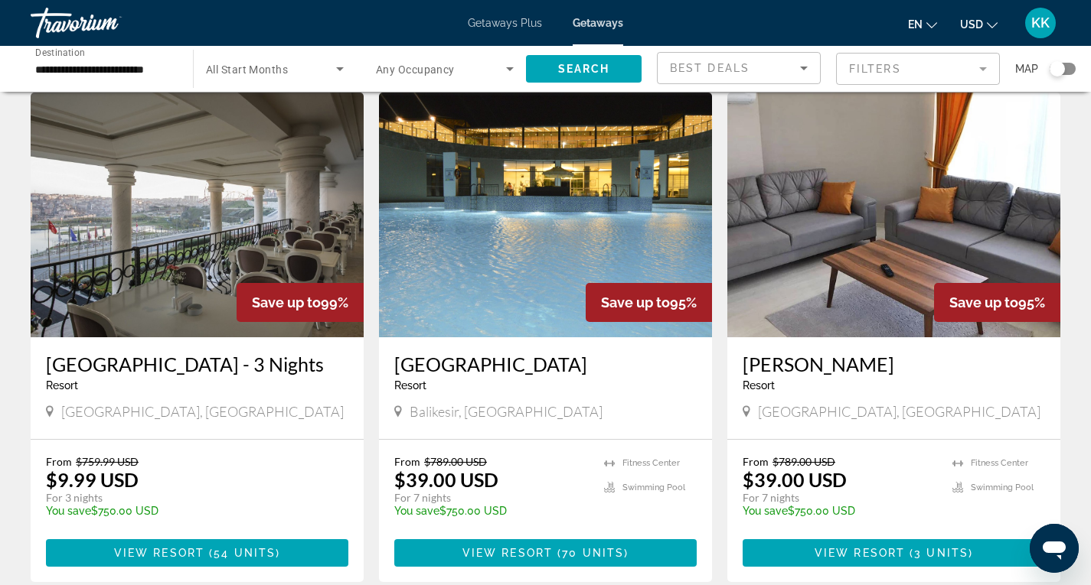
scroll to position [153, 0]
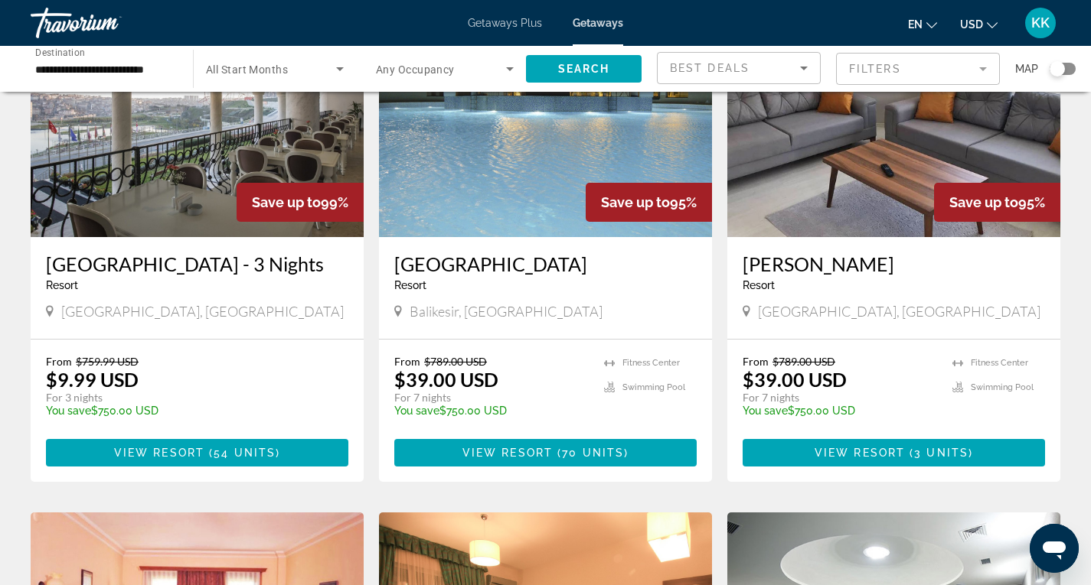
click at [580, 455] on span "70 units" at bounding box center [593, 453] width 62 height 12
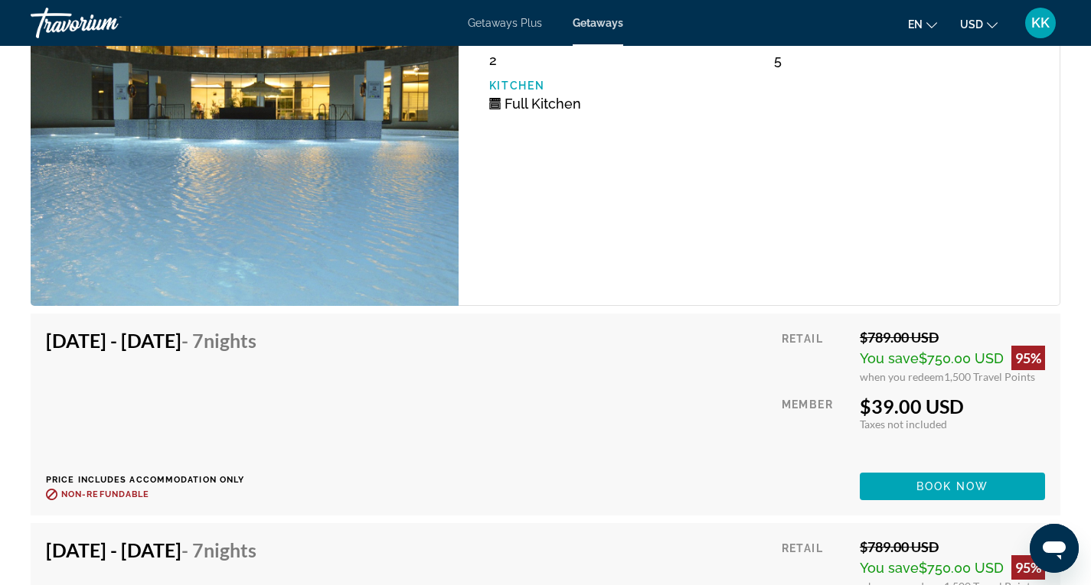
scroll to position [2908, 0]
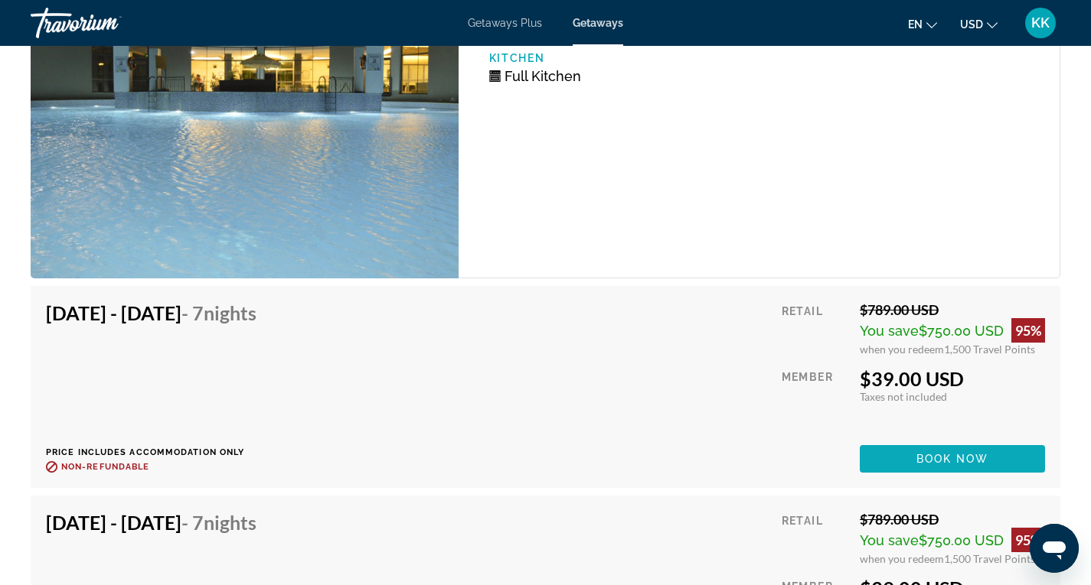
click at [940, 461] on span "Book now" at bounding box center [952, 459] width 73 height 12
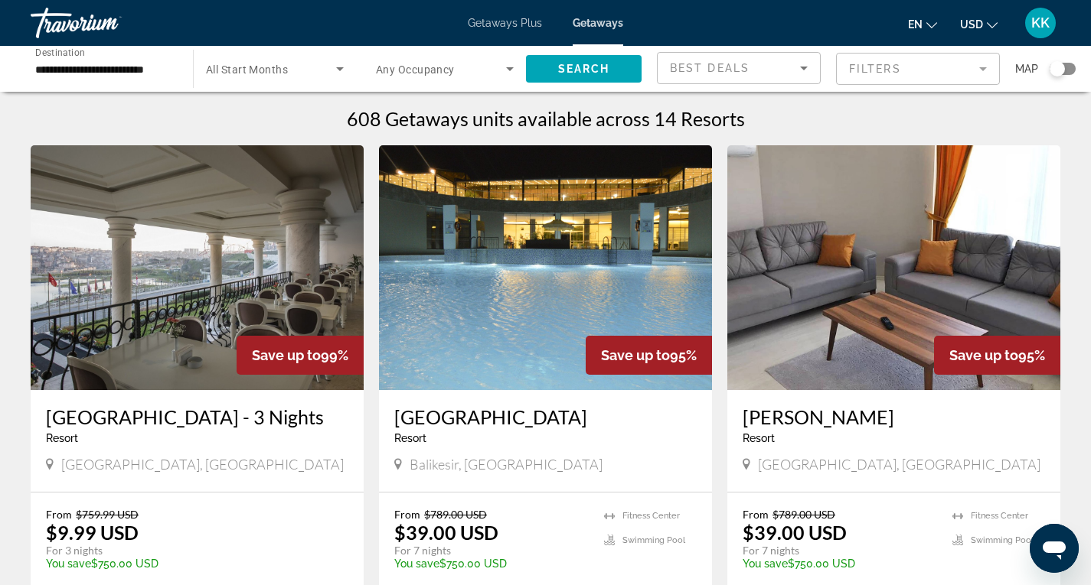
click at [132, 69] on input "**********" at bounding box center [104, 69] width 138 height 18
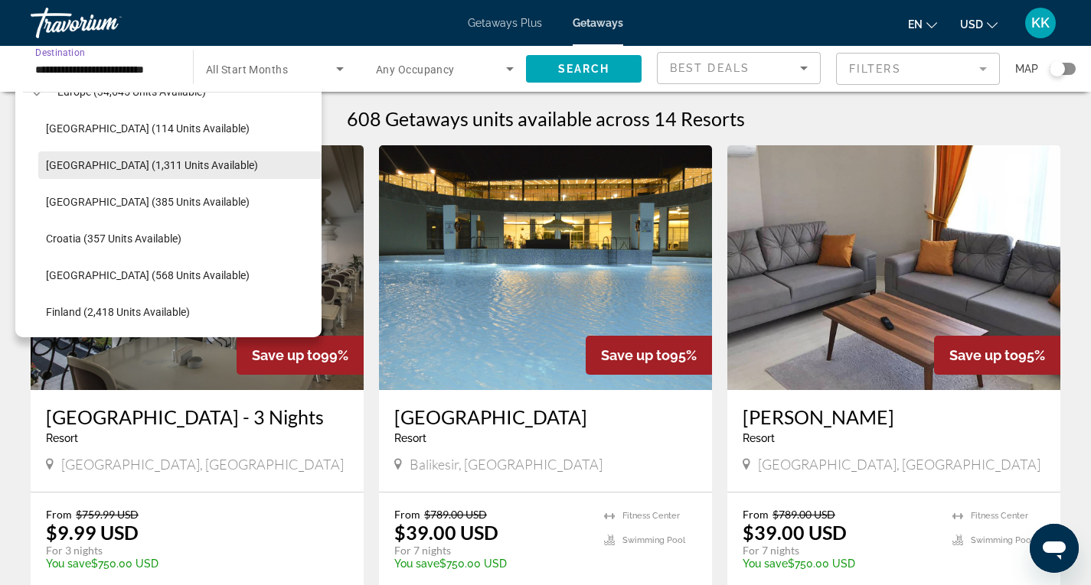
scroll to position [57, 0]
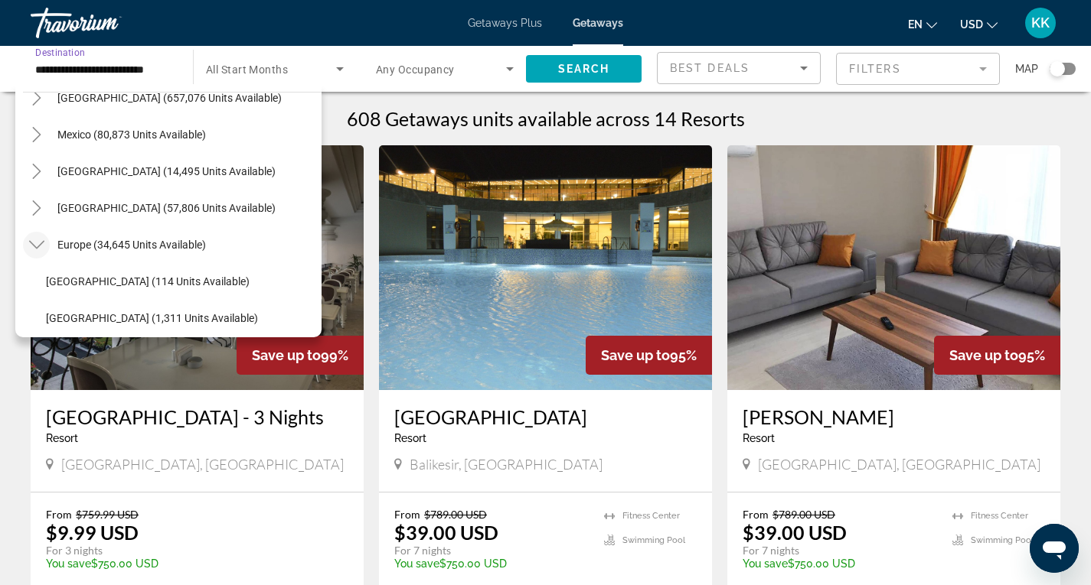
click at [26, 241] on mat-icon "Toggle Europe (34,645 units available)" at bounding box center [36, 245] width 27 height 27
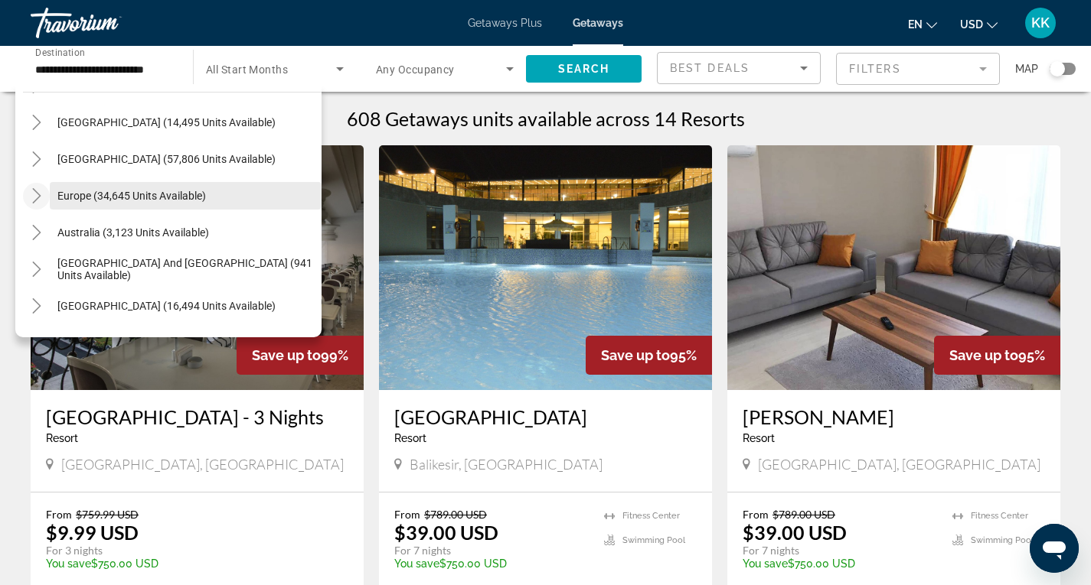
scroll to position [248, 0]
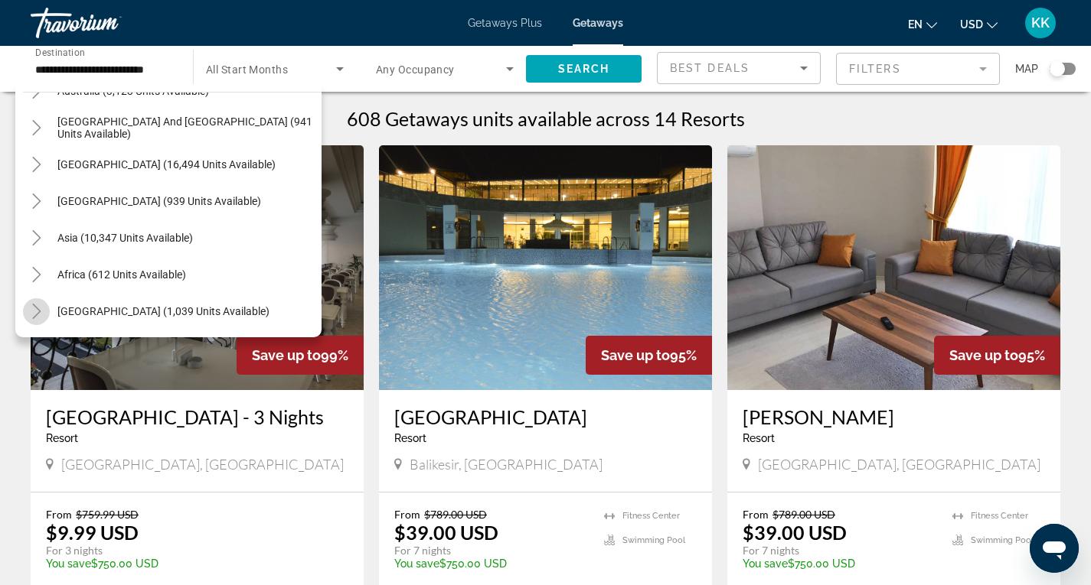
click at [37, 316] on icon "Toggle Middle East (1,039 units available)" at bounding box center [36, 311] width 15 height 15
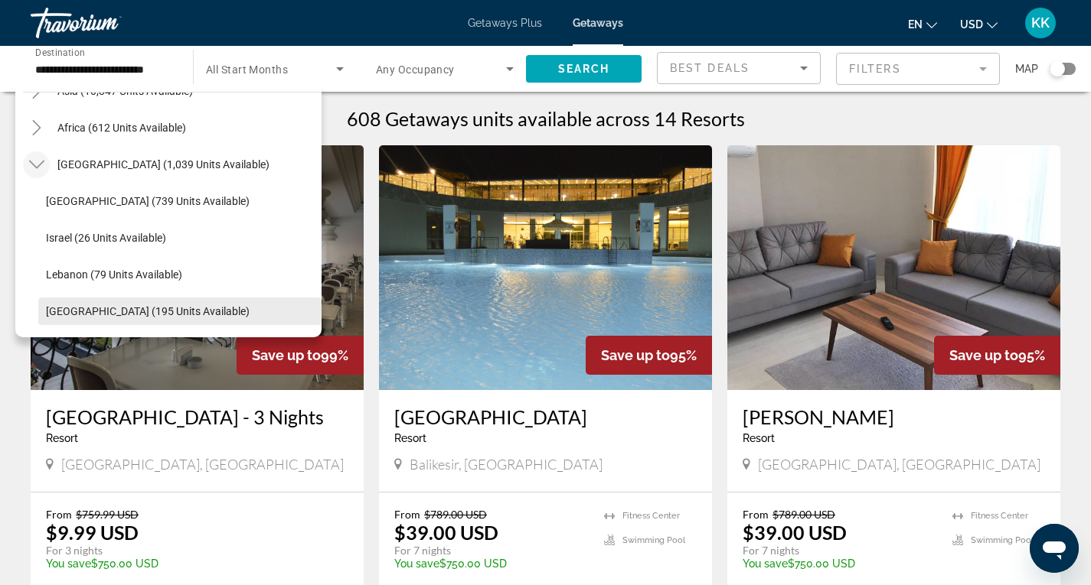
click at [131, 311] on span "United Arab Emirates (195 units available)" at bounding box center [148, 311] width 204 height 12
type input "**********"
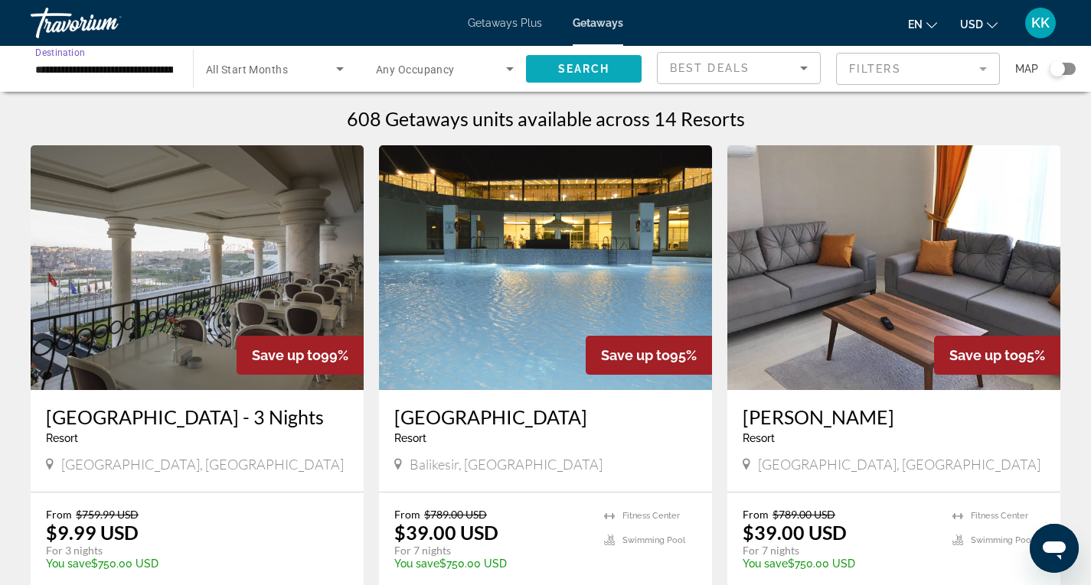
click at [586, 70] on span "Search" at bounding box center [584, 69] width 52 height 12
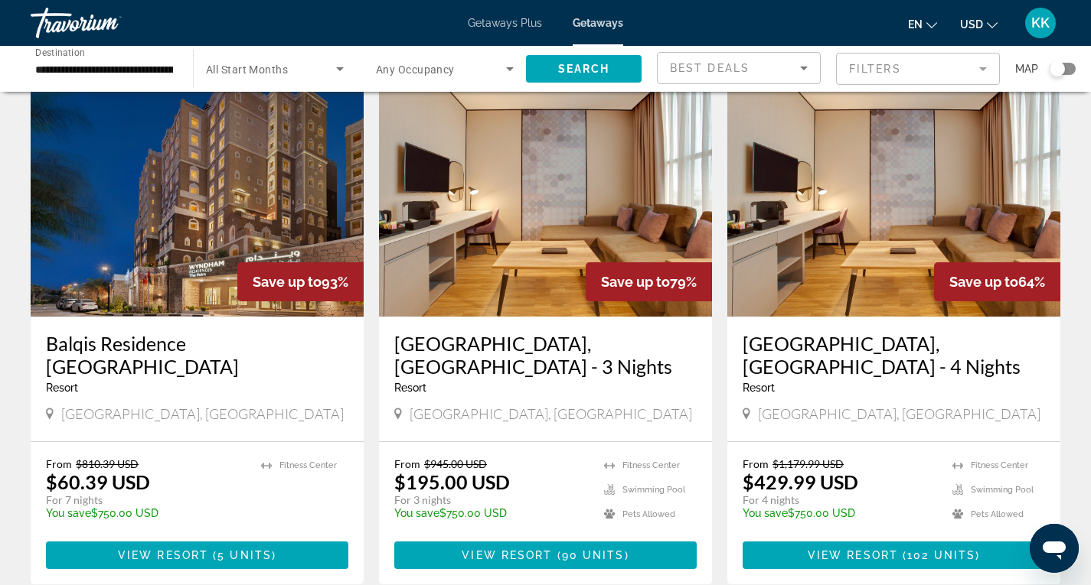
scroll to position [153, 0]
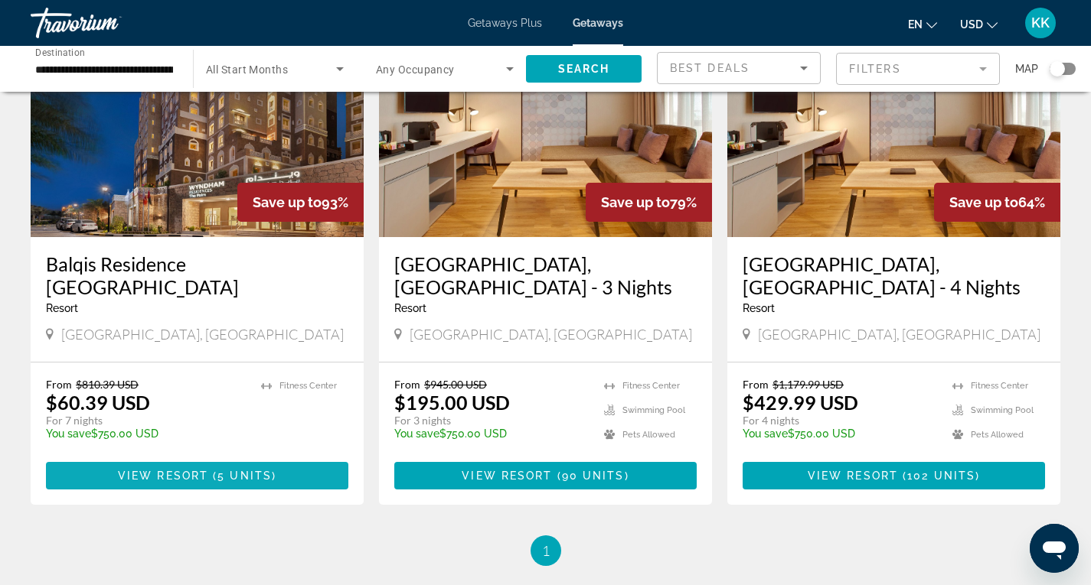
click at [228, 470] on span "5 units" at bounding box center [244, 476] width 54 height 12
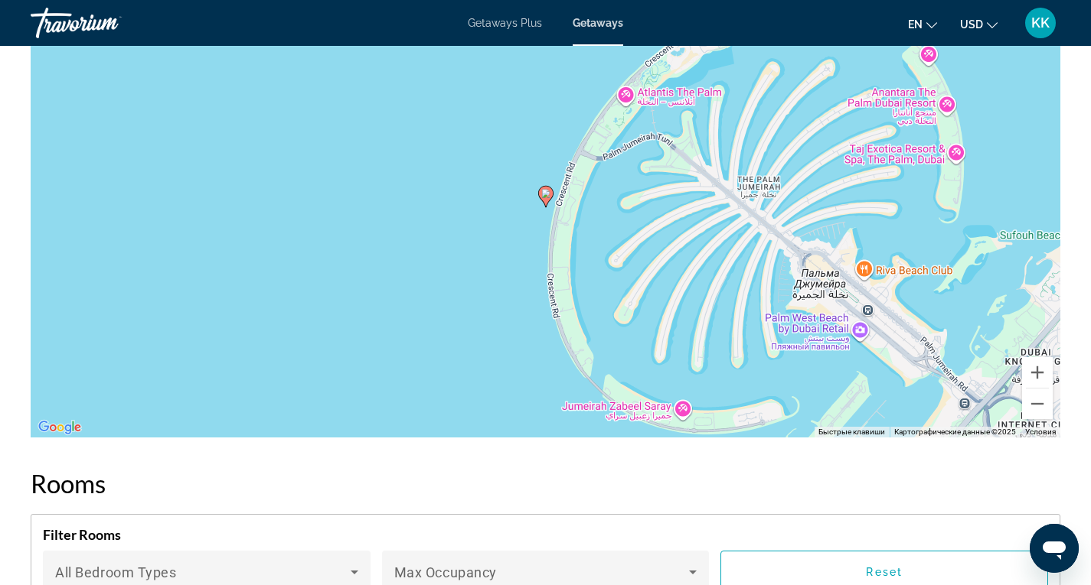
scroll to position [1684, 0]
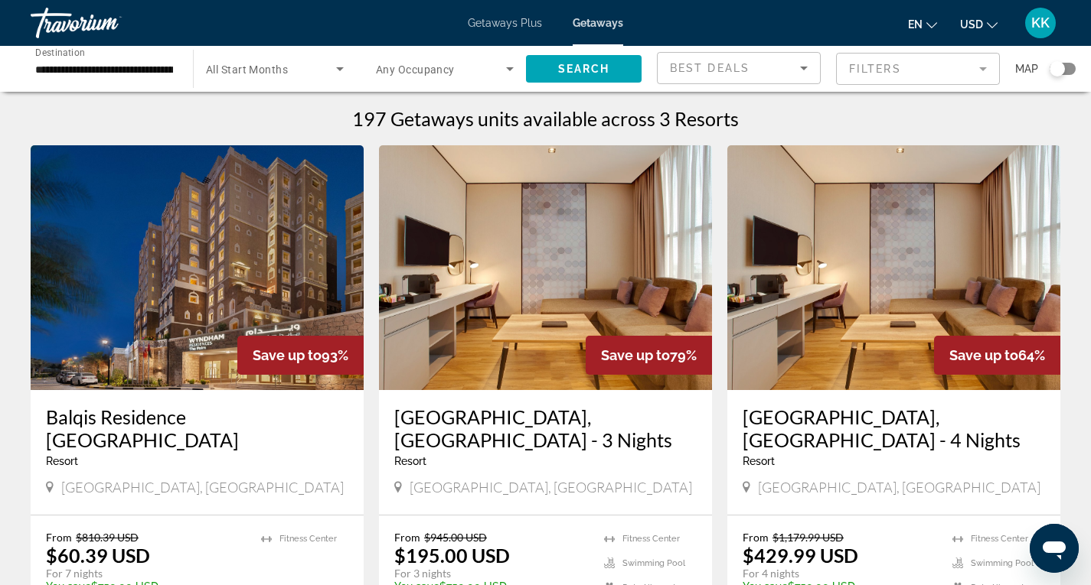
click at [83, 71] on input "**********" at bounding box center [104, 69] width 138 height 18
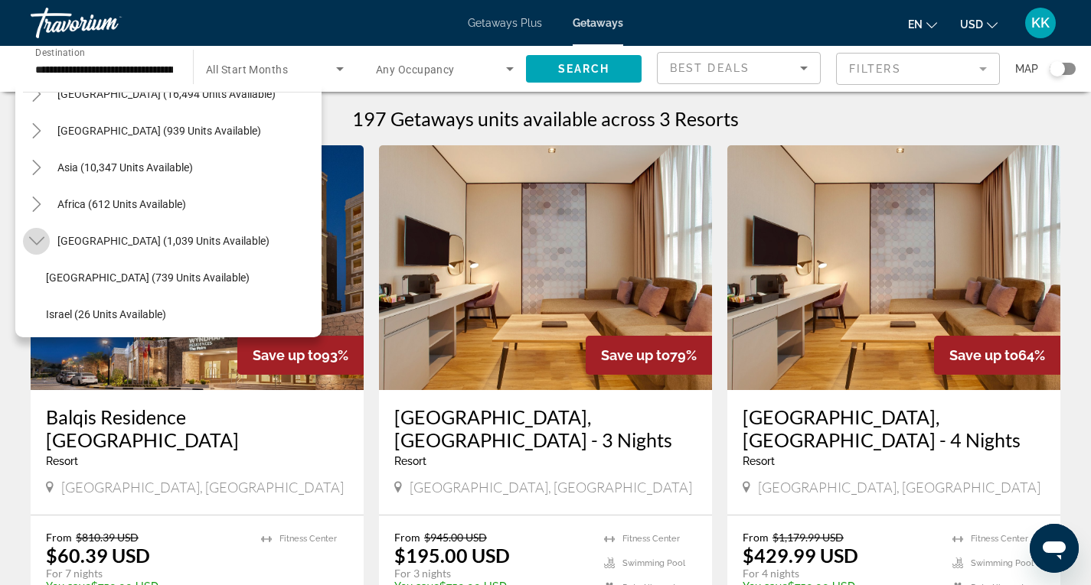
click at [27, 246] on mat-icon "Toggle Middle East (1,039 units available)" at bounding box center [36, 241] width 27 height 27
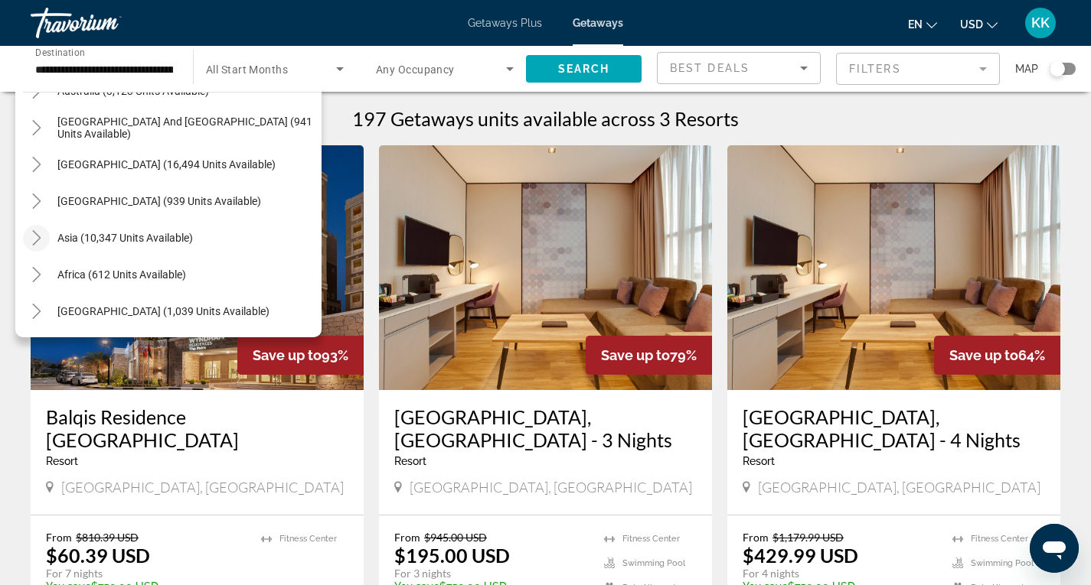
click at [34, 237] on icon "Toggle Asia (10,347 units available)" at bounding box center [36, 237] width 15 height 15
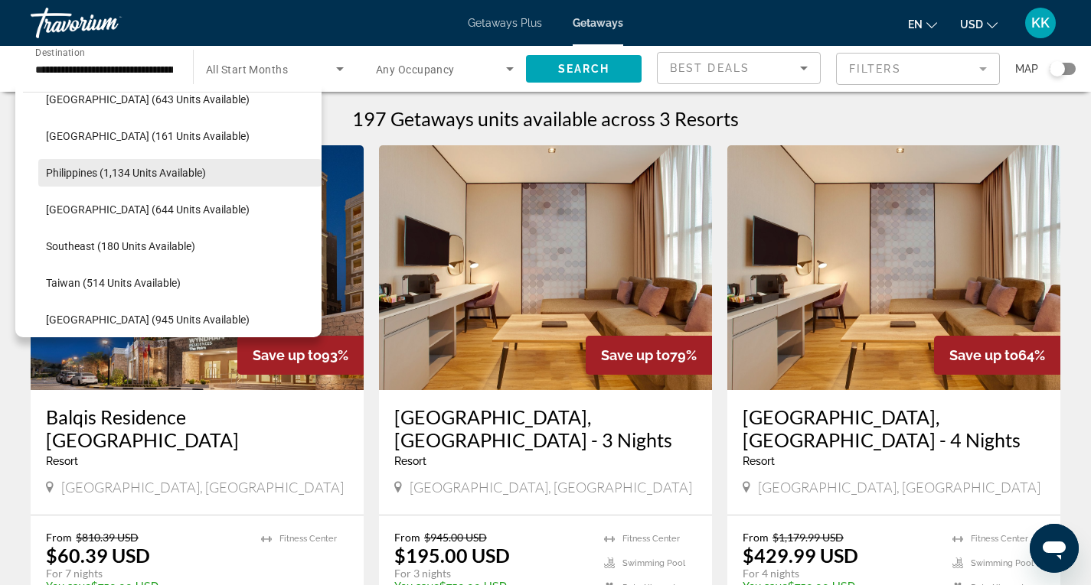
scroll to position [681, 0]
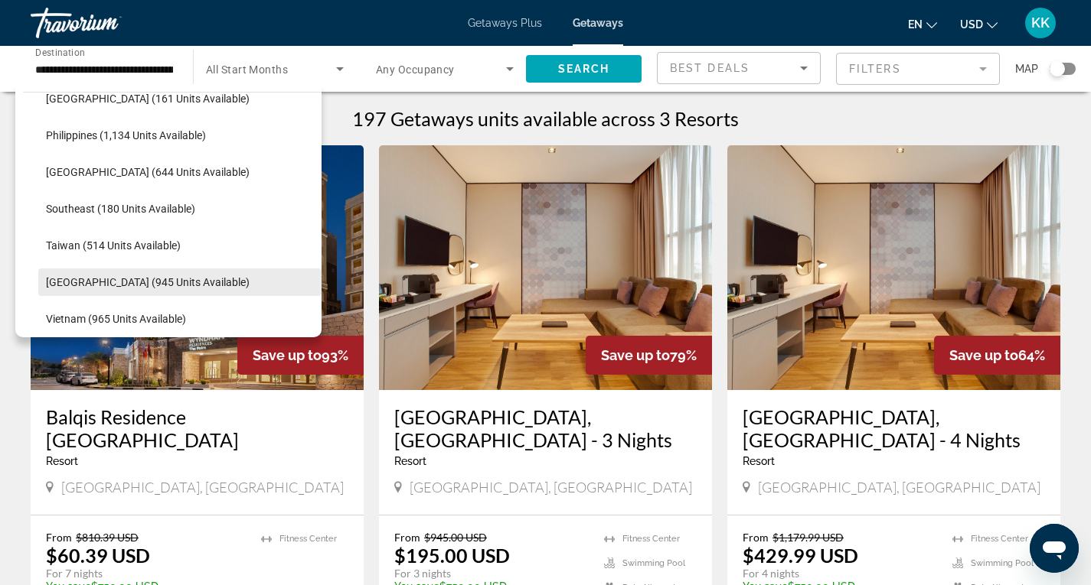
click at [159, 279] on span "[GEOGRAPHIC_DATA] (945 units available)" at bounding box center [148, 282] width 204 height 12
type input "**********"
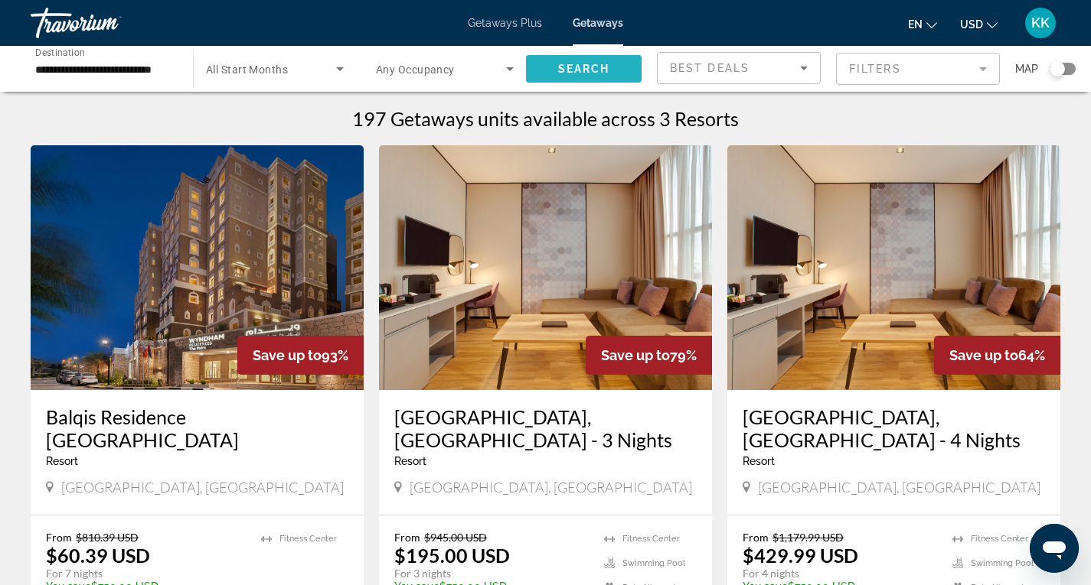
click at [627, 65] on span "Search widget" at bounding box center [584, 69] width 116 height 37
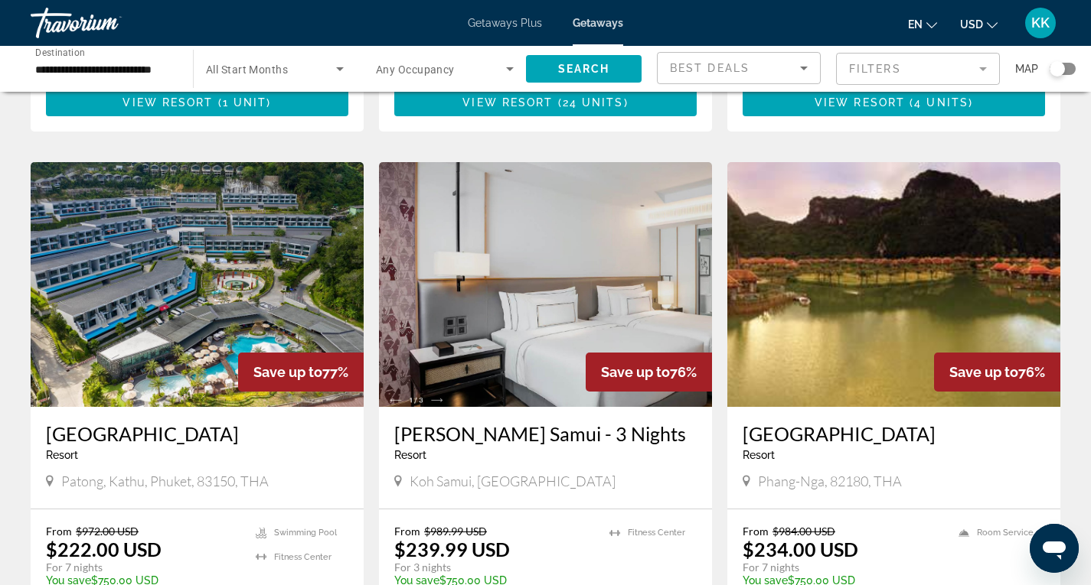
scroll to position [1760, 0]
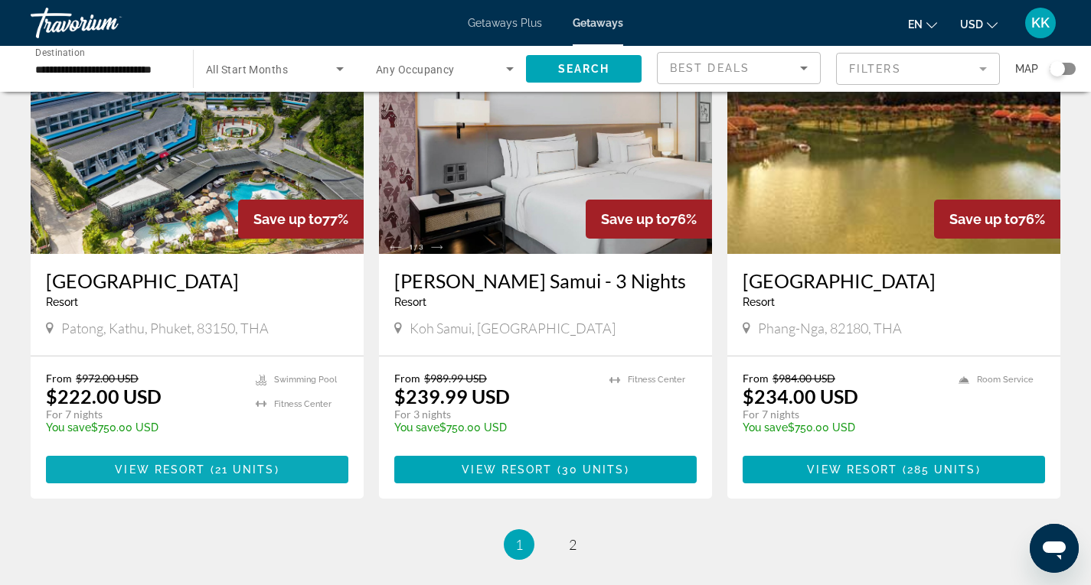
click at [220, 464] on span "21 units" at bounding box center [245, 470] width 60 height 12
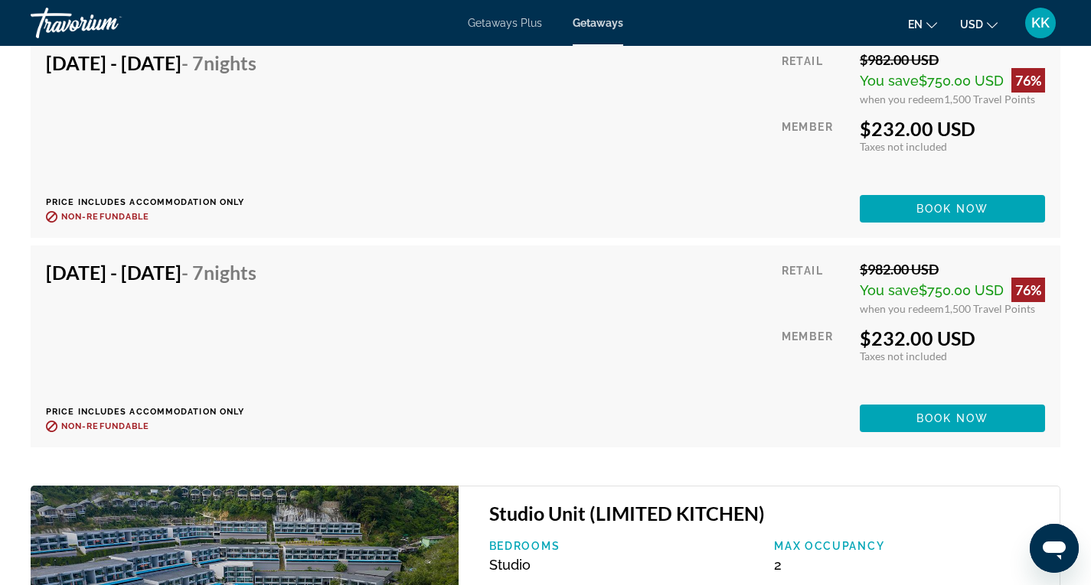
scroll to position [3597, 0]
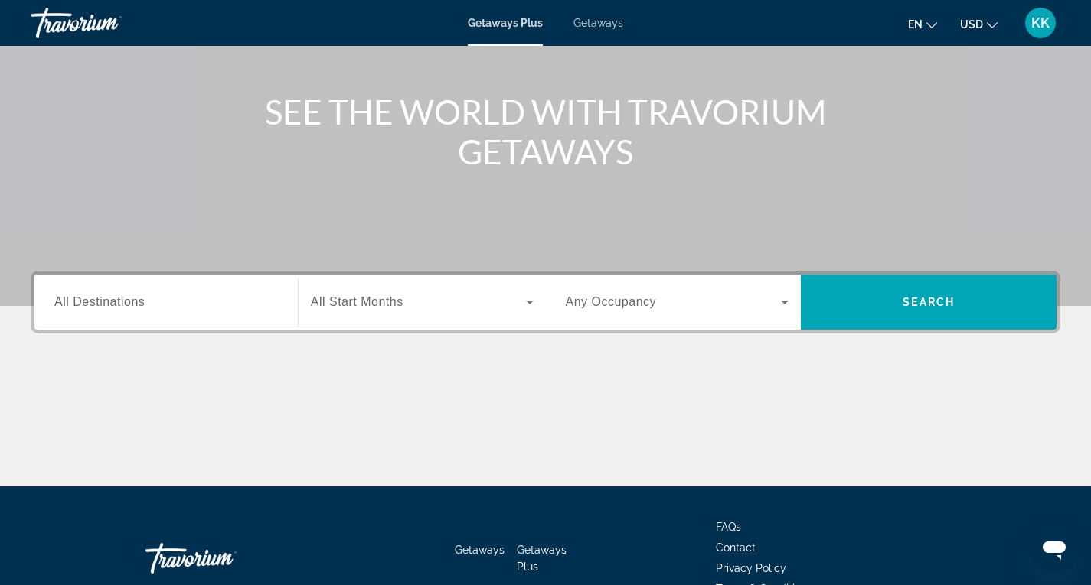
click at [170, 300] on input "Destination All Destinations" at bounding box center [165, 303] width 223 height 18
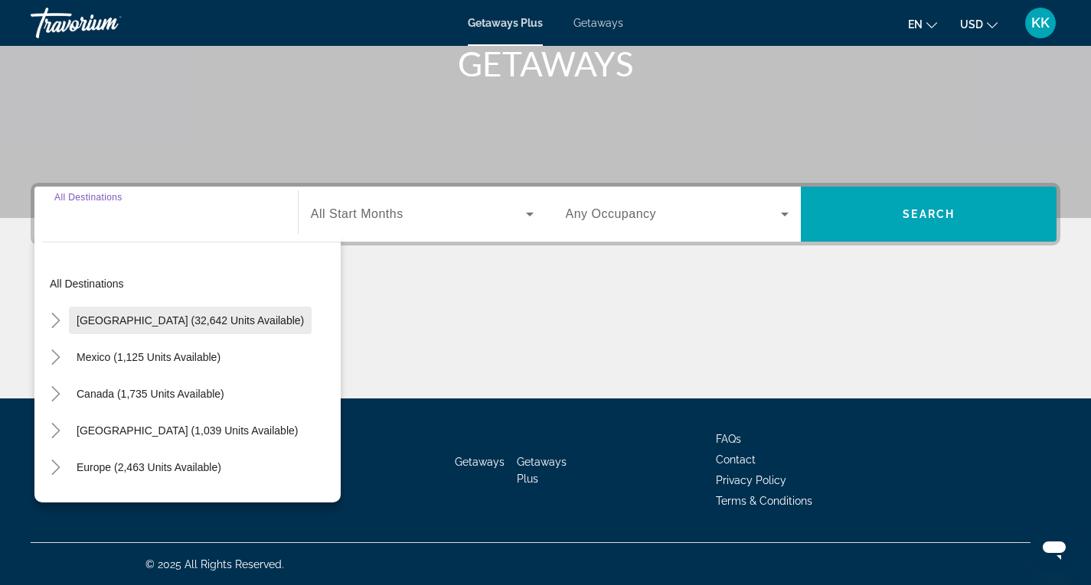
scroll to position [242, 0]
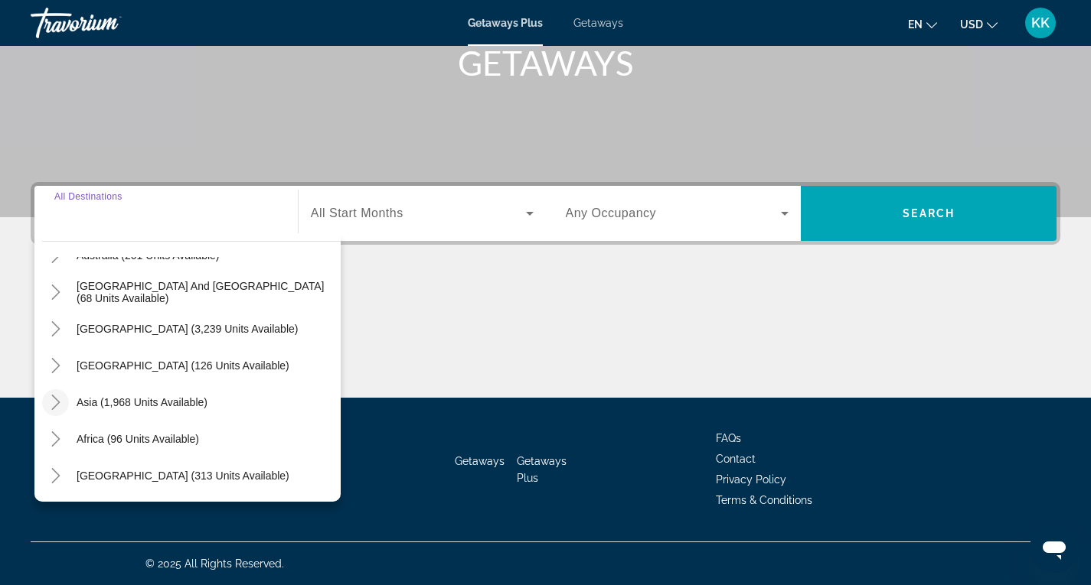
click at [59, 401] on icon "Toggle Asia (1,968 units available)" at bounding box center [55, 402] width 15 height 15
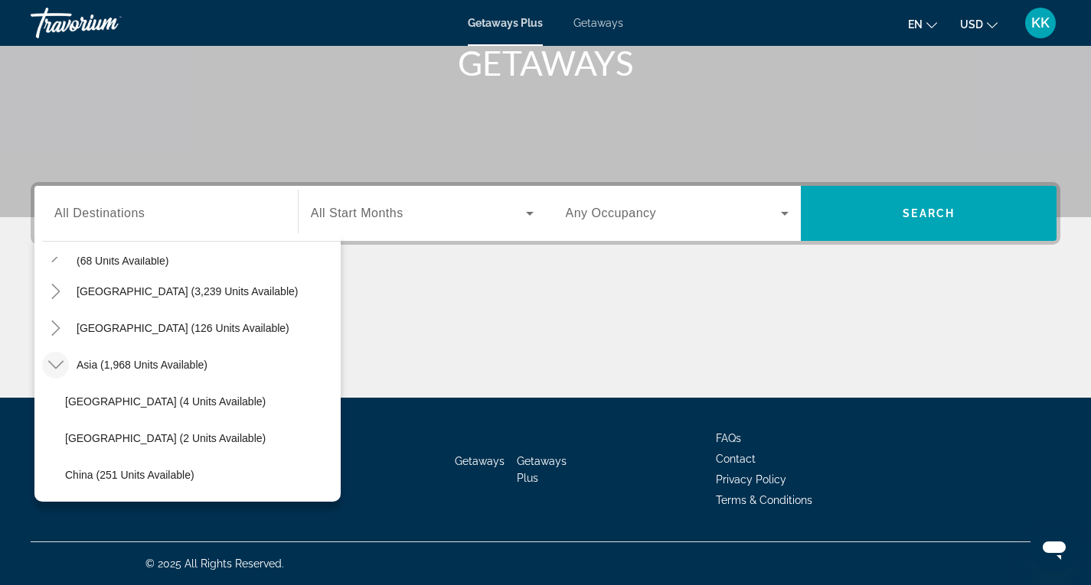
scroll to position [269, 0]
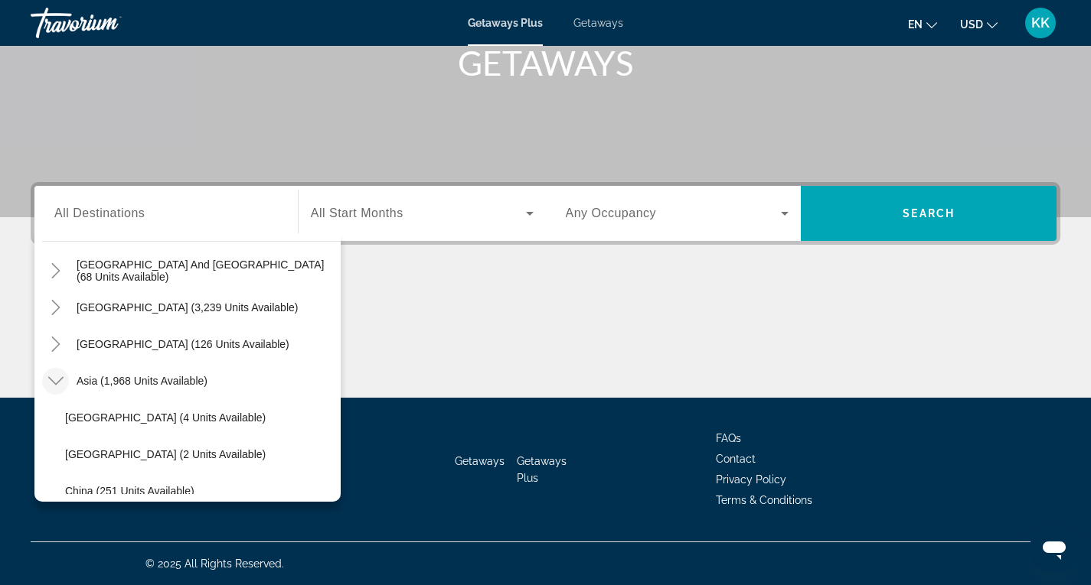
click at [609, 22] on span "Getaways" at bounding box center [598, 23] width 50 height 12
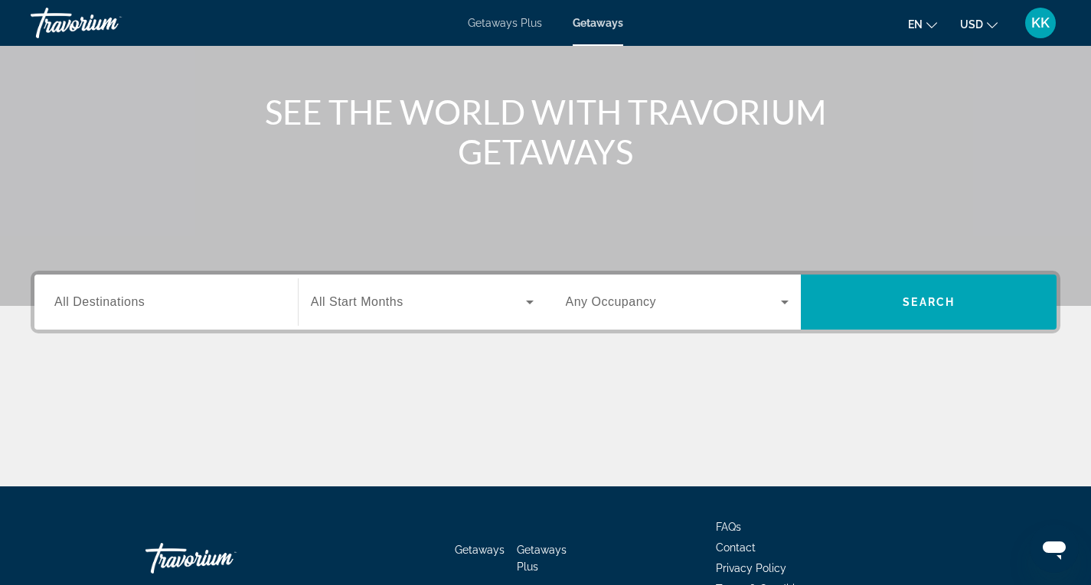
click at [182, 315] on div "Search widget" at bounding box center [165, 303] width 223 height 44
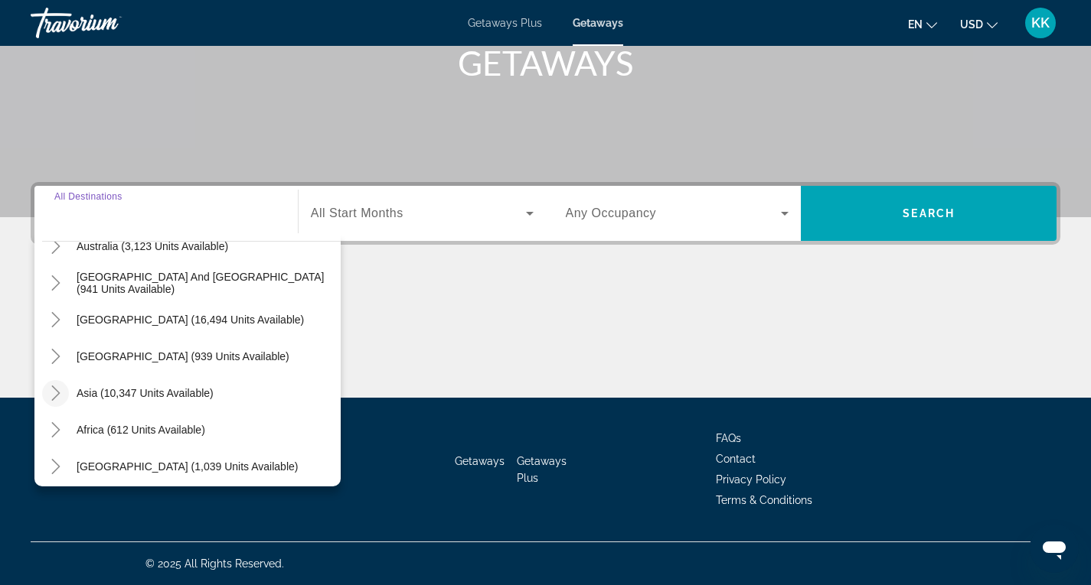
scroll to position [248, 0]
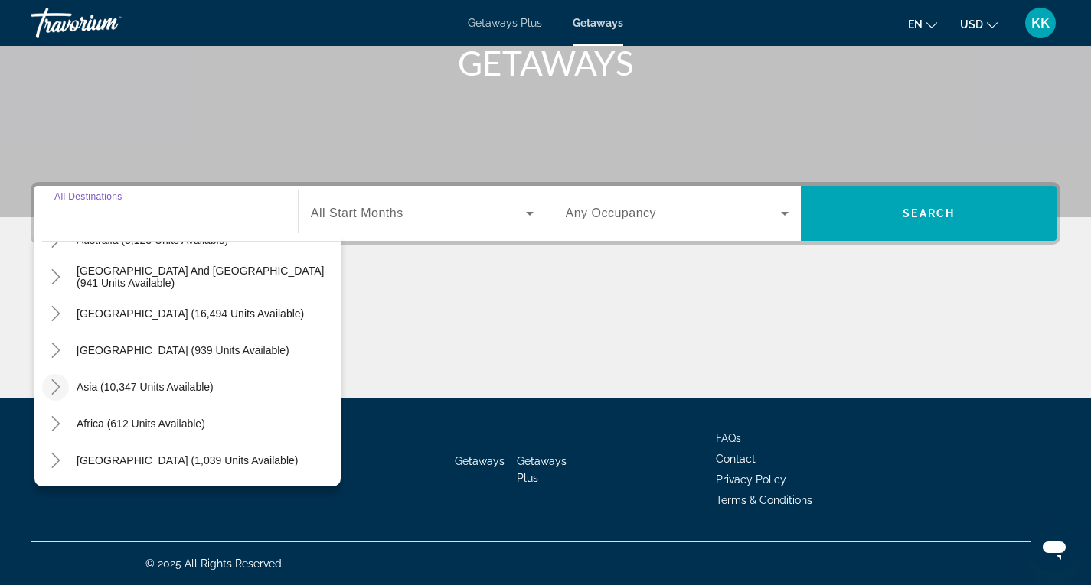
click at [60, 386] on icon "Toggle Asia (10,347 units available)" at bounding box center [55, 387] width 15 height 15
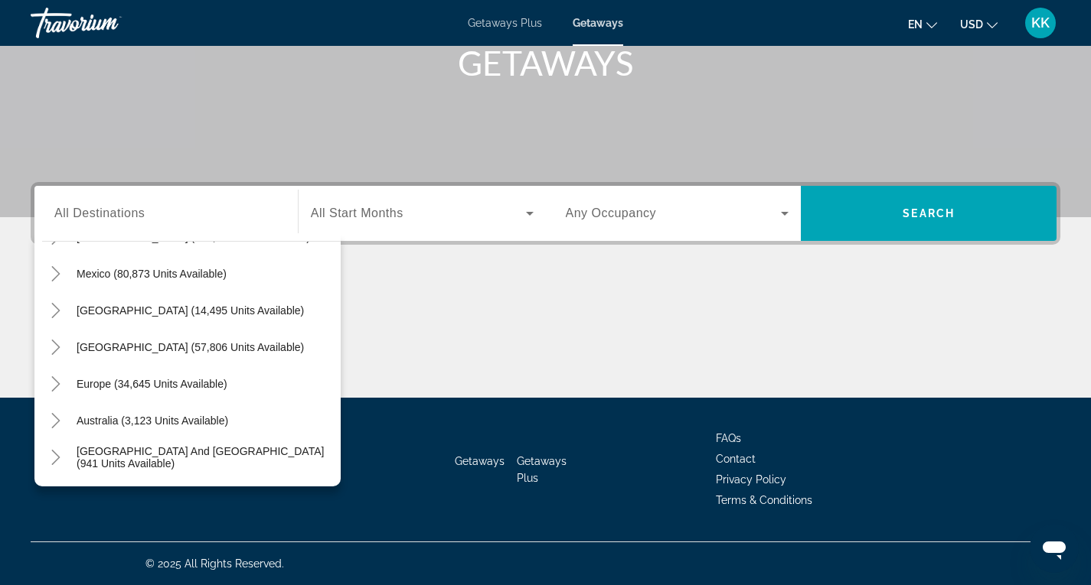
scroll to position [0, 0]
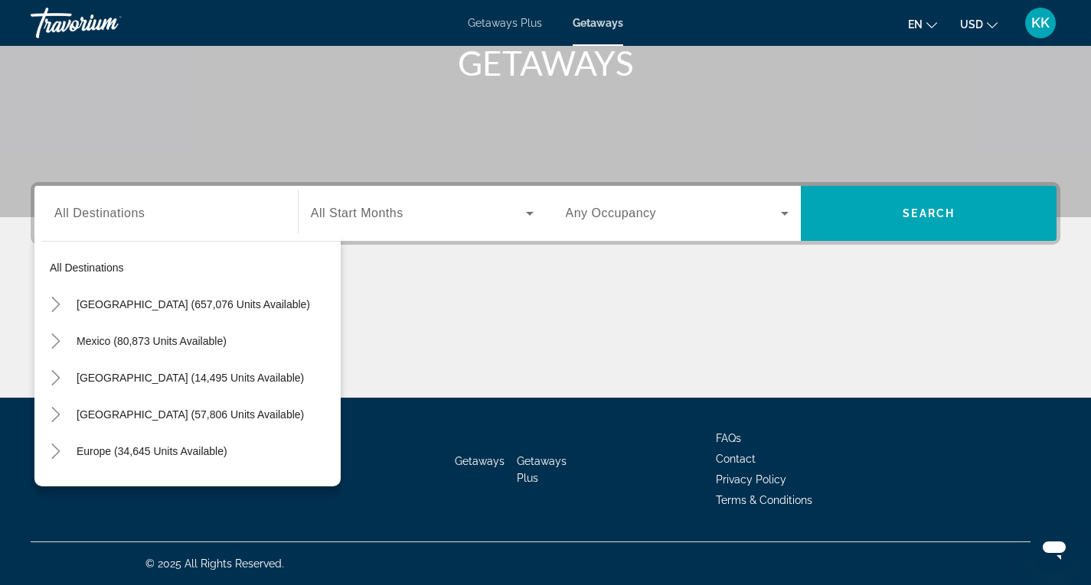
click at [430, 269] on div "Destination All Destinations All destinations [GEOGRAPHIC_DATA] (657,076 units …" at bounding box center [545, 290] width 1091 height 216
